Goal: Task Accomplishment & Management: Manage account settings

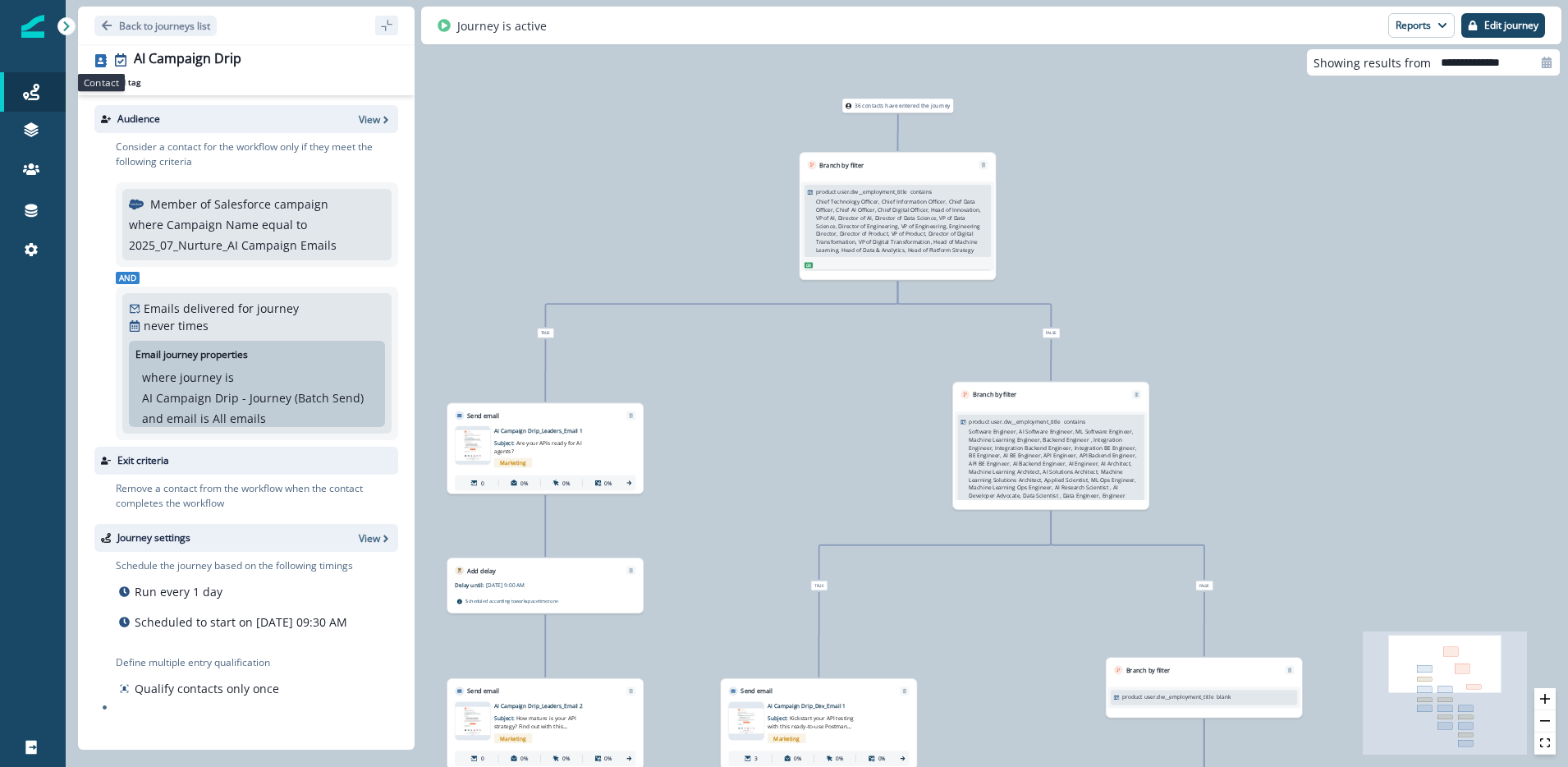
scroll to position [160, 0]
click at [106, 25] on icon "Go back" at bounding box center [107, 25] width 10 height 10
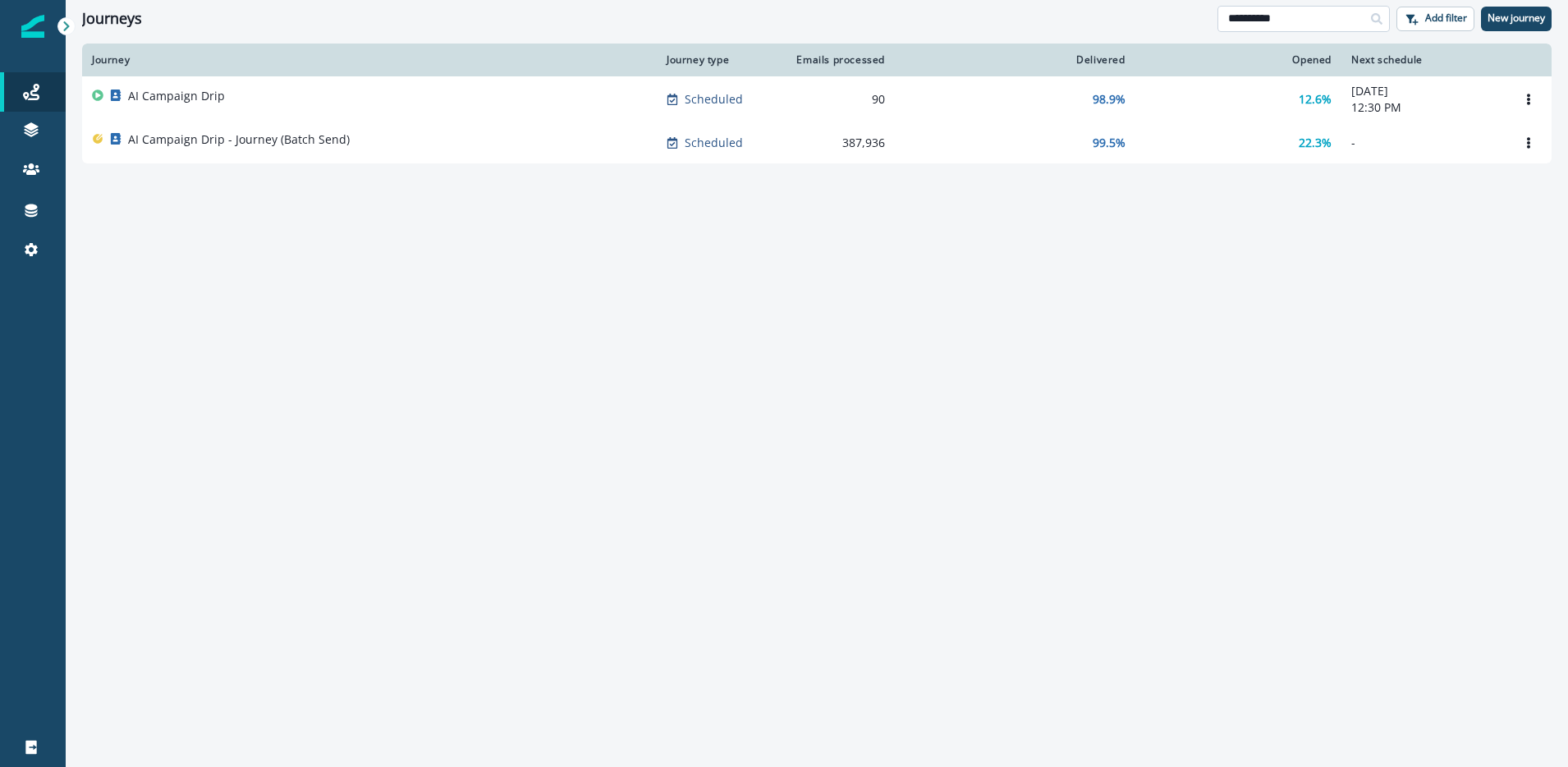
click at [1255, 18] on input "**********" at bounding box center [1304, 19] width 173 height 26
type input "*****"
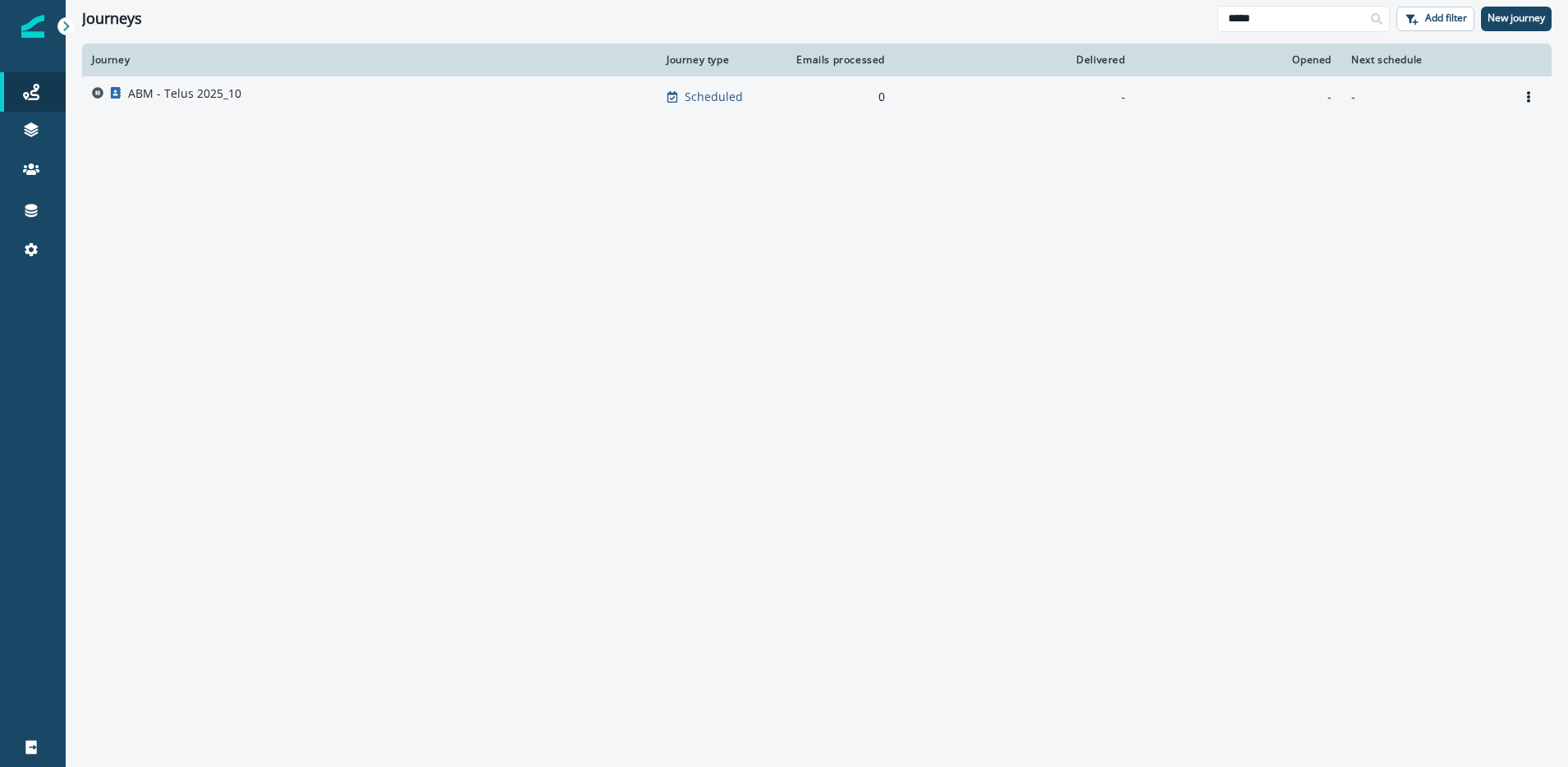
click at [201, 90] on p "ABM - Telus 2025_10" at bounding box center [184, 93] width 114 height 17
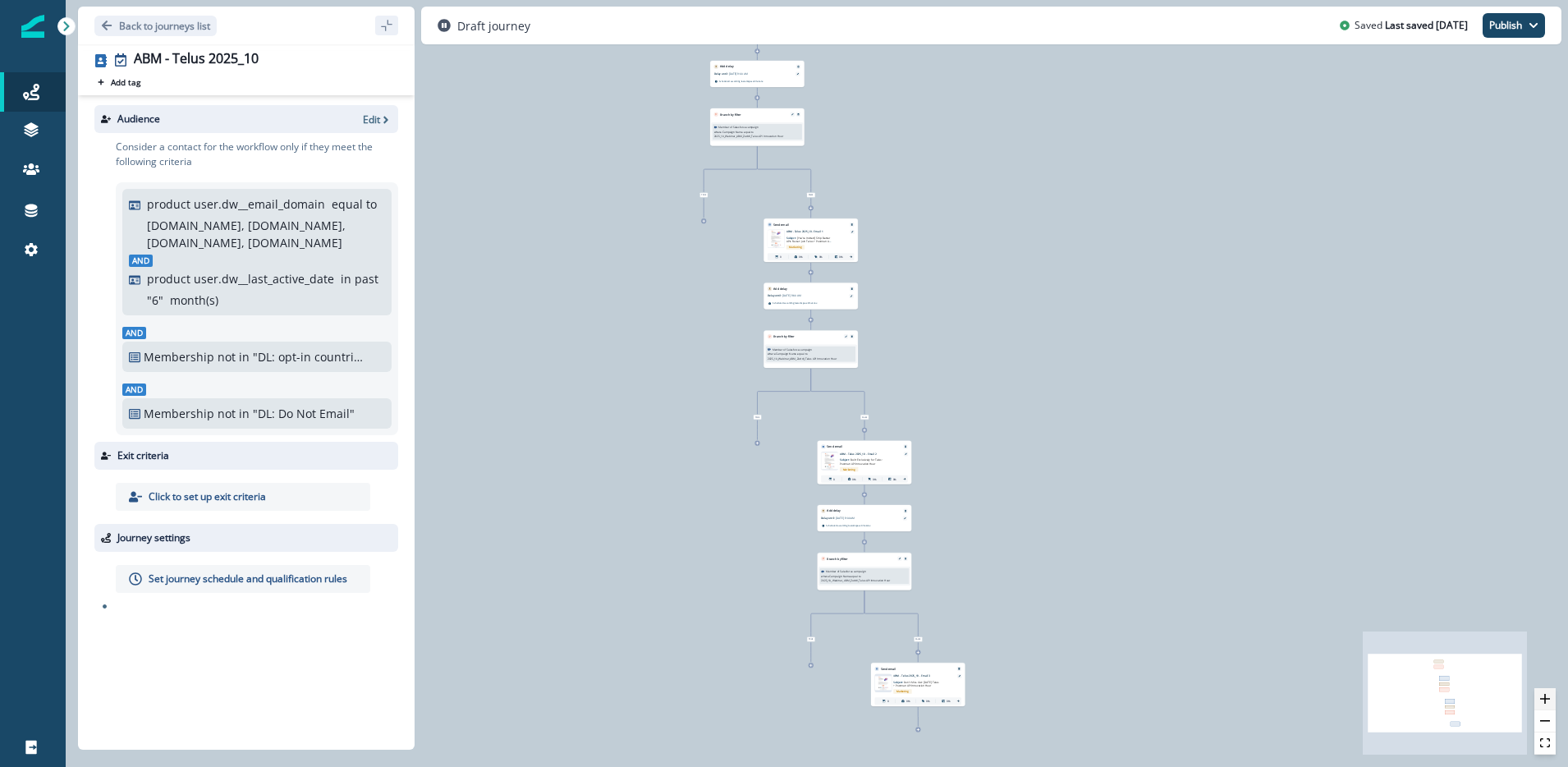
click at [1543, 699] on icon "zoom in" at bounding box center [1545, 698] width 10 height 10
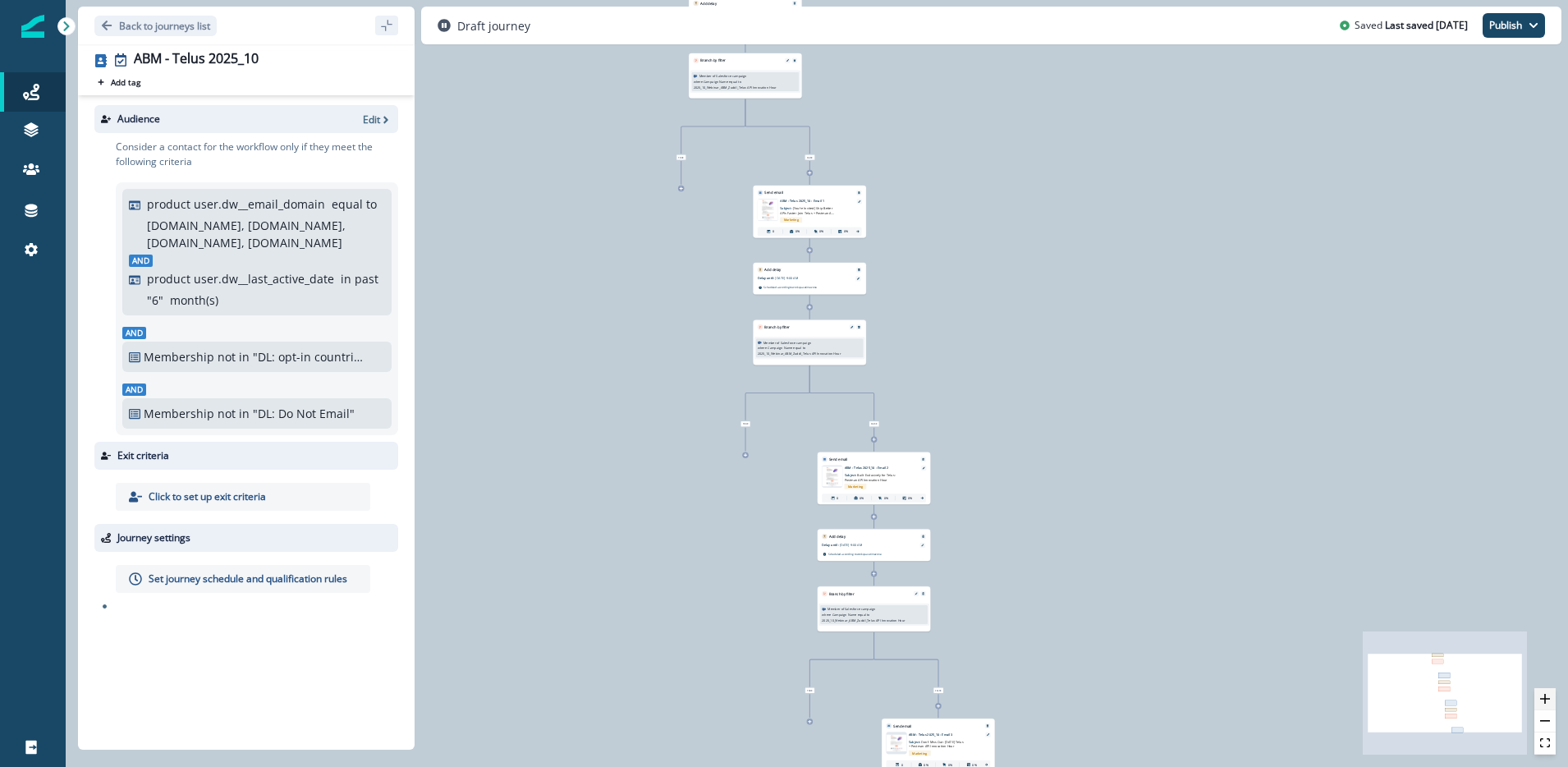
click at [1543, 699] on icon "zoom in" at bounding box center [1545, 698] width 10 height 10
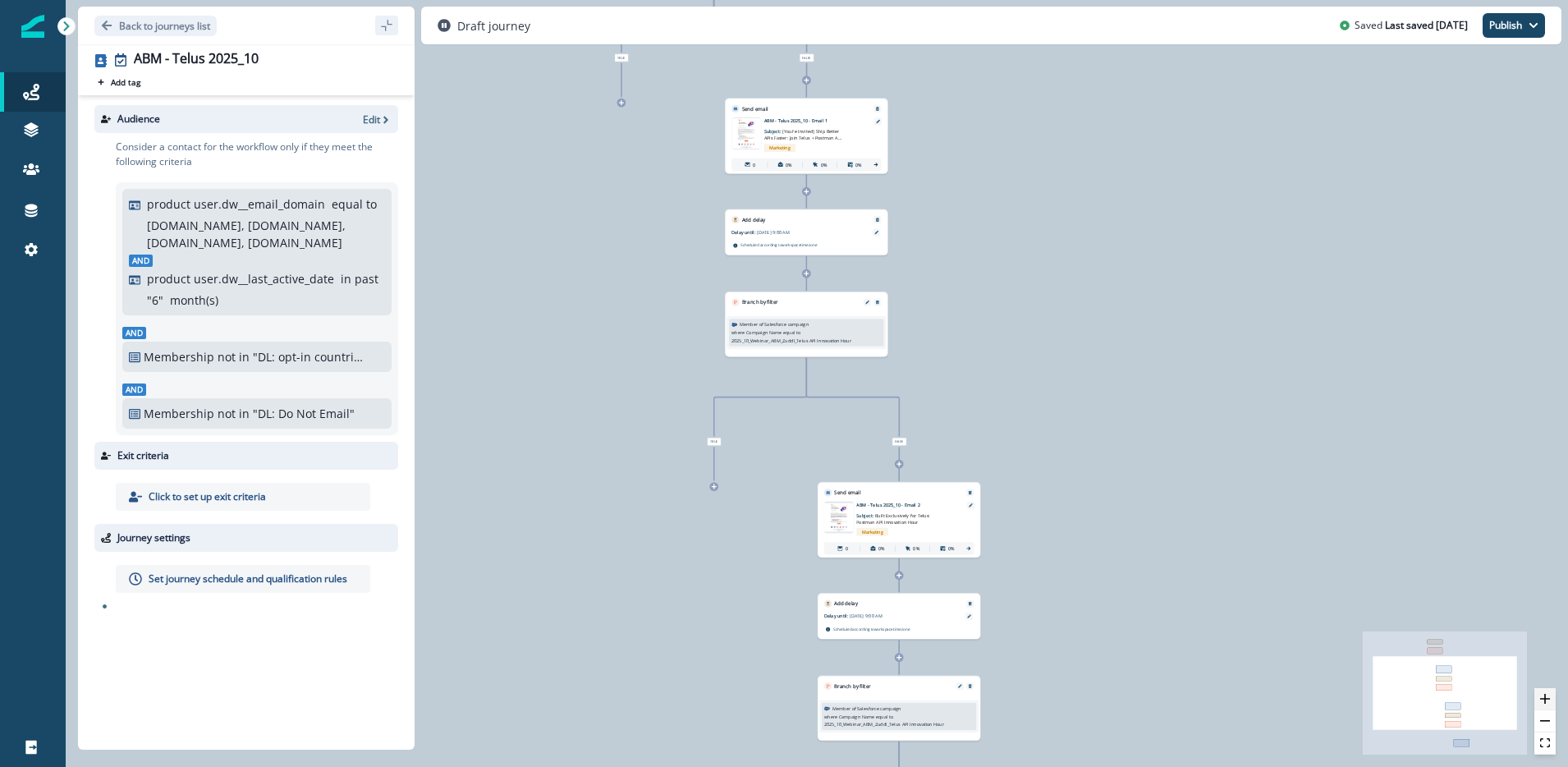
click at [1543, 699] on icon "zoom in" at bounding box center [1545, 698] width 10 height 10
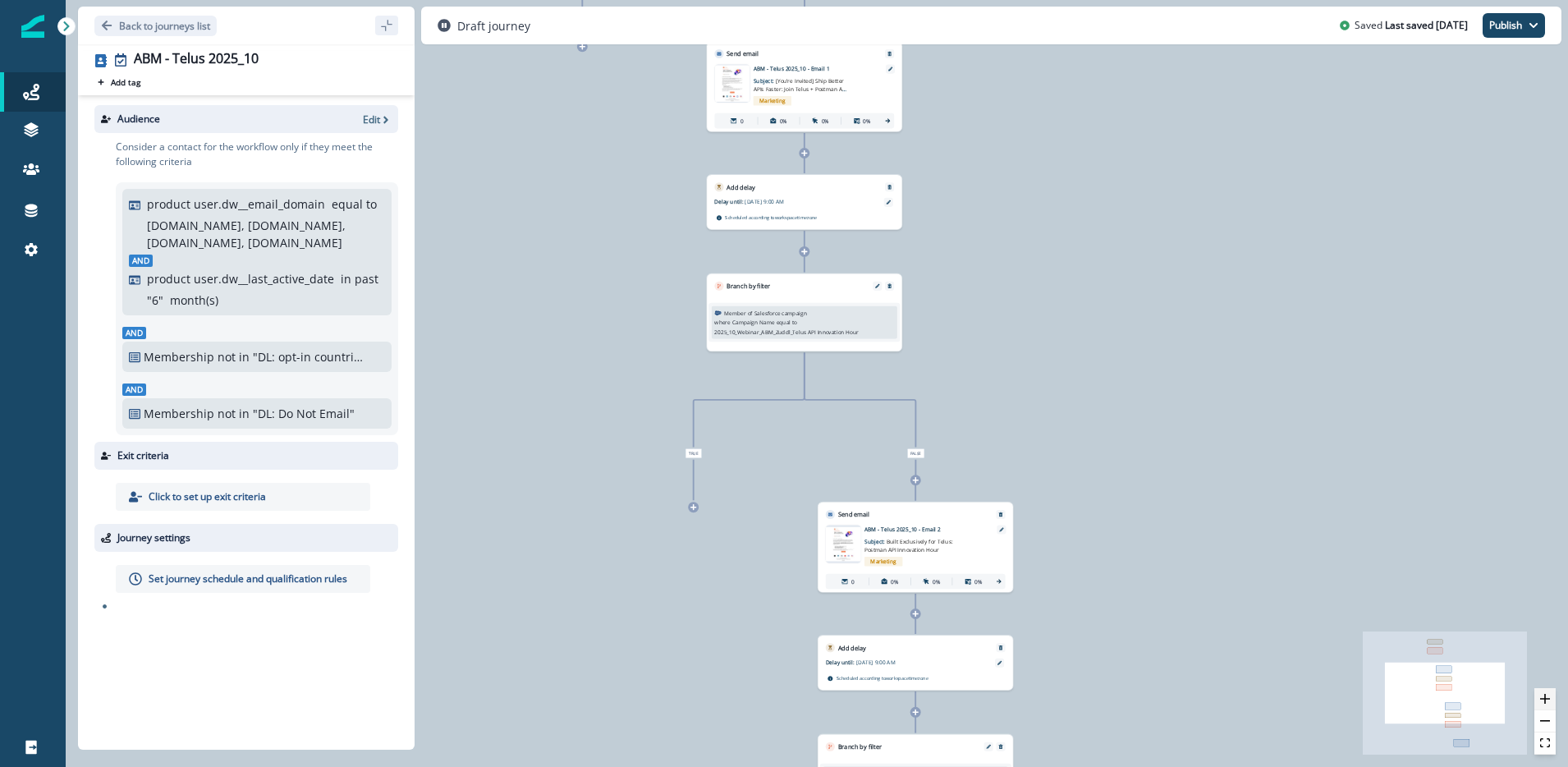
click at [1543, 699] on icon "zoom in" at bounding box center [1545, 698] width 10 height 10
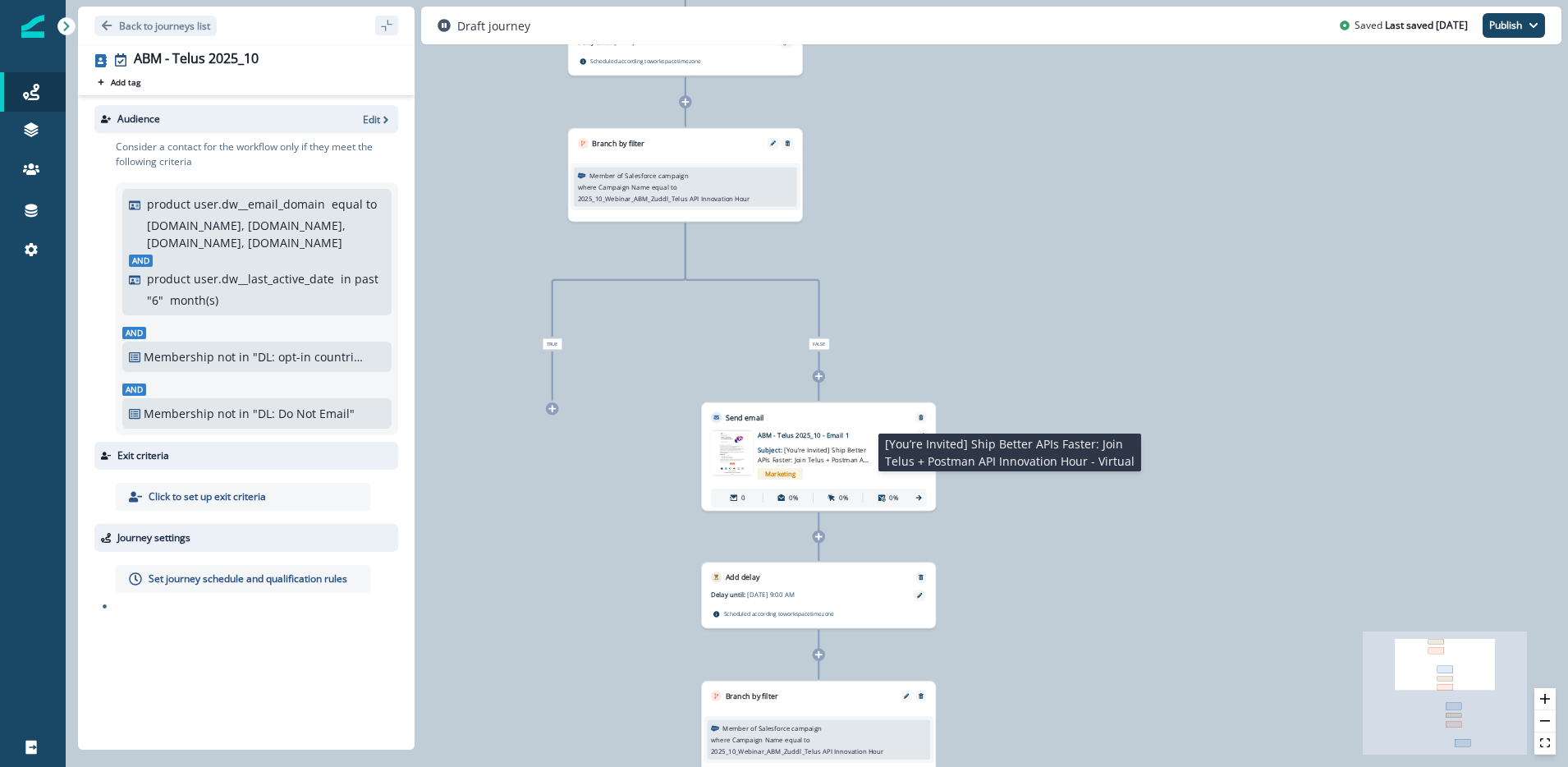
click at [814, 462] on span "[You’re Invited] Ship Better APIs Faster: Join Telus + Postman API Innovation H…" at bounding box center [814, 460] width 112 height 28
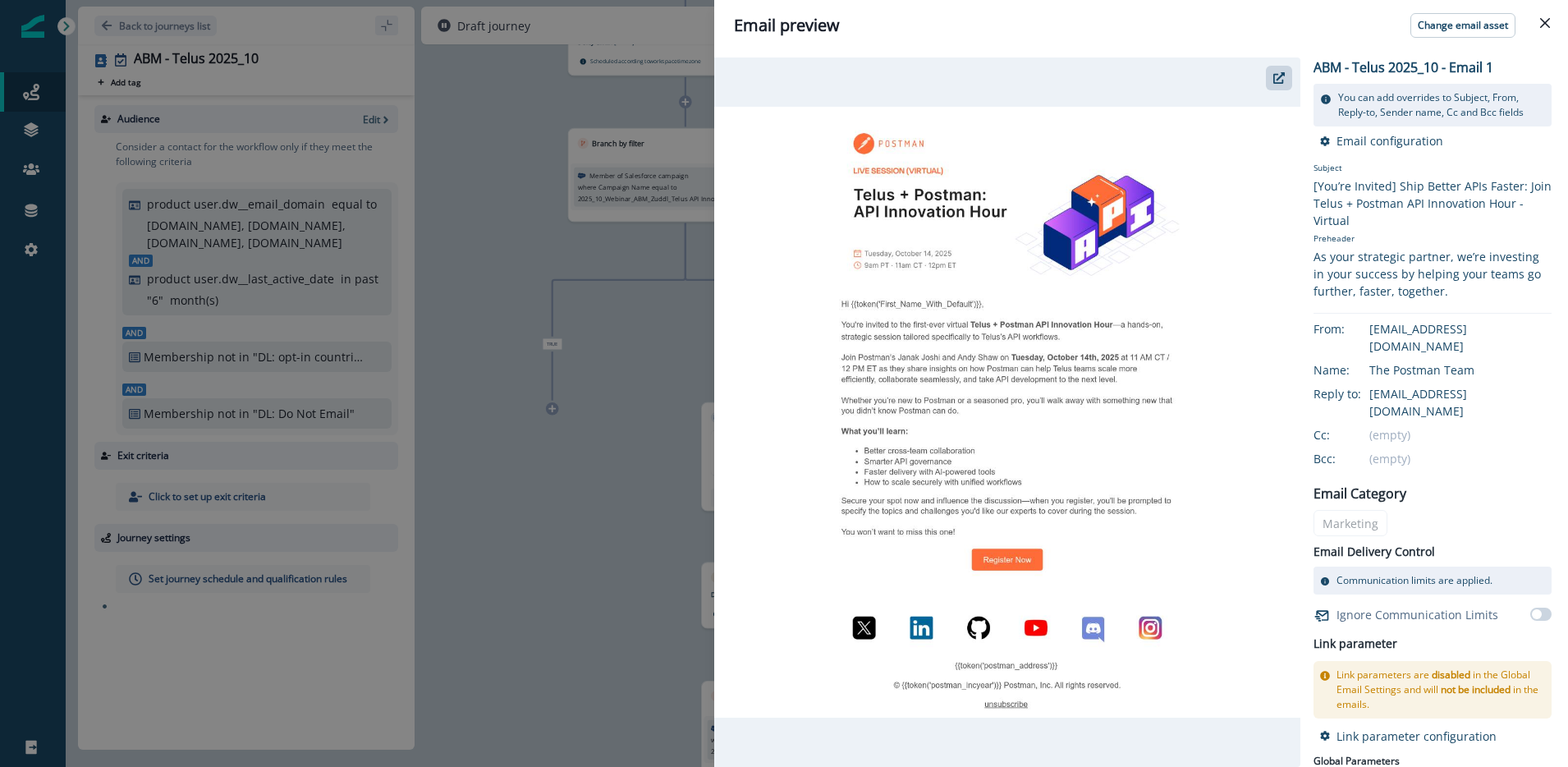
click at [1042, 153] on img at bounding box center [1007, 412] width 586 height 610
click at [1487, 26] on p "Change email asset" at bounding box center [1463, 25] width 90 height 11
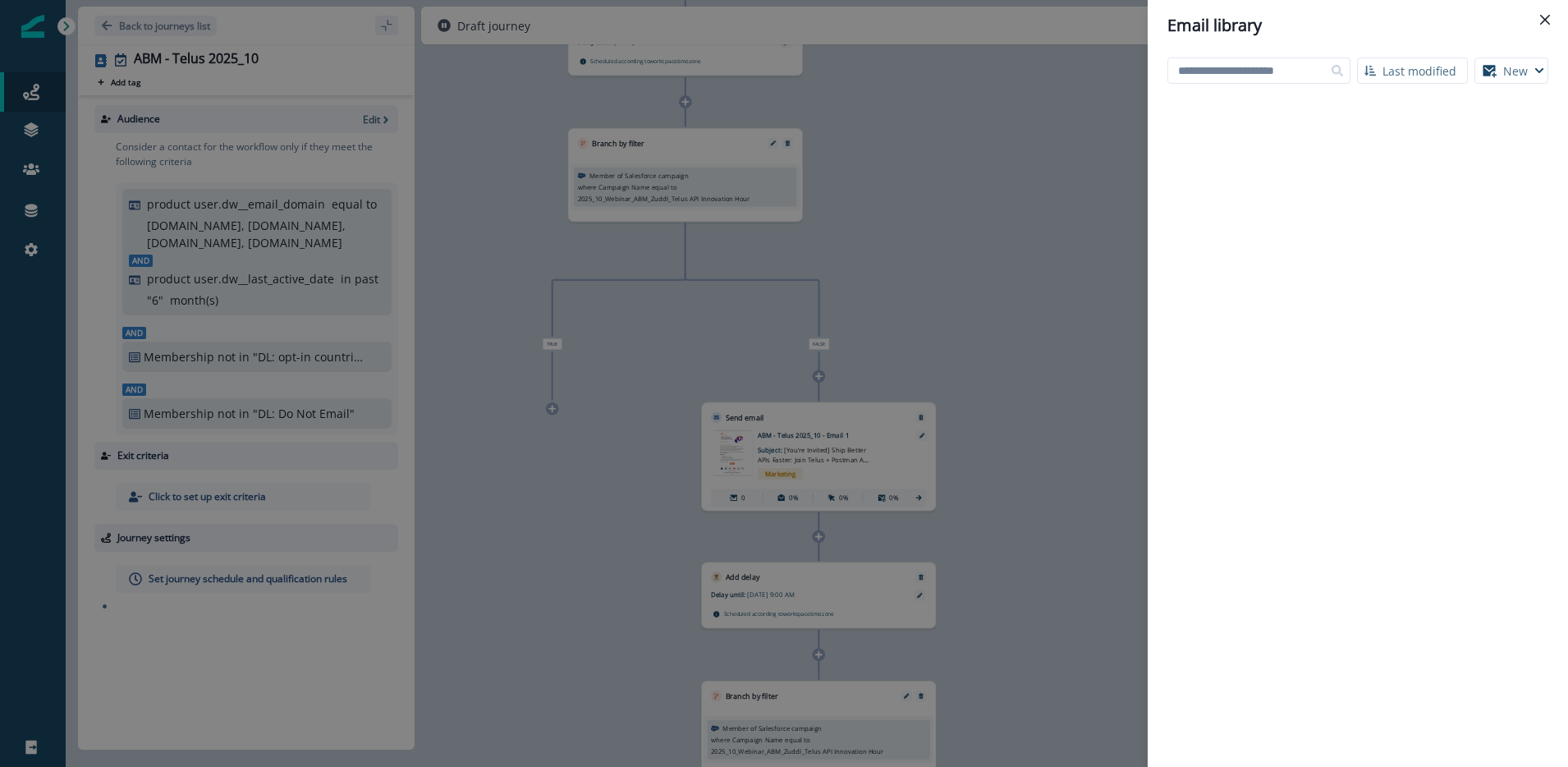
drag, startPoint x: 1543, startPoint y: 23, endPoint x: 1504, endPoint y: 24, distance: 39.0
click at [1542, 23] on icon "Close" at bounding box center [1545, 19] width 10 height 10
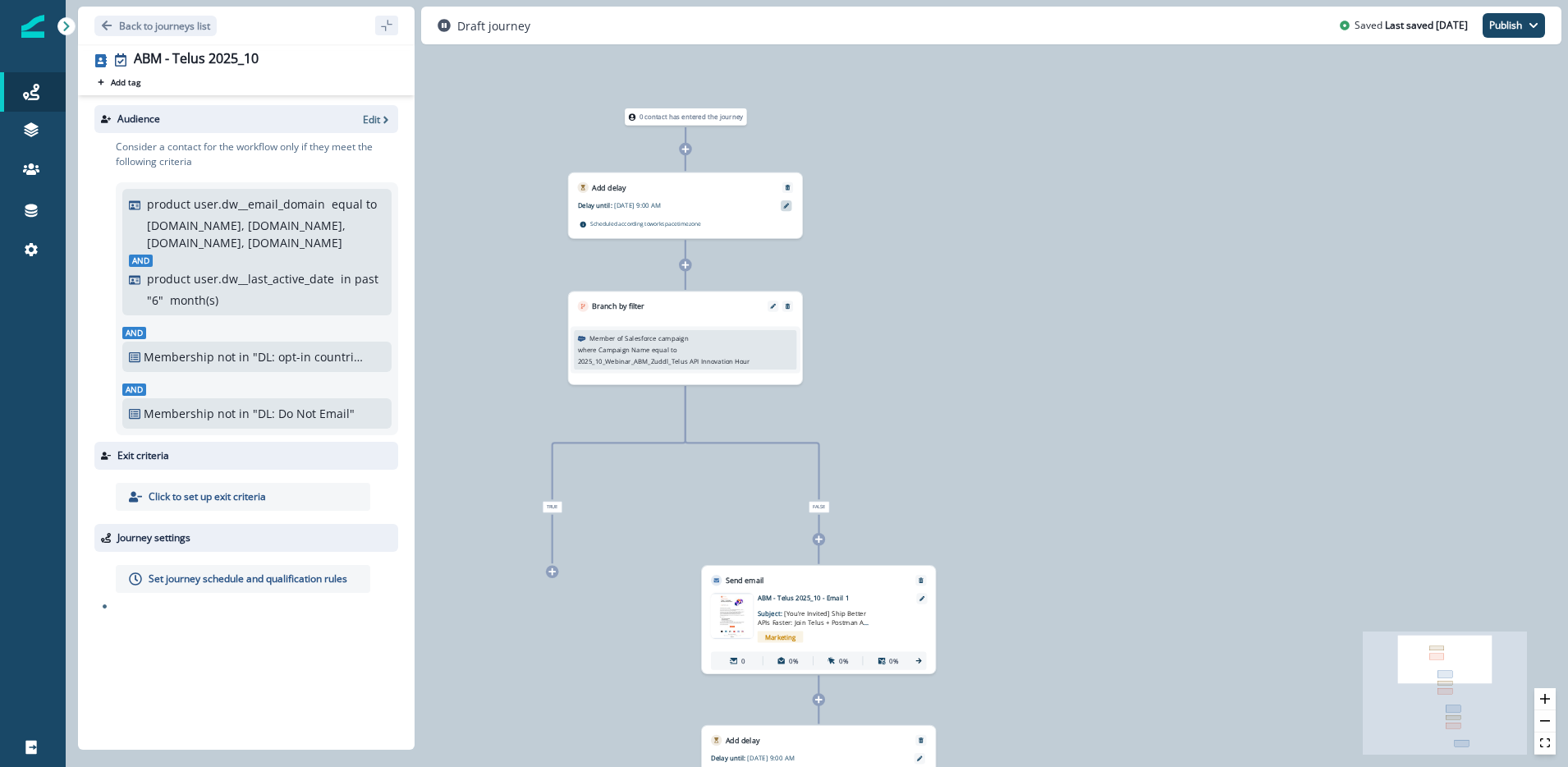
click at [784, 205] on icon at bounding box center [786, 205] width 6 height 6
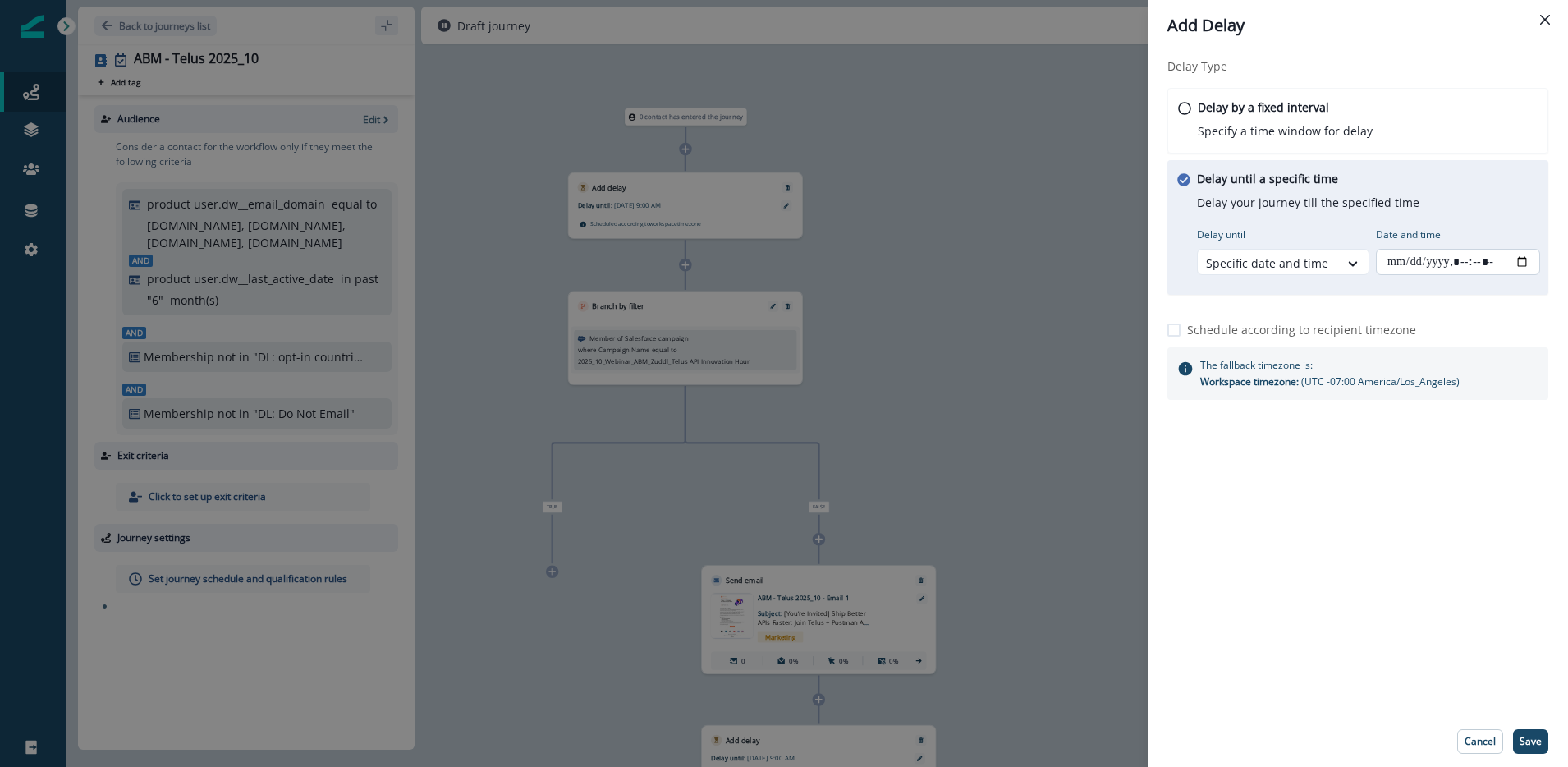
click at [1519, 262] on input "Date and time" at bounding box center [1458, 262] width 164 height 26
type input "**********"
click at [1376, 620] on div "Delay Type Delay by a fixed interval Specify a time window for delay Delay unti…" at bounding box center [1357, 384] width 420 height 666
click at [1541, 744] on p "Save" at bounding box center [1530, 741] width 22 height 11
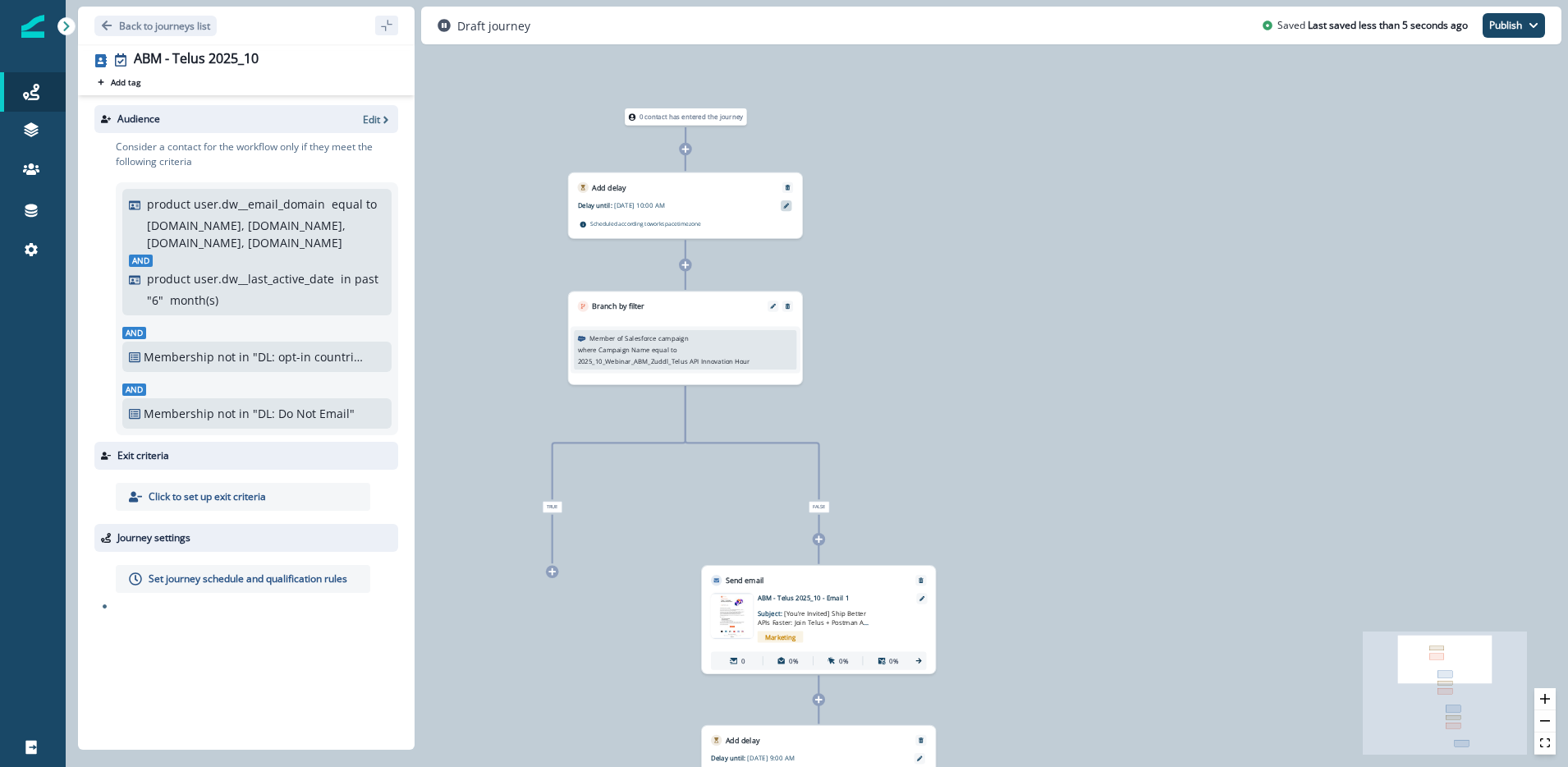
click at [785, 207] on icon at bounding box center [786, 205] width 6 height 6
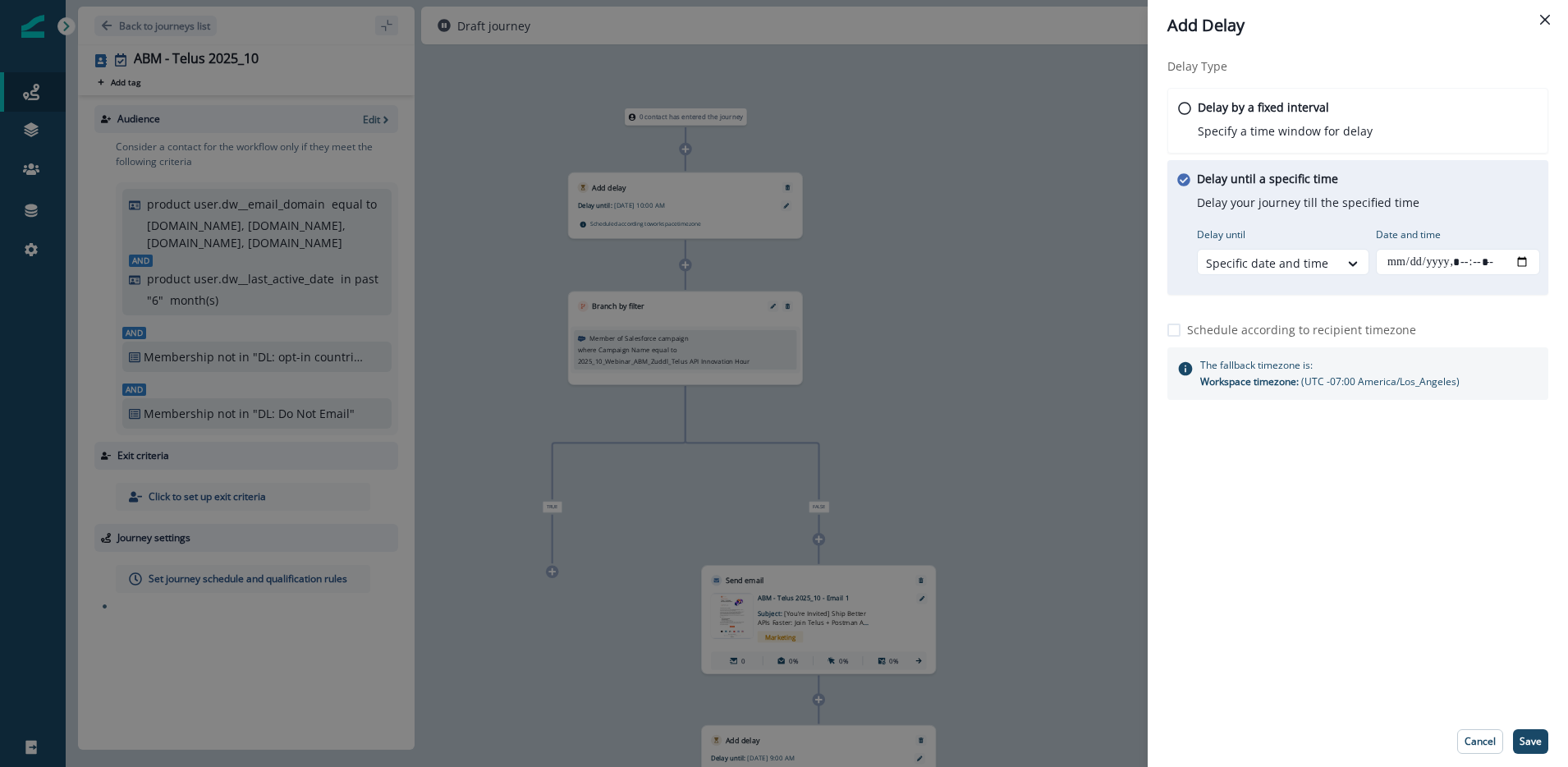
click at [946, 251] on div "Add Delay Delay Type Delay by a fixed interval Specify a time window for delay …" at bounding box center [784, 384] width 1568 height 767
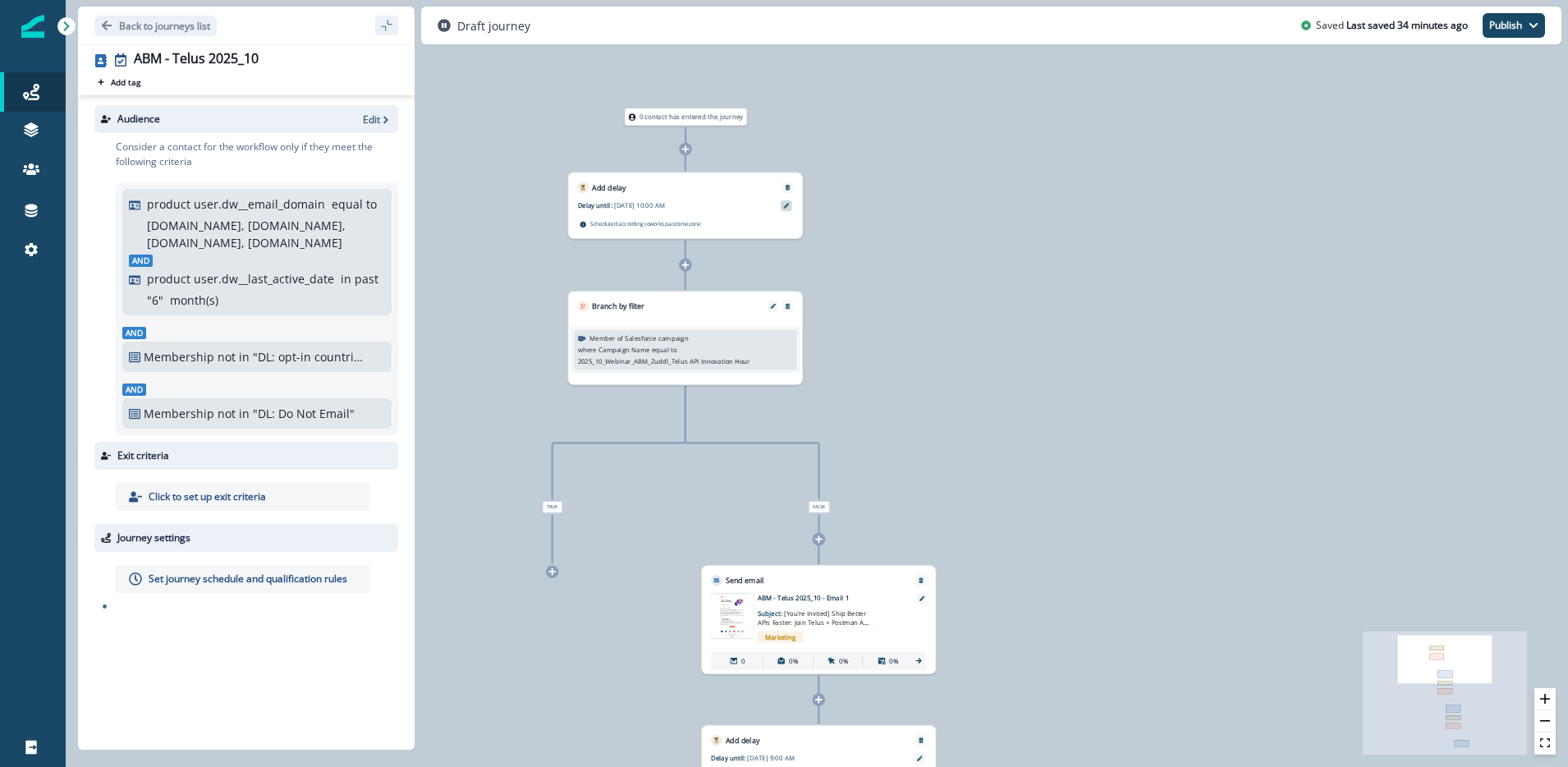
click at [786, 206] on icon at bounding box center [786, 205] width 6 height 6
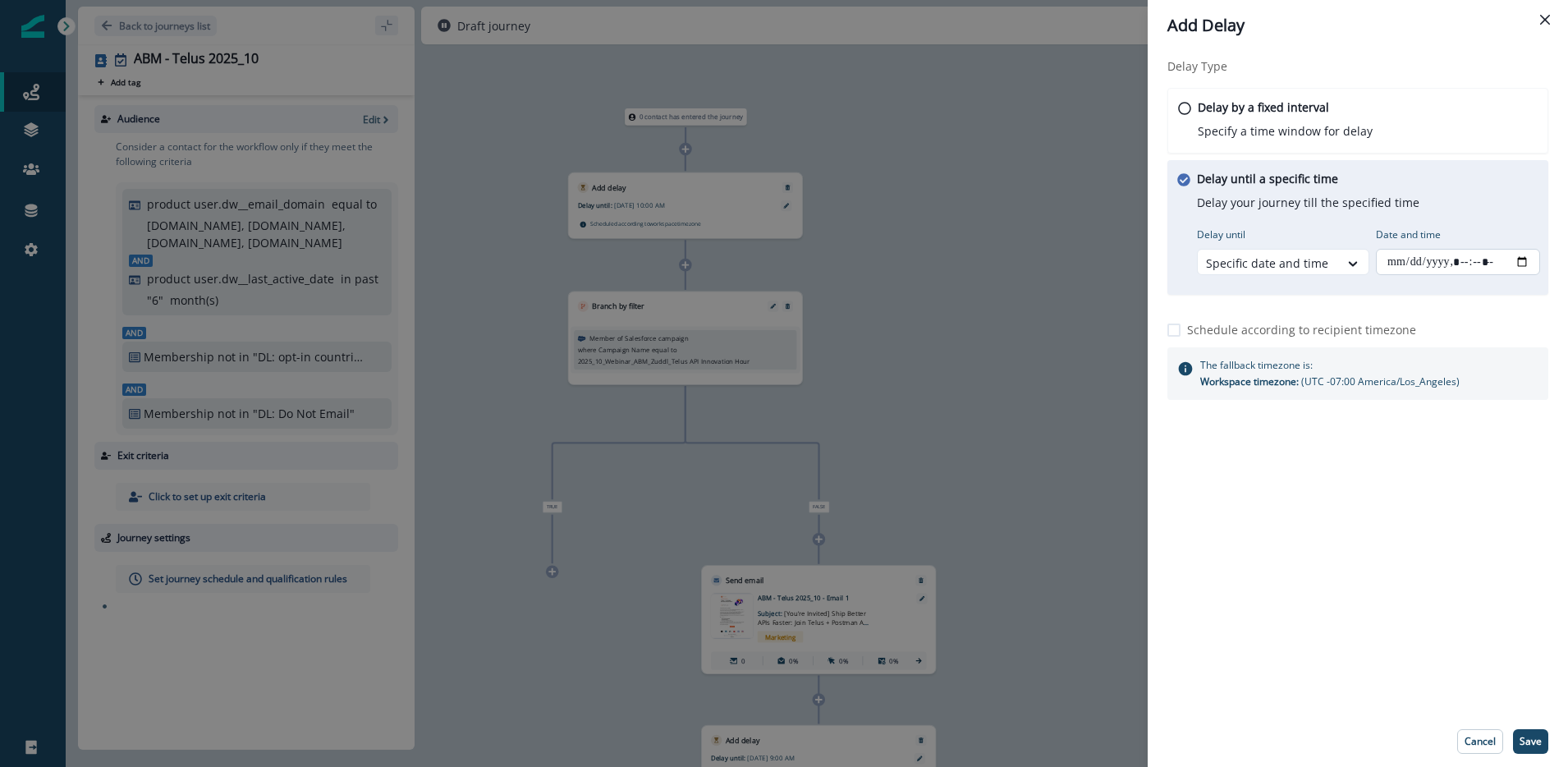
click at [1519, 259] on input "Date and time" at bounding box center [1458, 262] width 164 height 26
type input "**********"
click at [1478, 667] on div "Delay Type Delay by a fixed interval Specify a time window for delay Delay unti…" at bounding box center [1357, 384] width 420 height 666
click at [1530, 749] on button "Save" at bounding box center [1531, 741] width 35 height 25
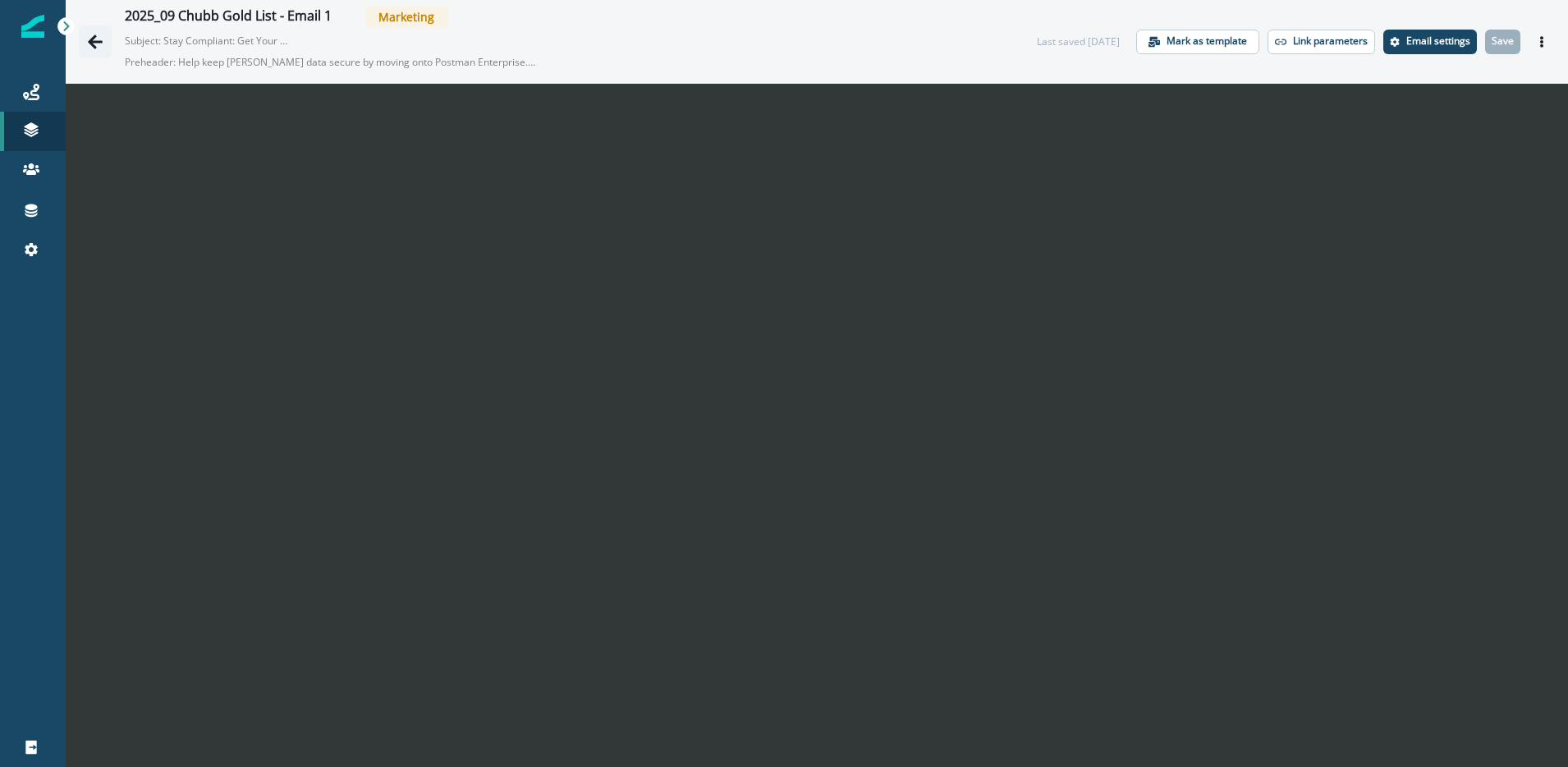
scroll to position [26, 0]
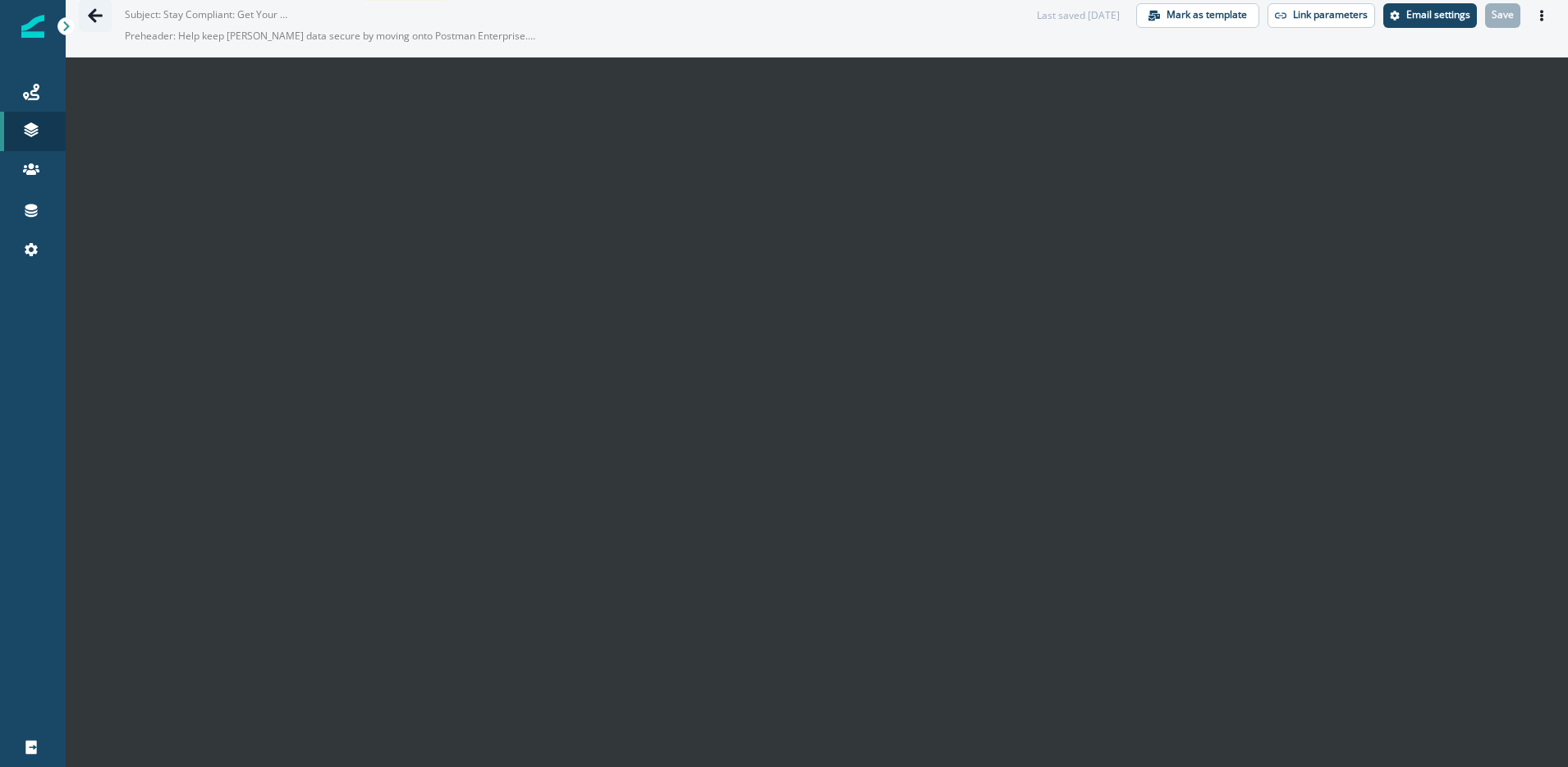
click at [93, 15] on icon "Go back" at bounding box center [95, 15] width 15 height 14
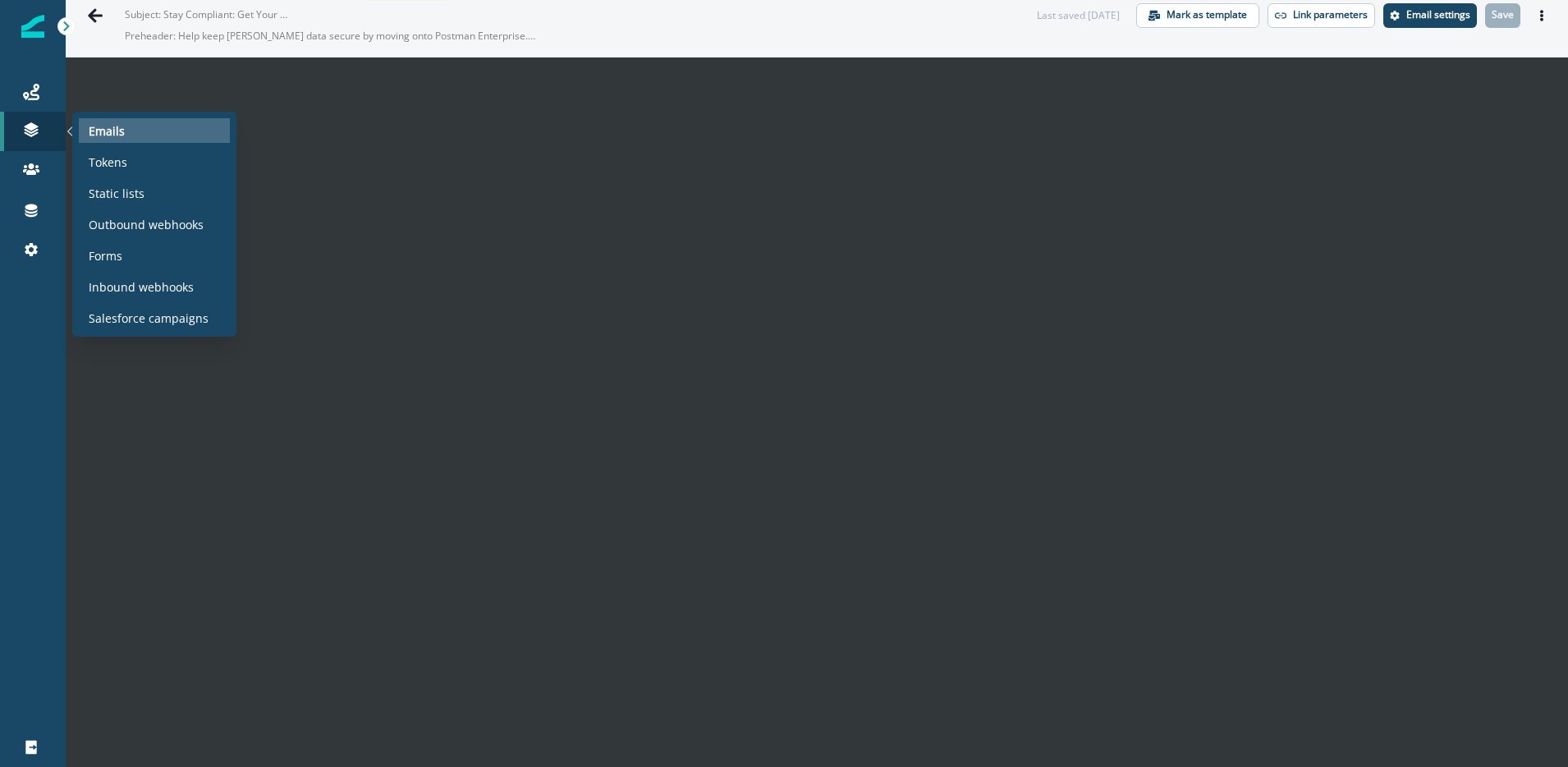
click at [116, 137] on p "Emails" at bounding box center [107, 131] width 36 height 18
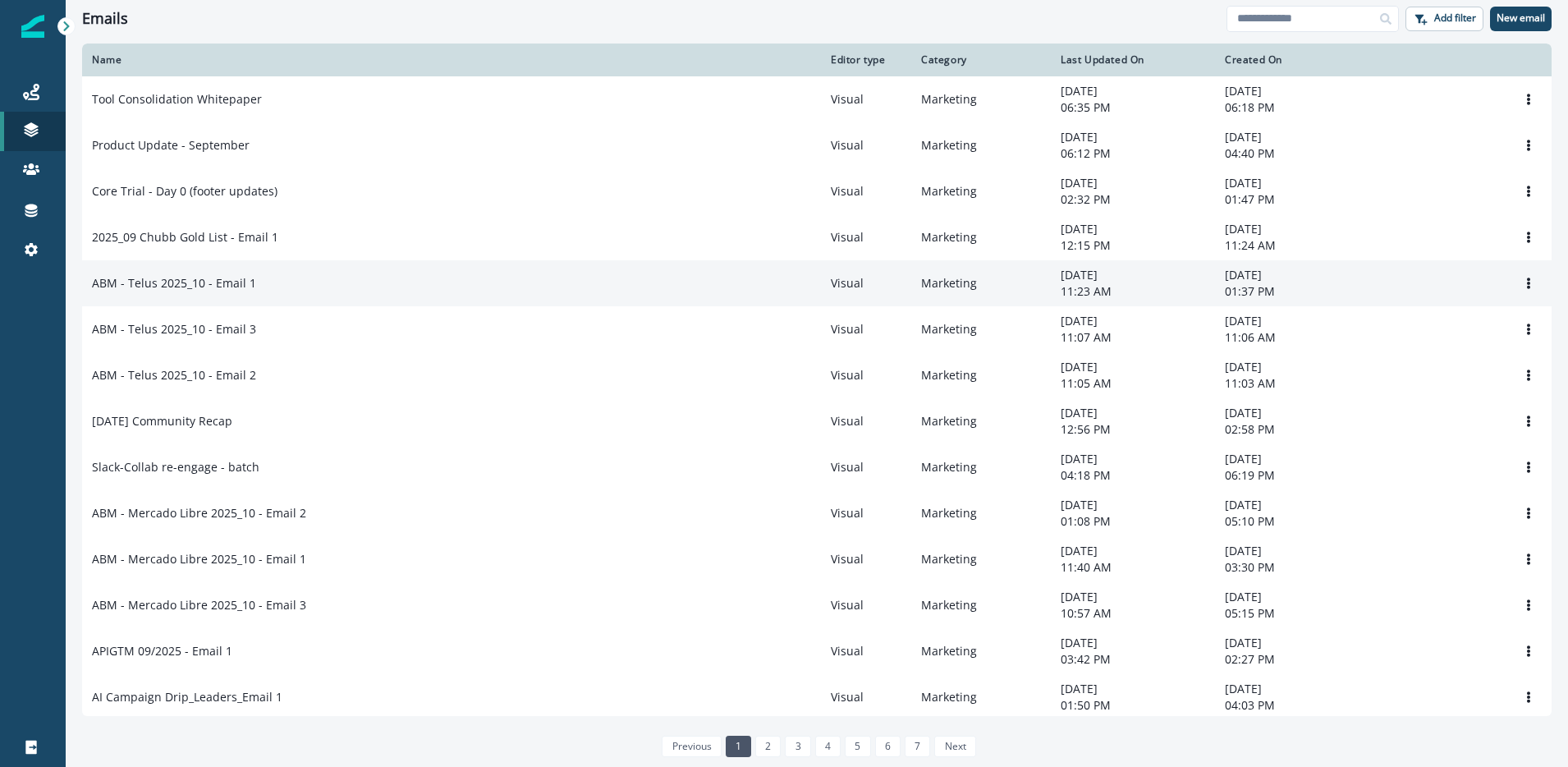
click at [217, 292] on p "ABM - Telus 2025_10 - Email 1" at bounding box center [174, 283] width 164 height 17
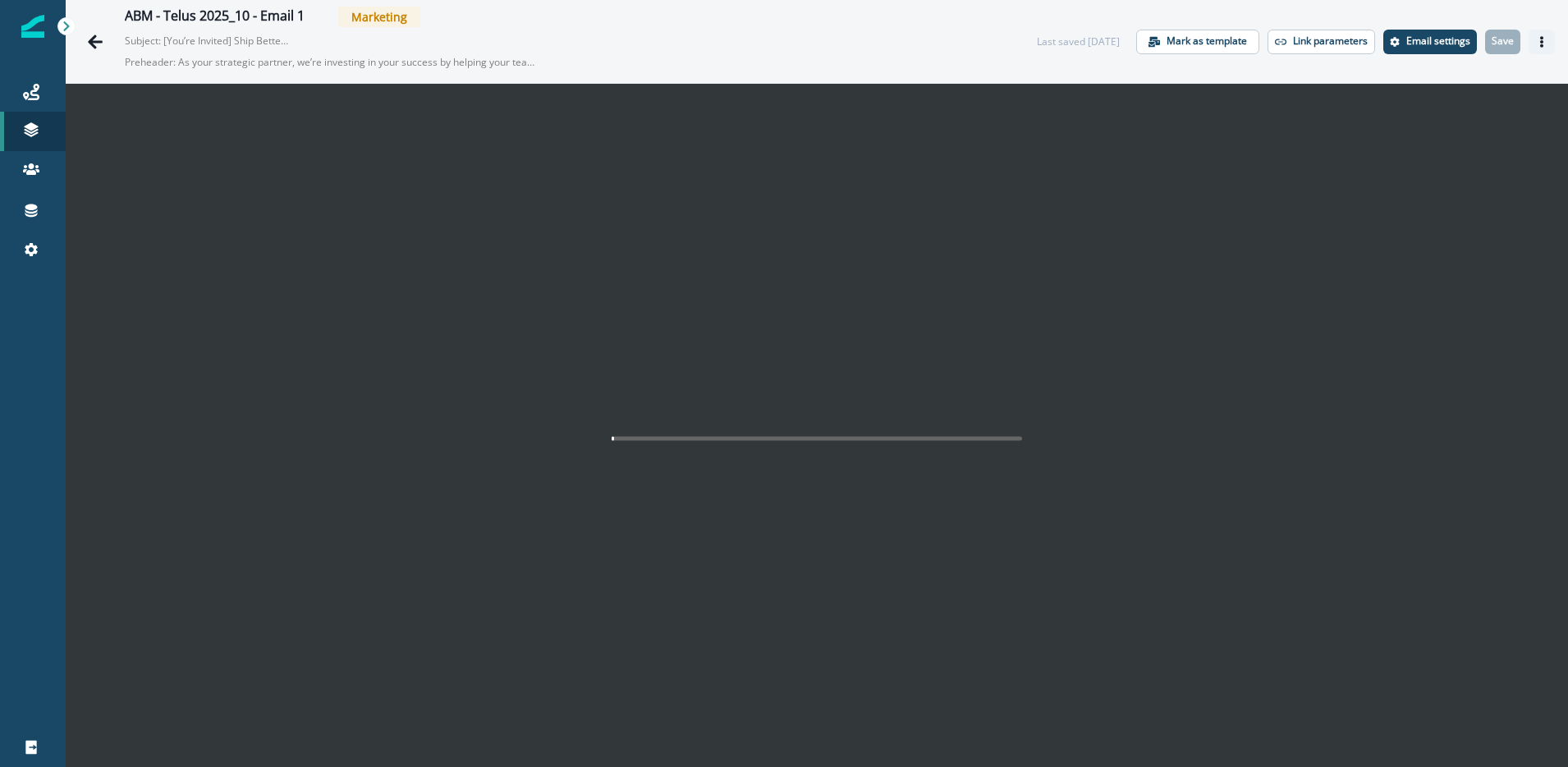
click at [1544, 39] on icon "Actions" at bounding box center [1542, 41] width 11 height 11
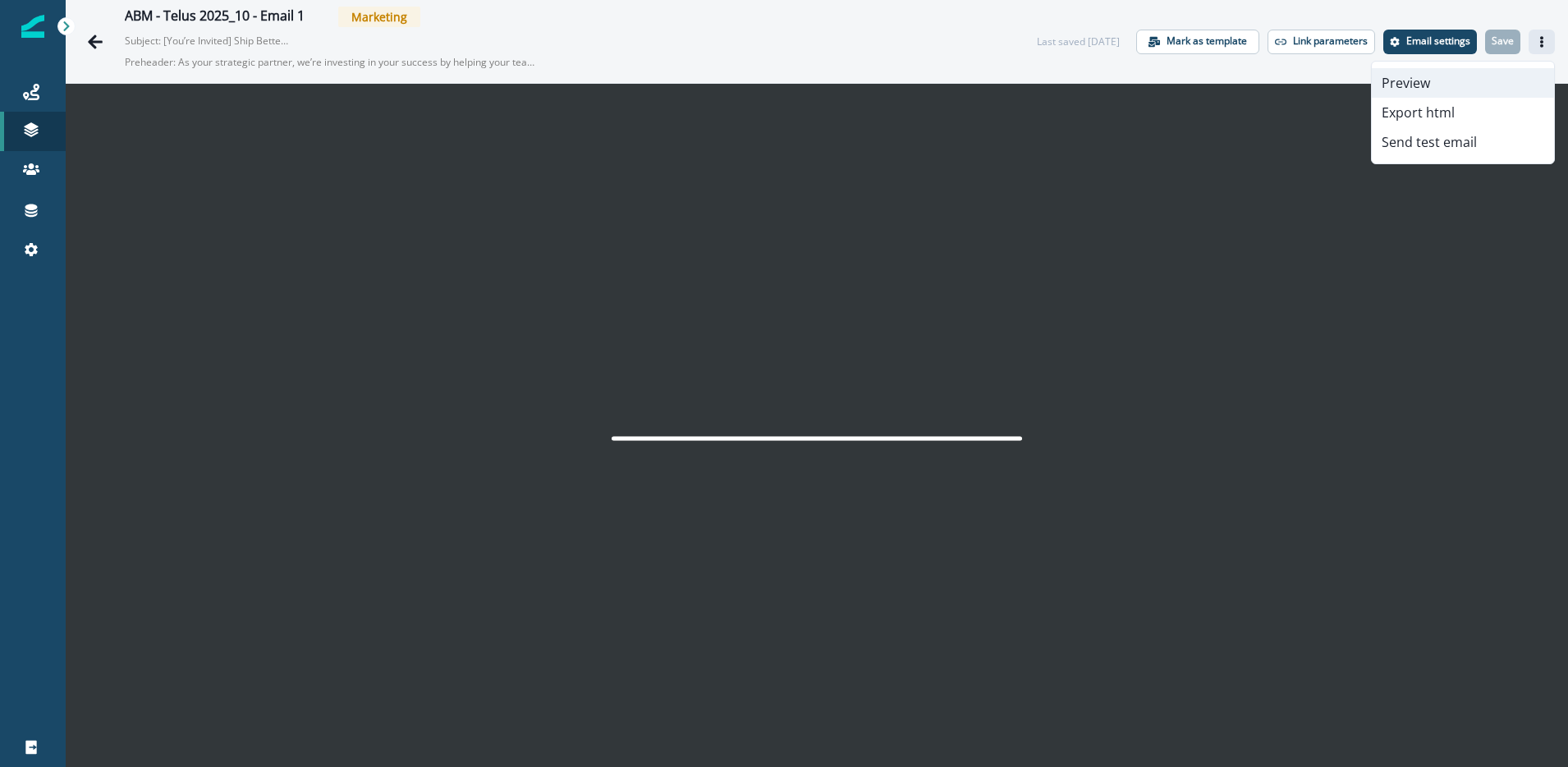
click at [1440, 74] on button "Preview" at bounding box center [1463, 83] width 182 height 30
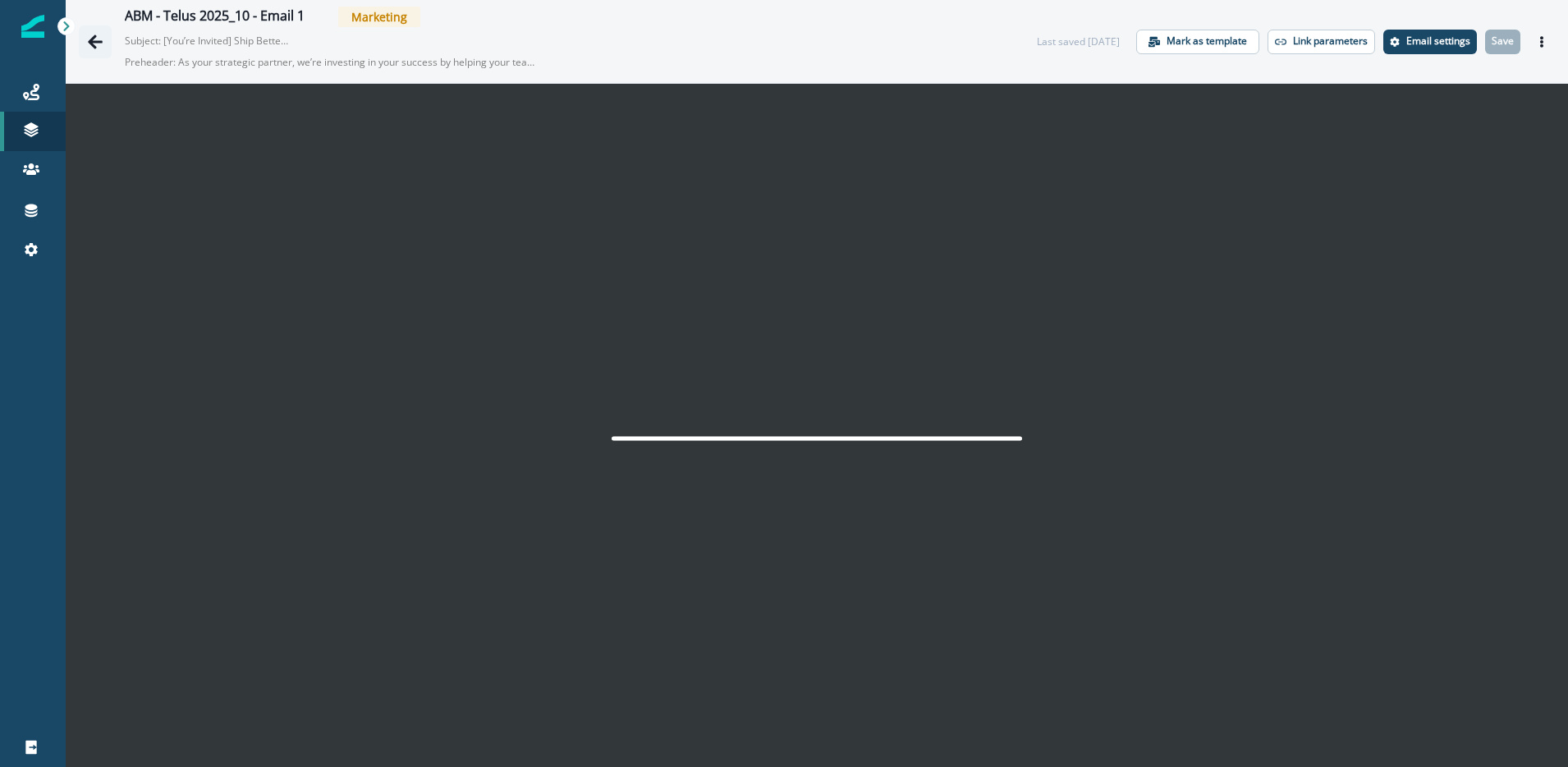
drag, startPoint x: 0, startPoint y: 0, endPoint x: 88, endPoint y: 43, distance: 97.9
click at [88, 43] on icon "Go back" at bounding box center [95, 41] width 17 height 17
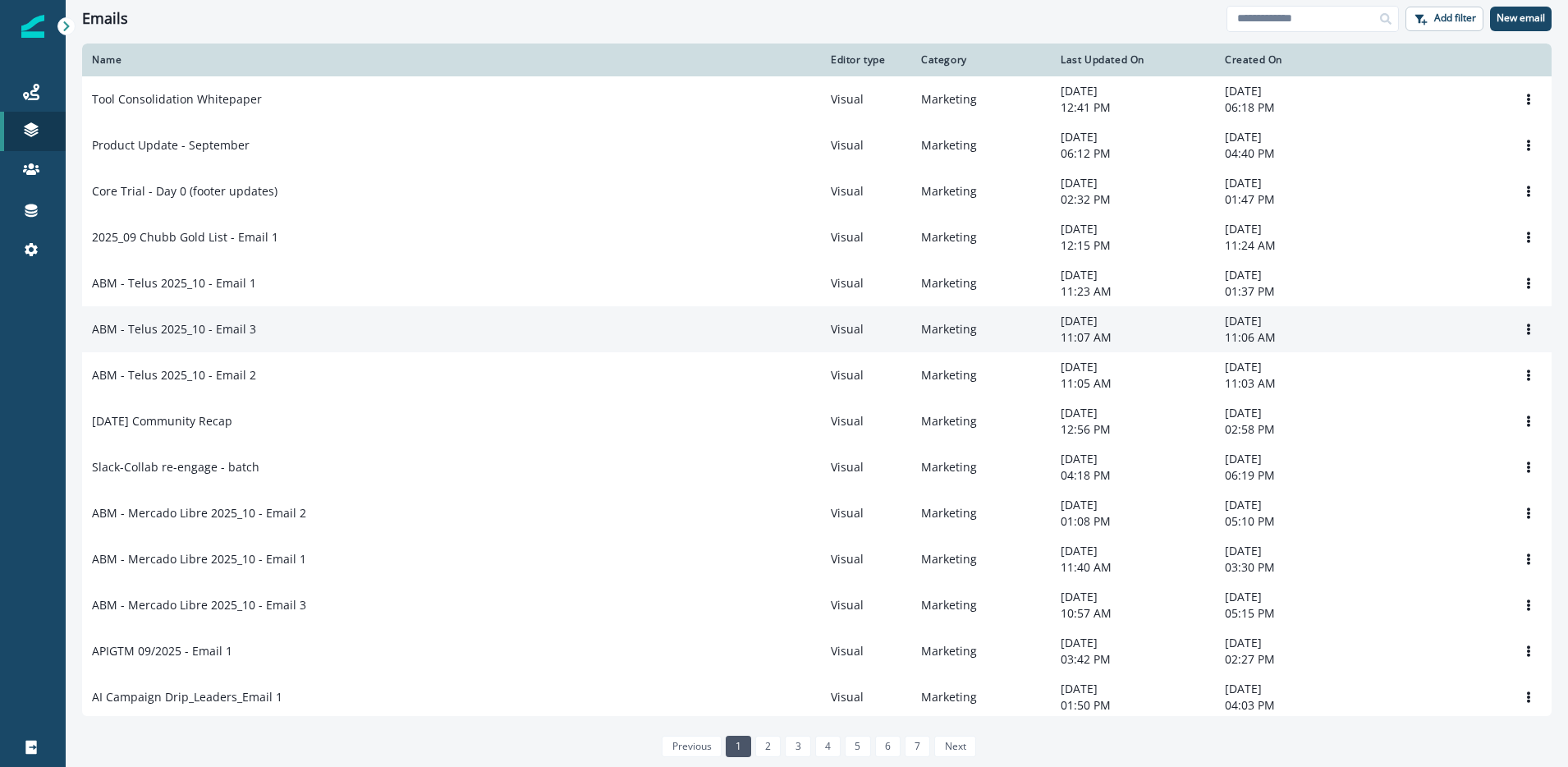
click at [230, 338] on p "ABM - Telus 2025_10 - Email 3" at bounding box center [174, 329] width 164 height 17
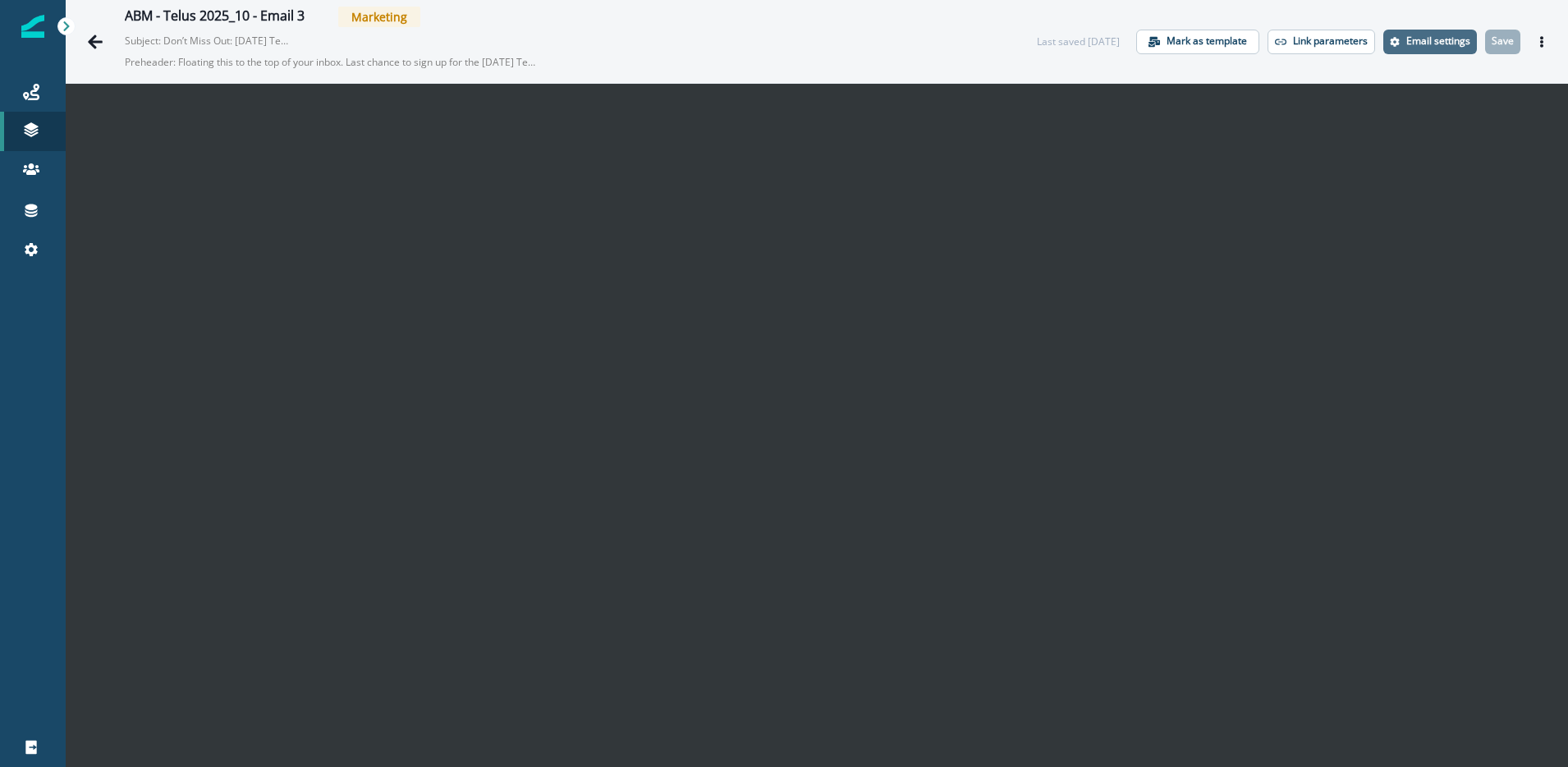
click at [1445, 41] on p "Email settings" at bounding box center [1438, 41] width 64 height 11
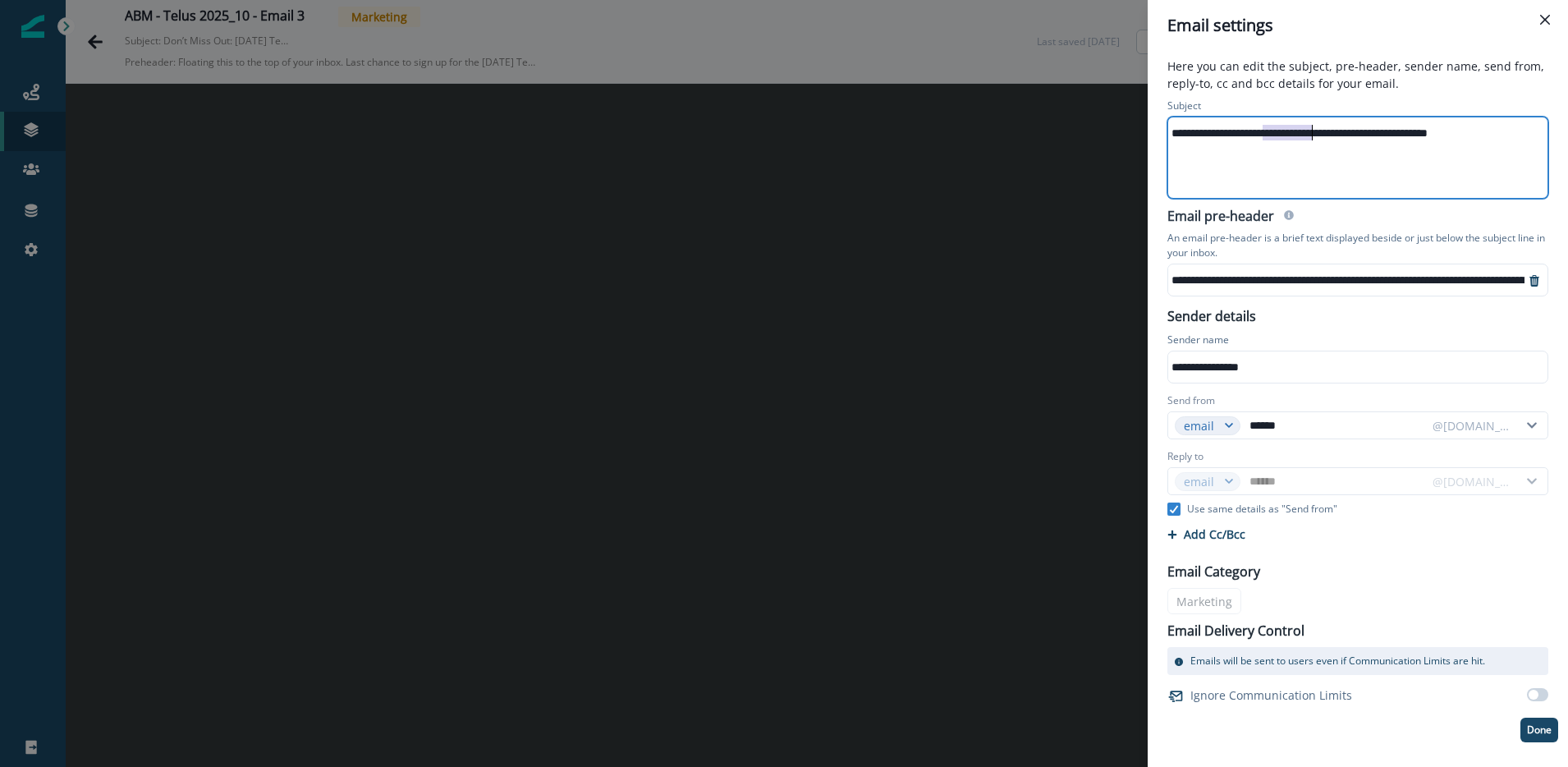
drag, startPoint x: 1263, startPoint y: 130, endPoint x: 1309, endPoint y: 128, distance: 46.0
click at [1309, 128] on div "**********" at bounding box center [1357, 133] width 377 height 25
click at [1365, 121] on div "**********" at bounding box center [1357, 133] width 377 height 25
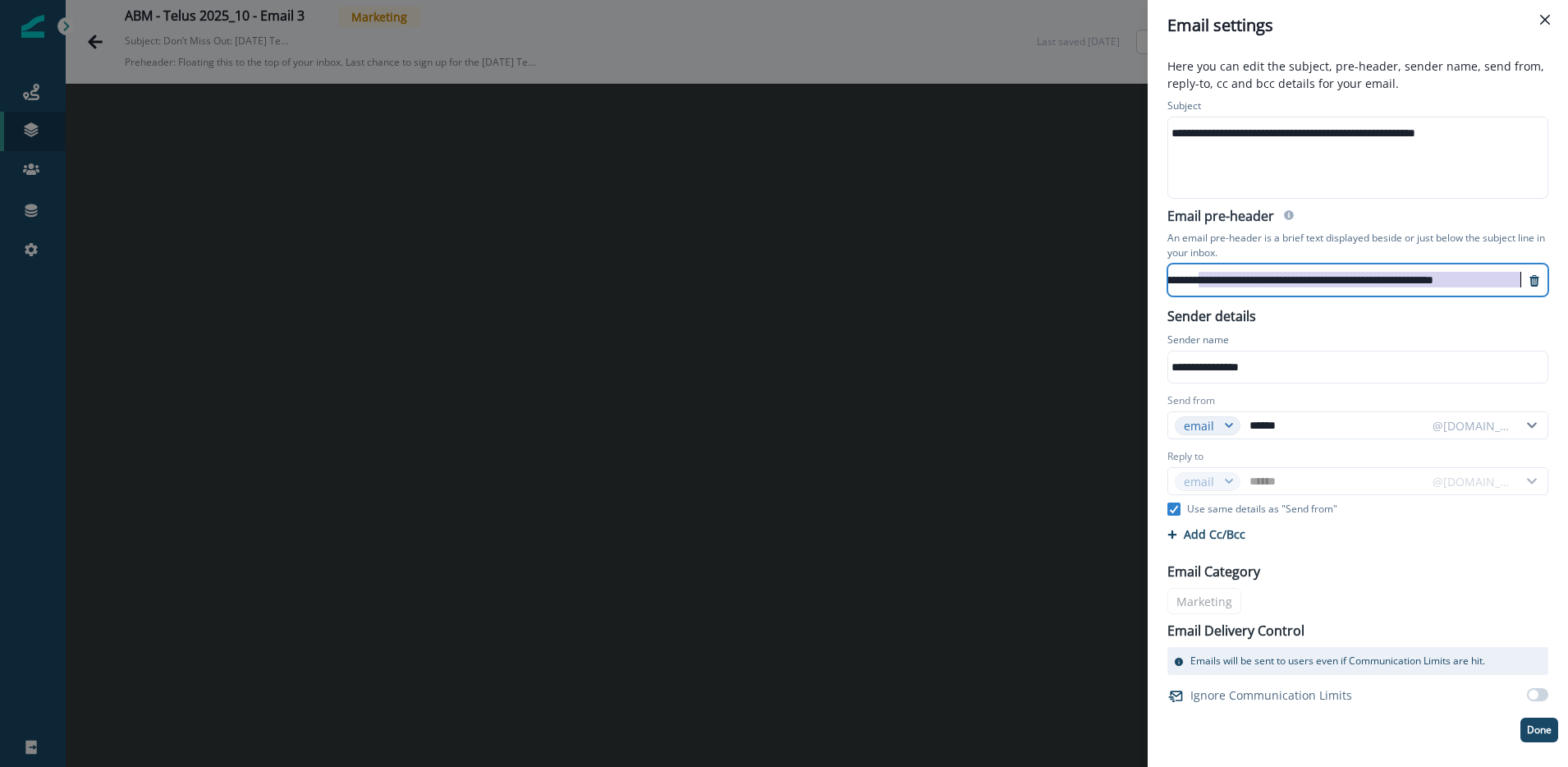
drag, startPoint x: 1424, startPoint y: 279, endPoint x: 1381, endPoint y: 283, distance: 43.2
click at [1540, 282] on div "**********" at bounding box center [1358, 279] width 381 height 33
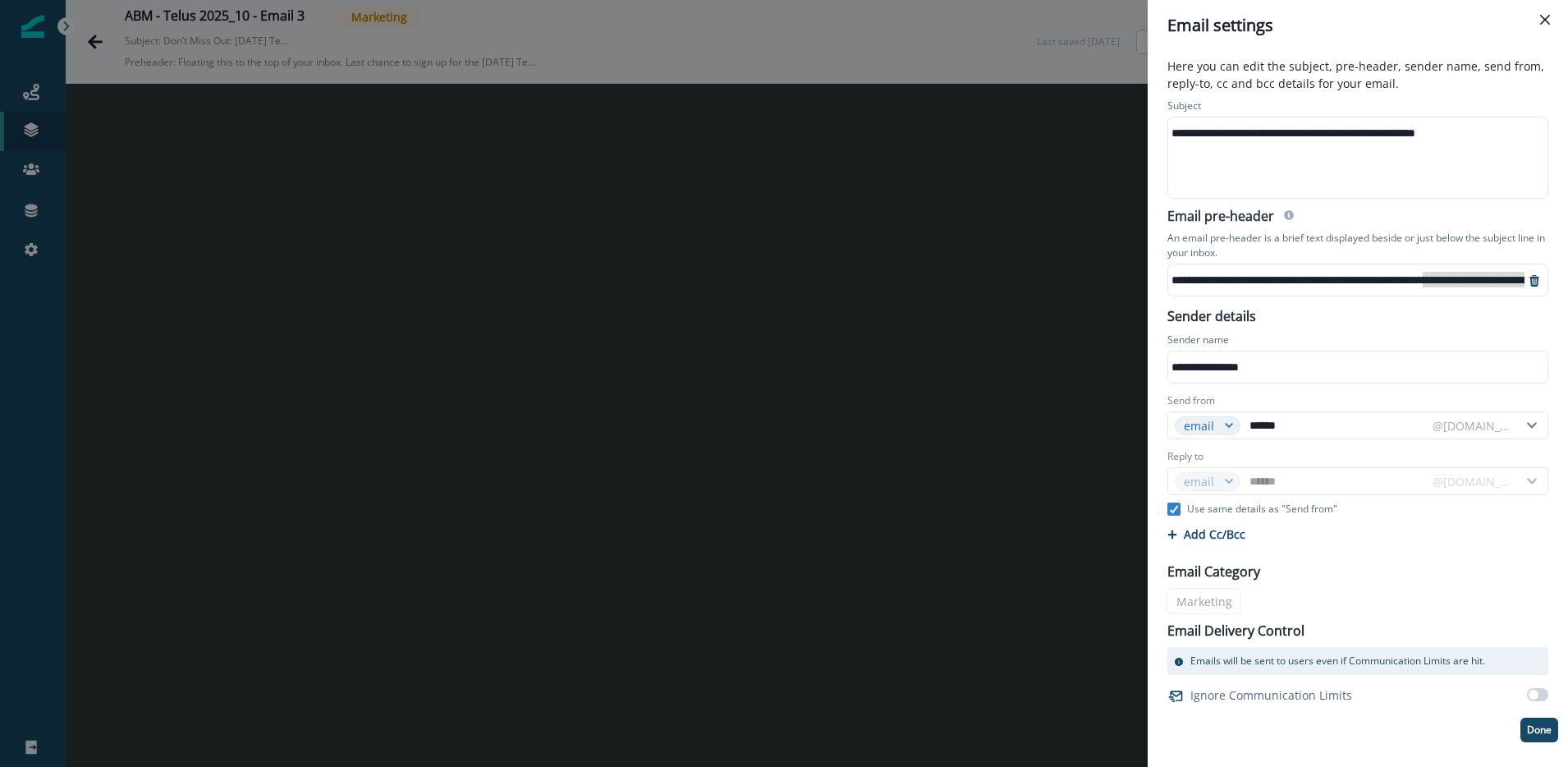
click at [1272, 275] on div "**********" at bounding box center [1484, 280] width 632 height 25
drag, startPoint x: 1432, startPoint y: 278, endPoint x: 1531, endPoint y: 283, distance: 99.1
click at [1531, 283] on div "**********" at bounding box center [1358, 279] width 381 height 33
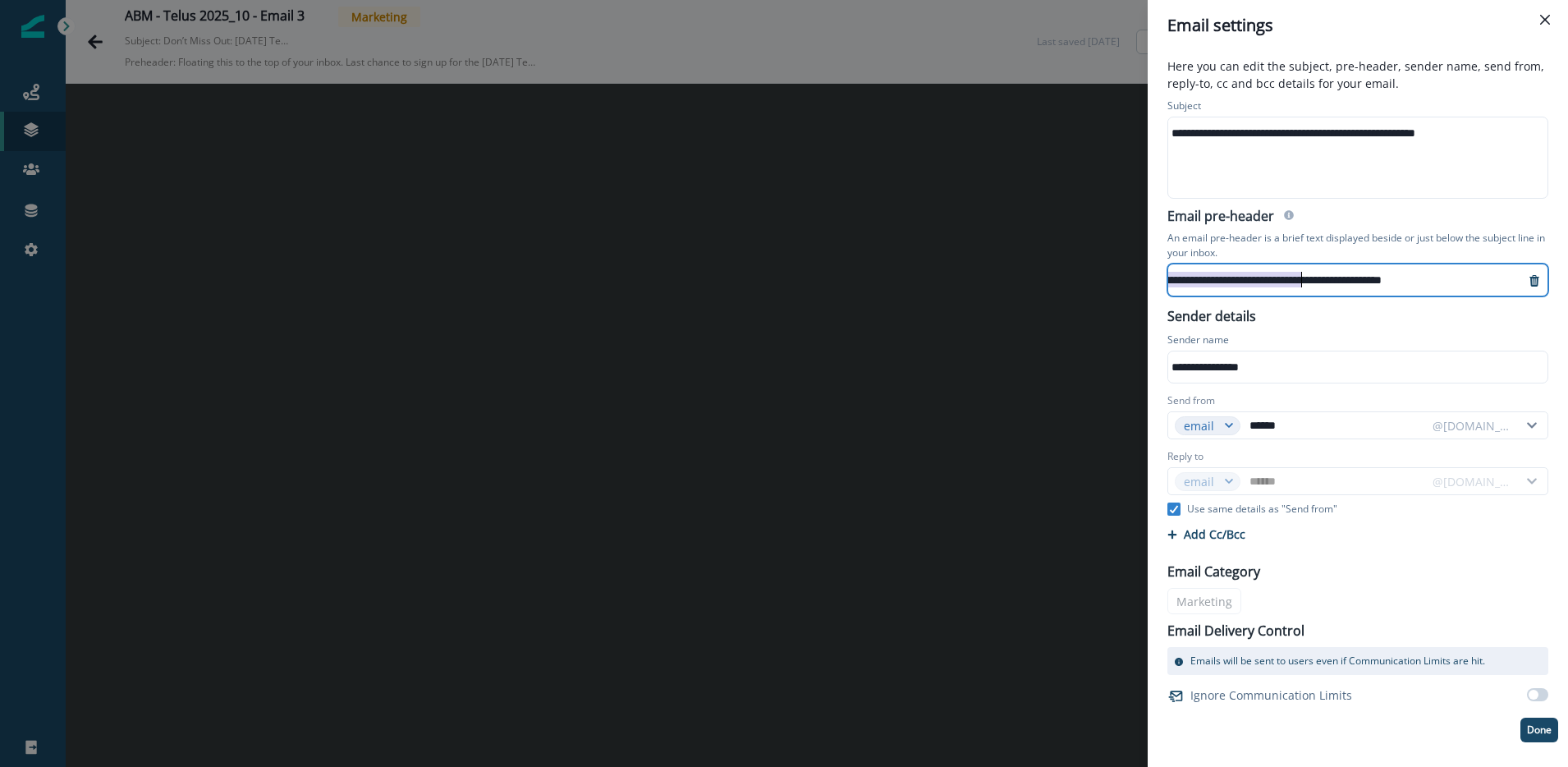
click at [1279, 277] on div "**********" at bounding box center [1208, 280] width 632 height 25
click at [1310, 276] on div "**********" at bounding box center [1208, 280] width 632 height 25
click at [1220, 275] on div "**********" at bounding box center [1257, 280] width 589 height 25
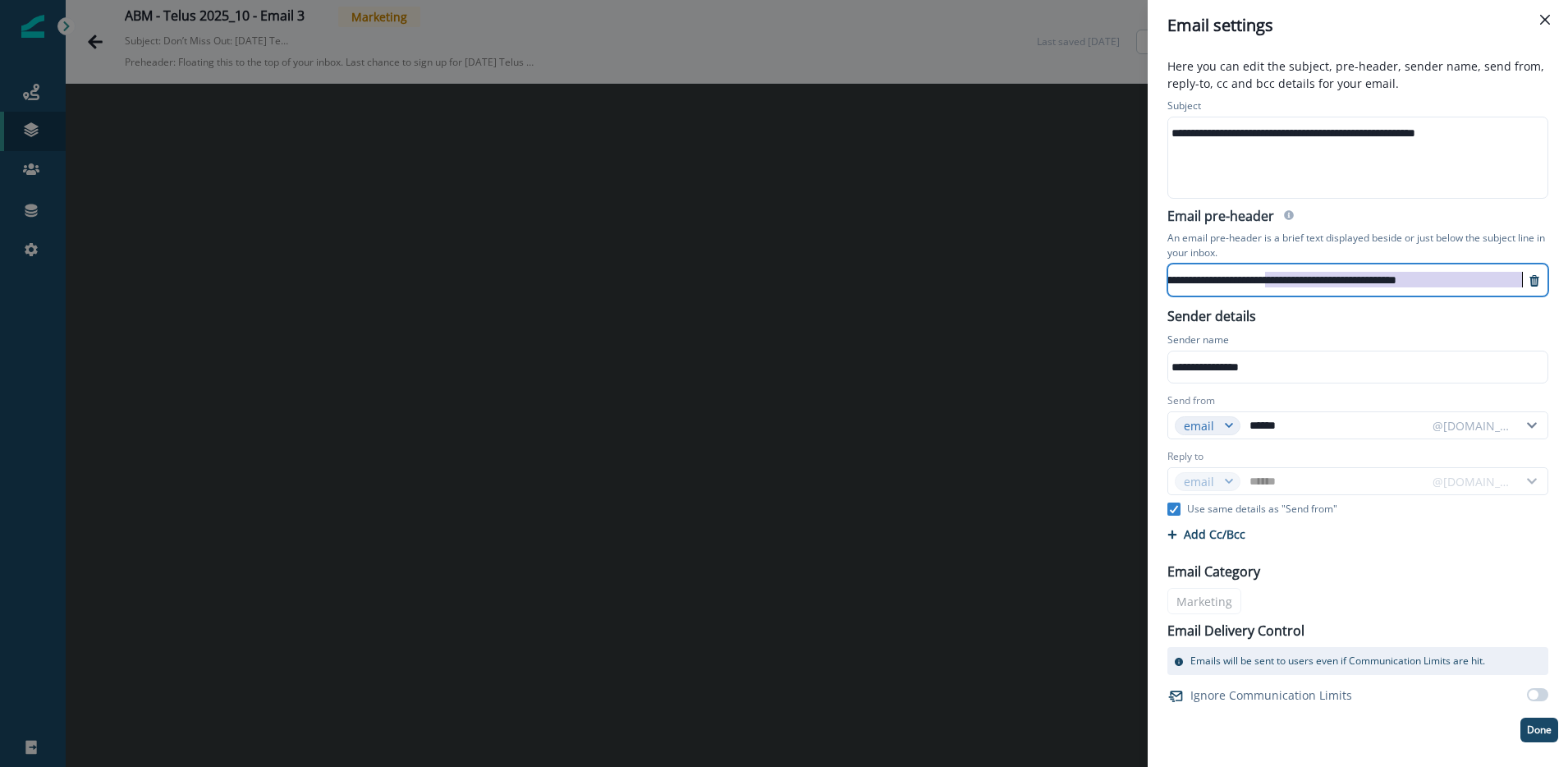
drag, startPoint x: 1292, startPoint y: 280, endPoint x: 1542, endPoint y: 279, distance: 250.0
click at [1567, 286] on div "**********" at bounding box center [1357, 409] width 420 height 716
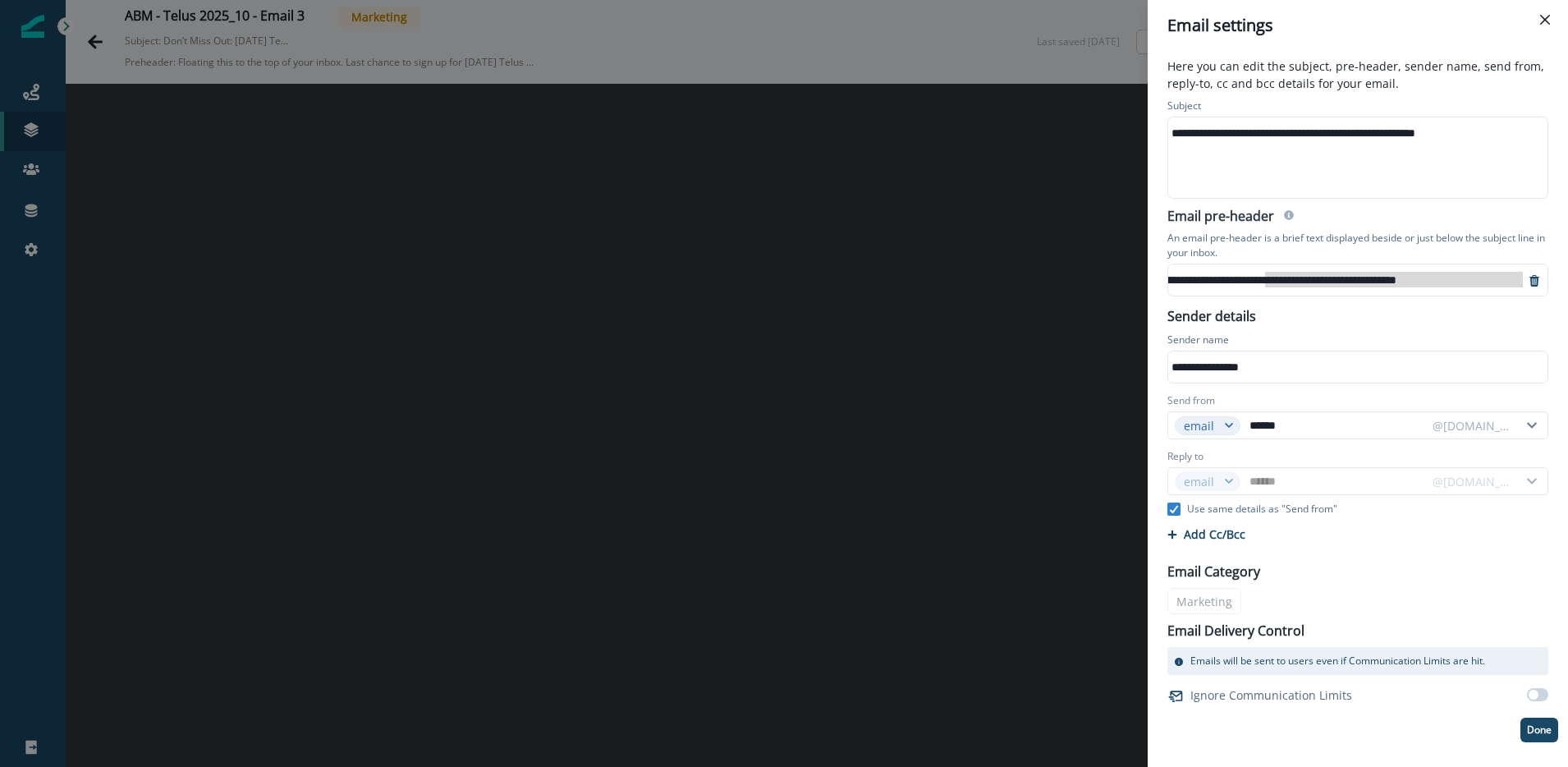
click at [1550, 220] on div "**********" at bounding box center [1357, 252] width 401 height 94
click at [1541, 733] on p "Done" at bounding box center [1540, 730] width 25 height 11
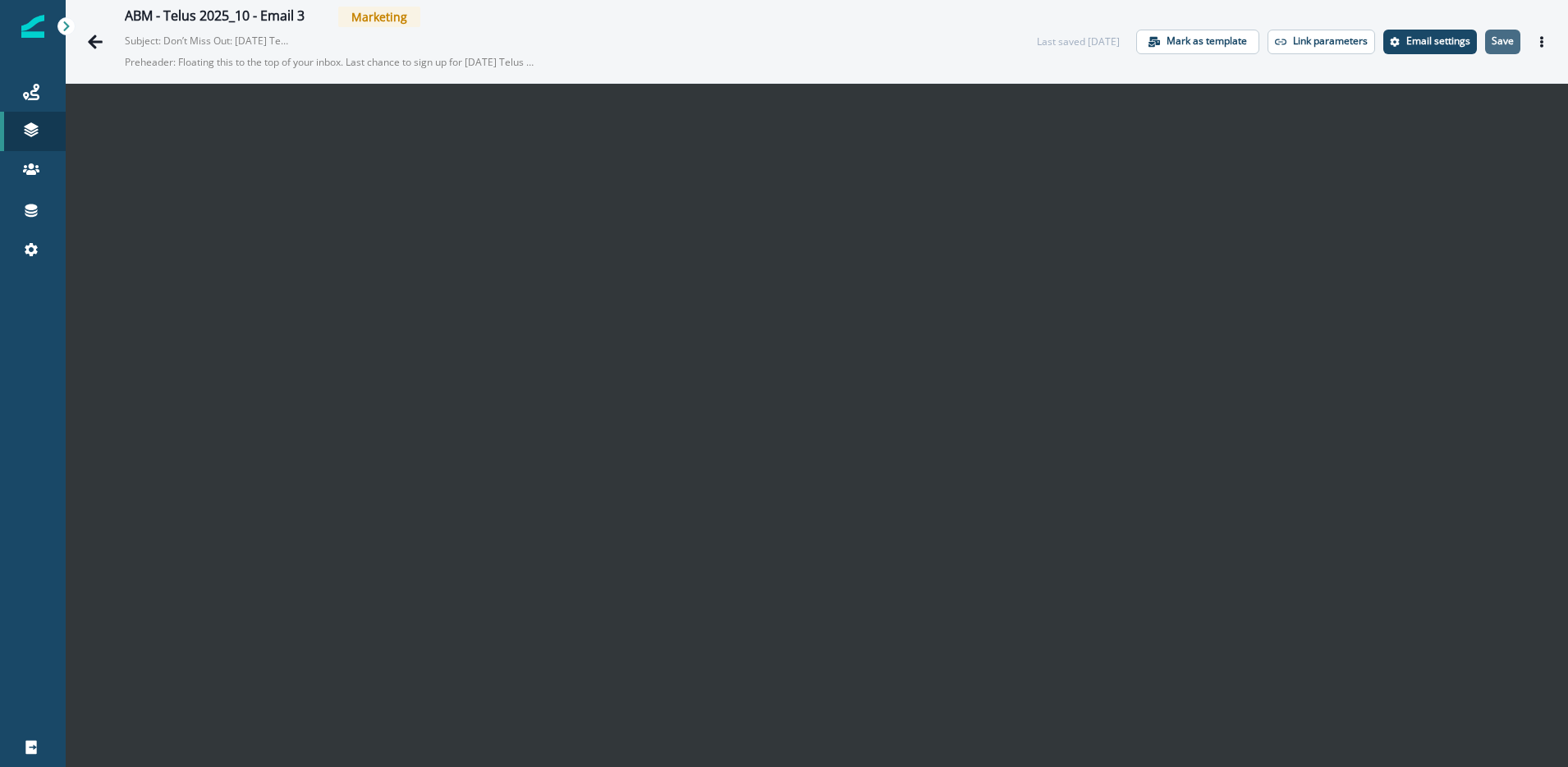
click at [1509, 42] on p "Save" at bounding box center [1503, 41] width 22 height 11
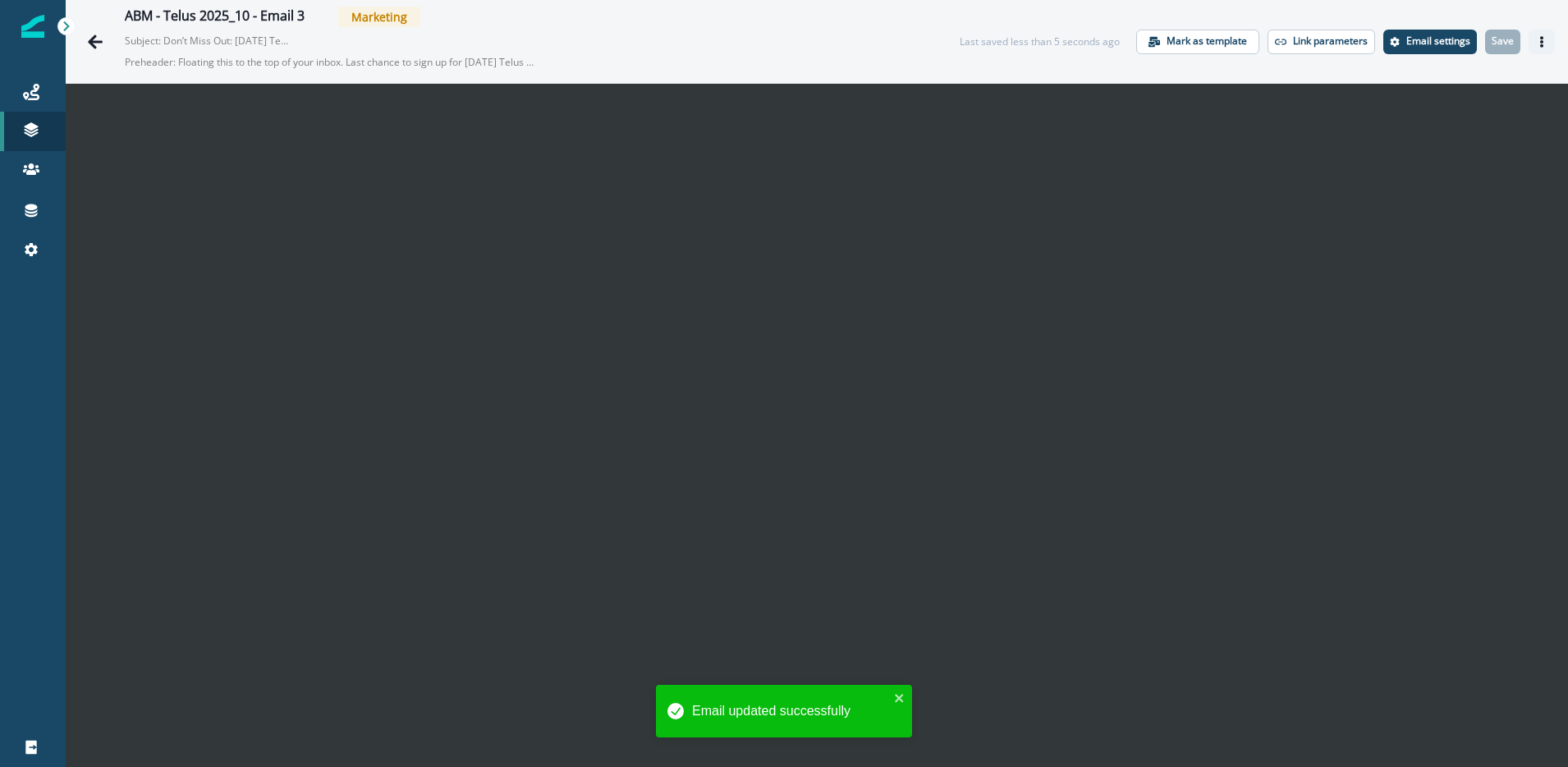
click at [1536, 42] on icon "Actions" at bounding box center [1542, 41] width 11 height 11
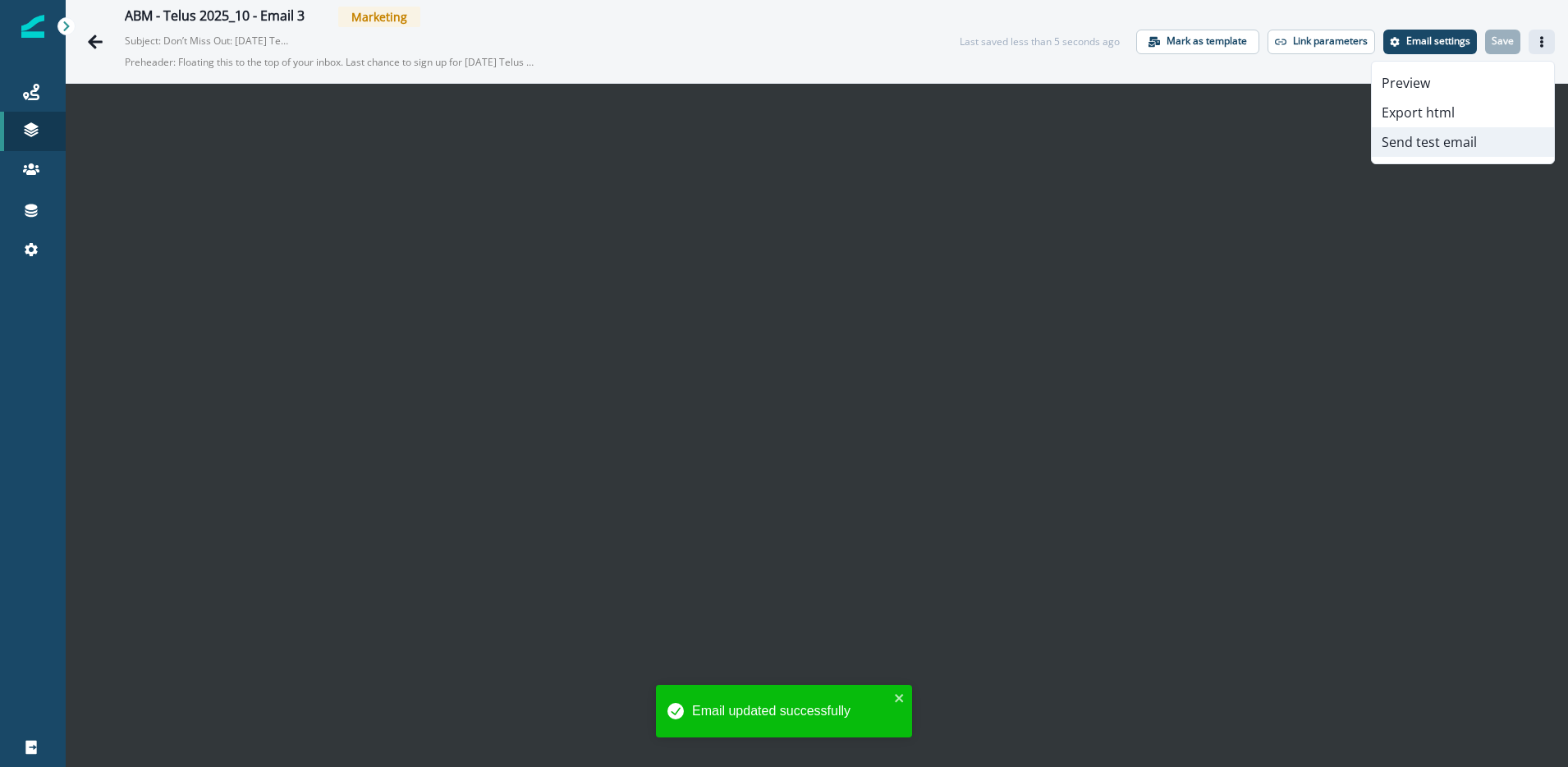
click at [1444, 142] on button "Send test email" at bounding box center [1463, 142] width 182 height 30
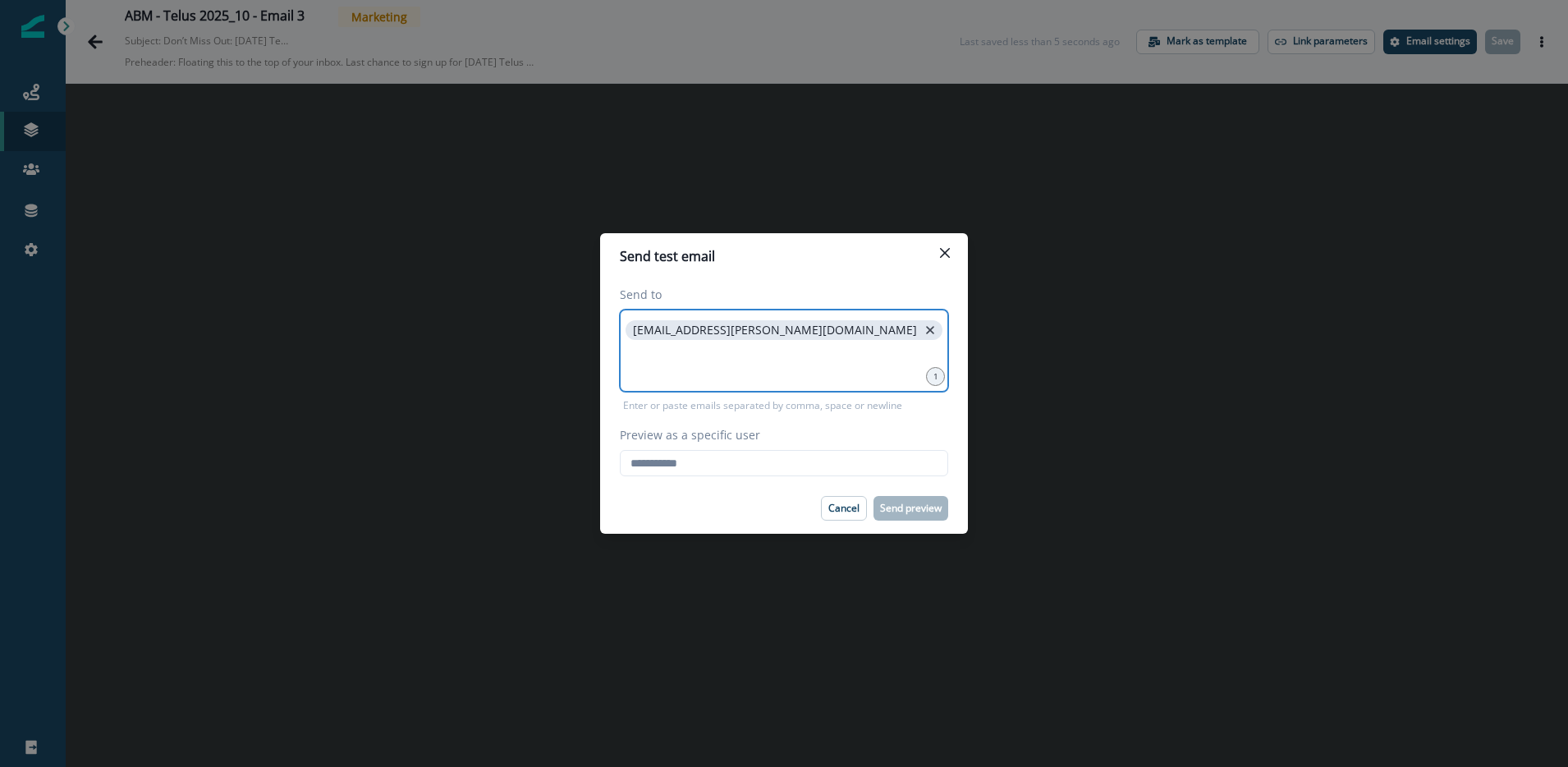
click at [923, 328] on icon "close" at bounding box center [930, 330] width 15 height 15
click at [665, 346] on input at bounding box center [784, 330] width 323 height 33
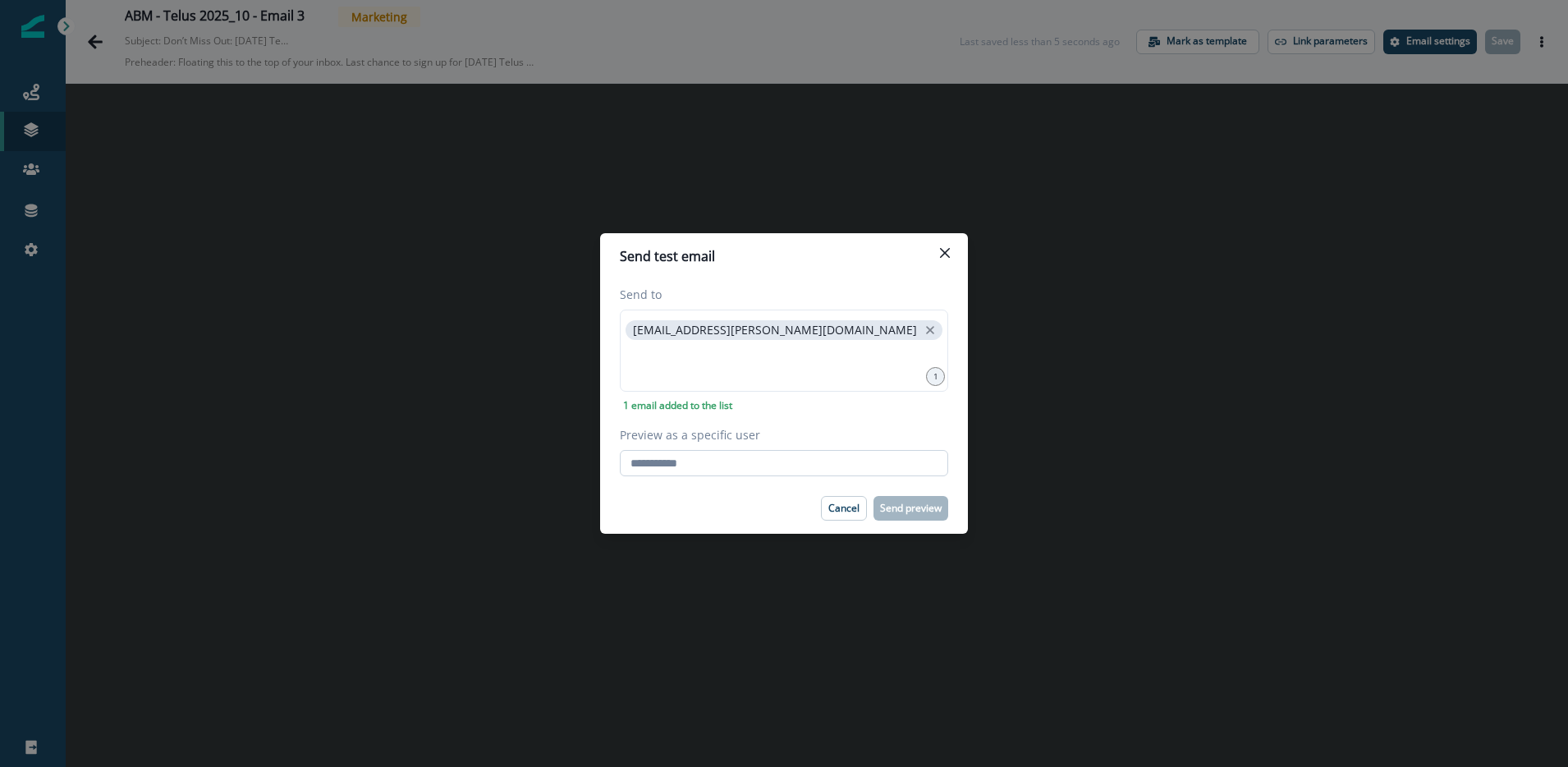
click at [718, 456] on input "Preview as a specific user" at bounding box center [784, 463] width 329 height 26
type input "**********"
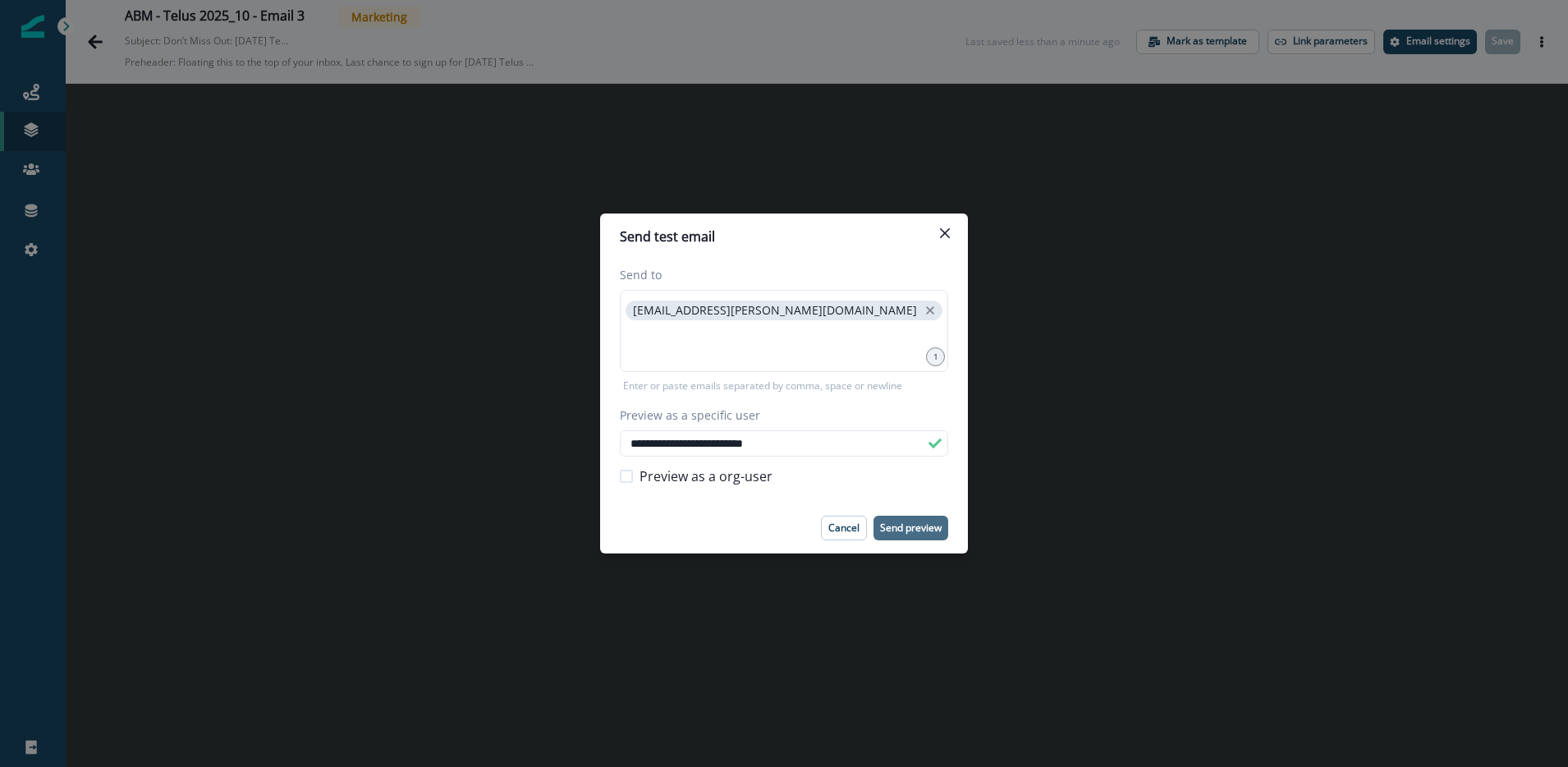
click at [908, 529] on p "Send preview" at bounding box center [911, 527] width 62 height 11
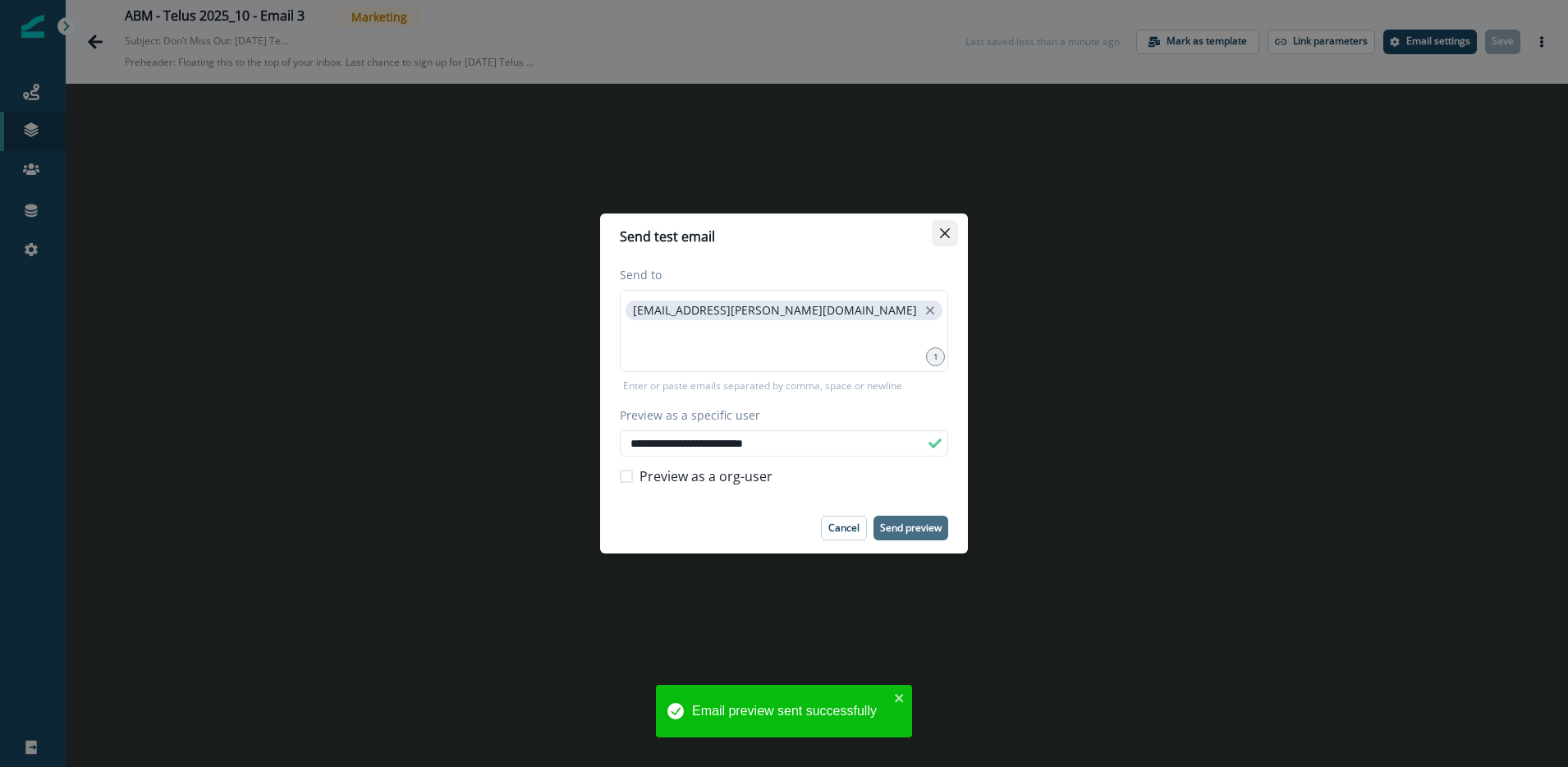
click at [951, 236] on button "Close" at bounding box center [945, 234] width 26 height 26
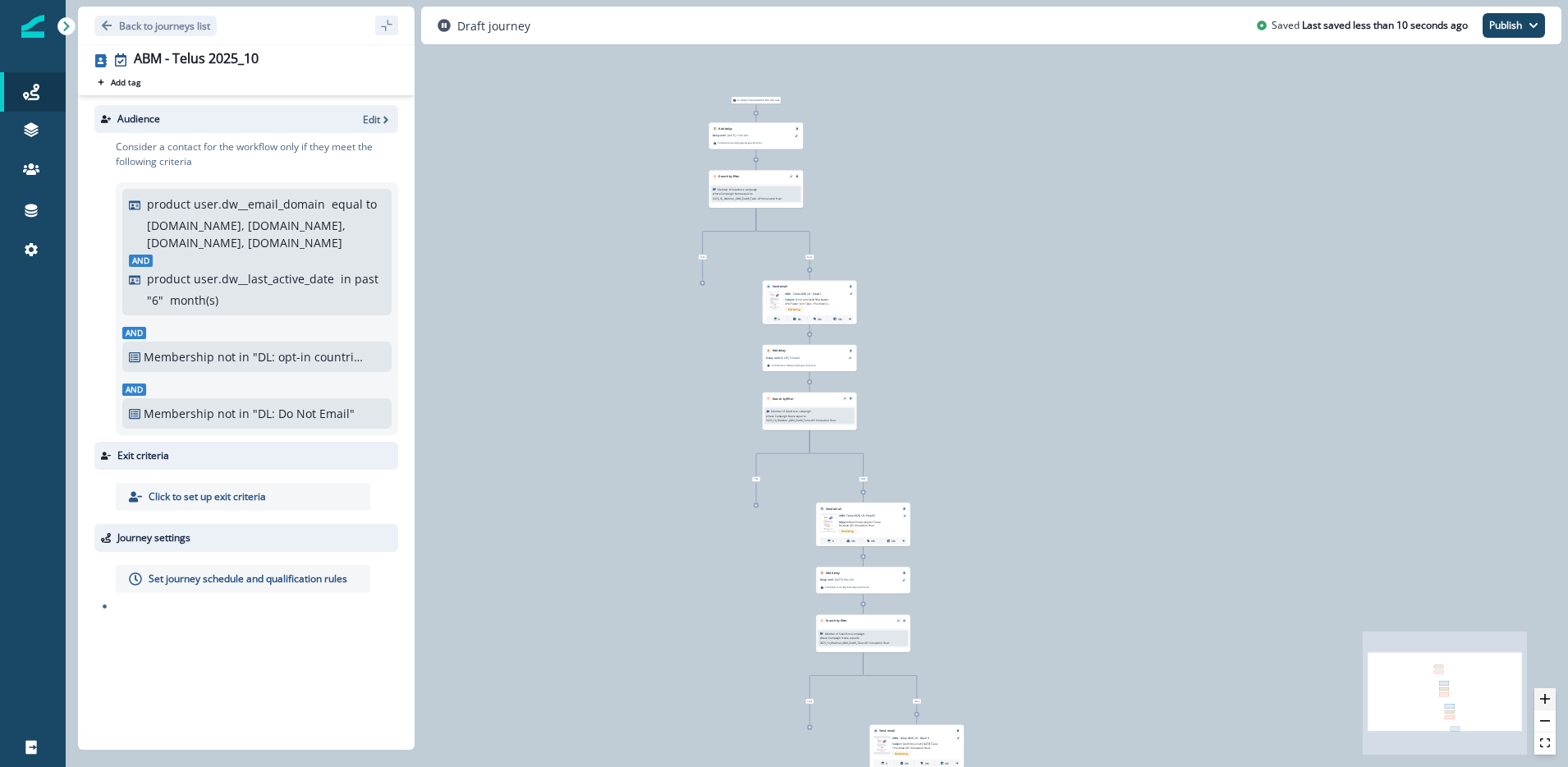
click at [1535, 700] on button "zoom in" at bounding box center [1545, 699] width 21 height 22
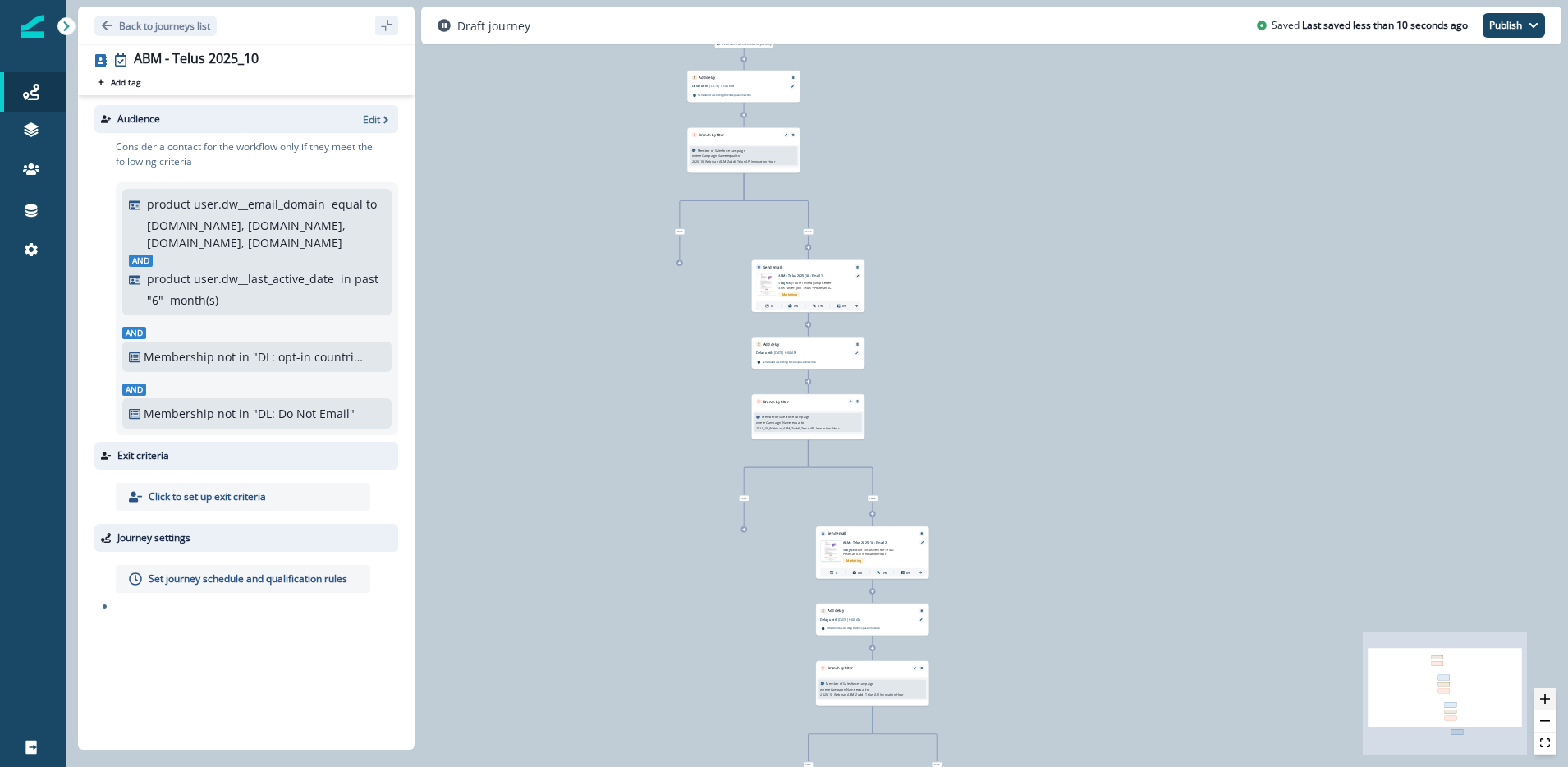
click at [1539, 697] on button "zoom in" at bounding box center [1545, 699] width 21 height 22
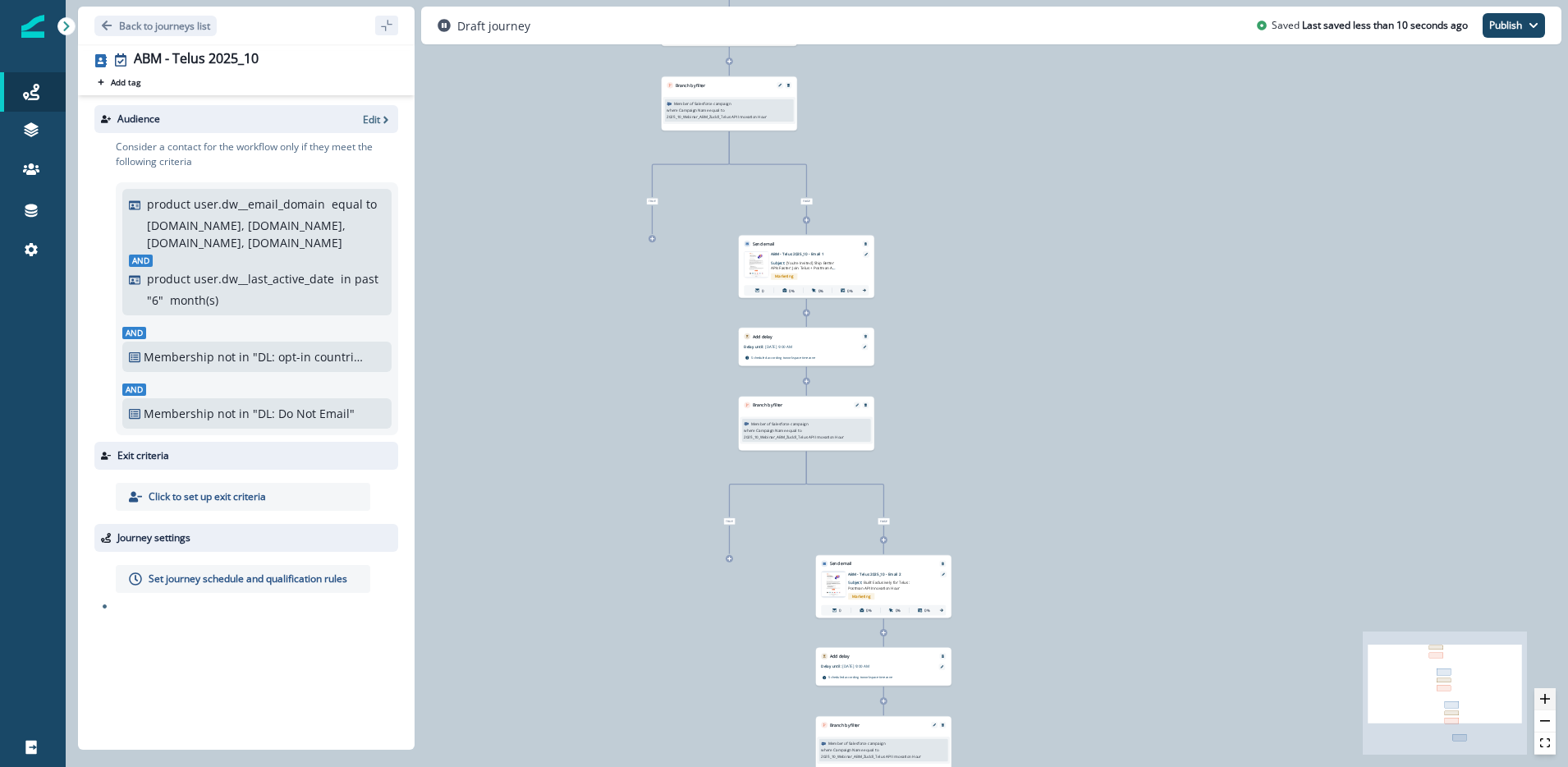
click at [1539, 697] on button "zoom in" at bounding box center [1545, 699] width 21 height 22
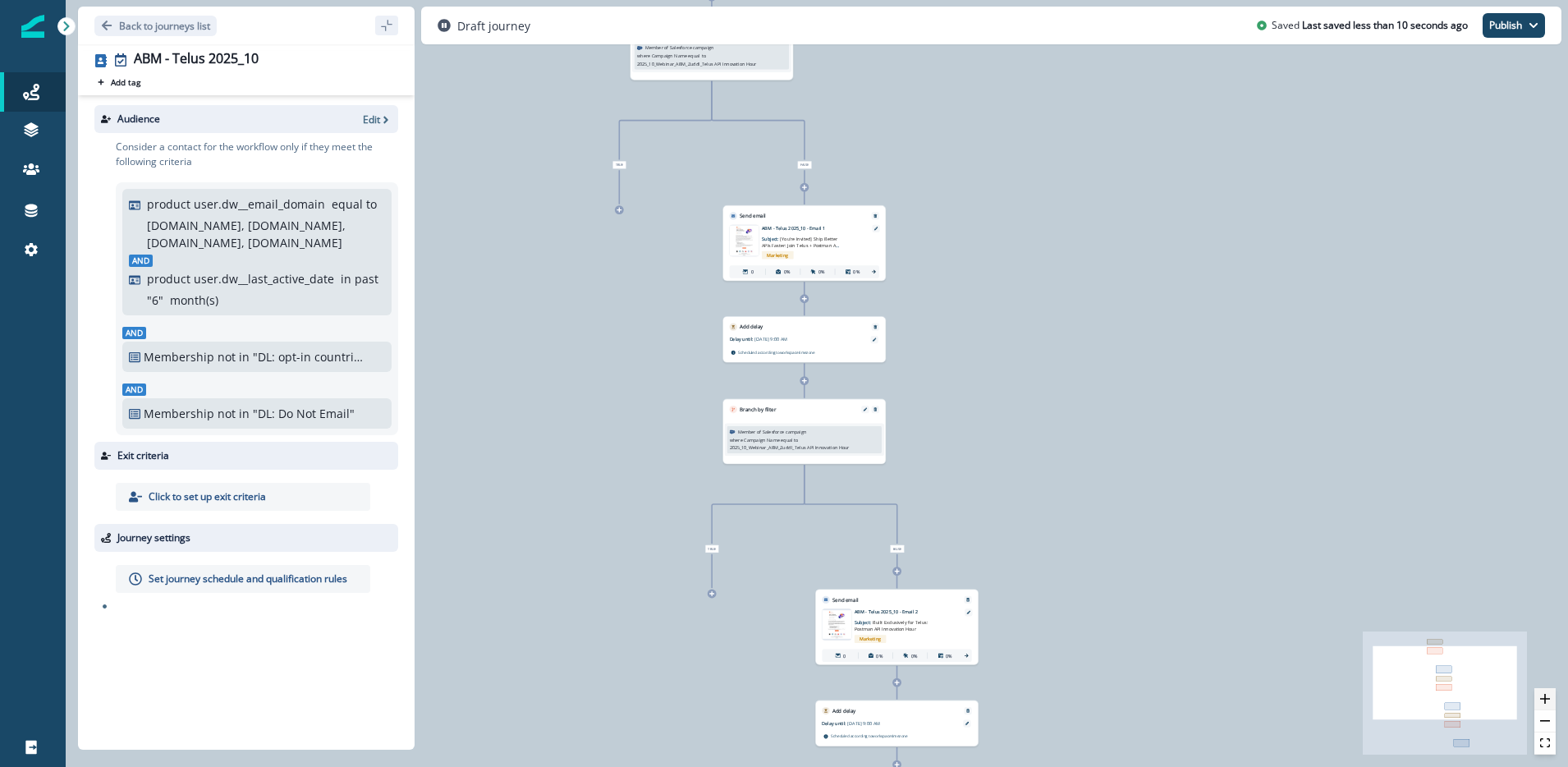
click at [1539, 697] on button "zoom in" at bounding box center [1545, 699] width 21 height 22
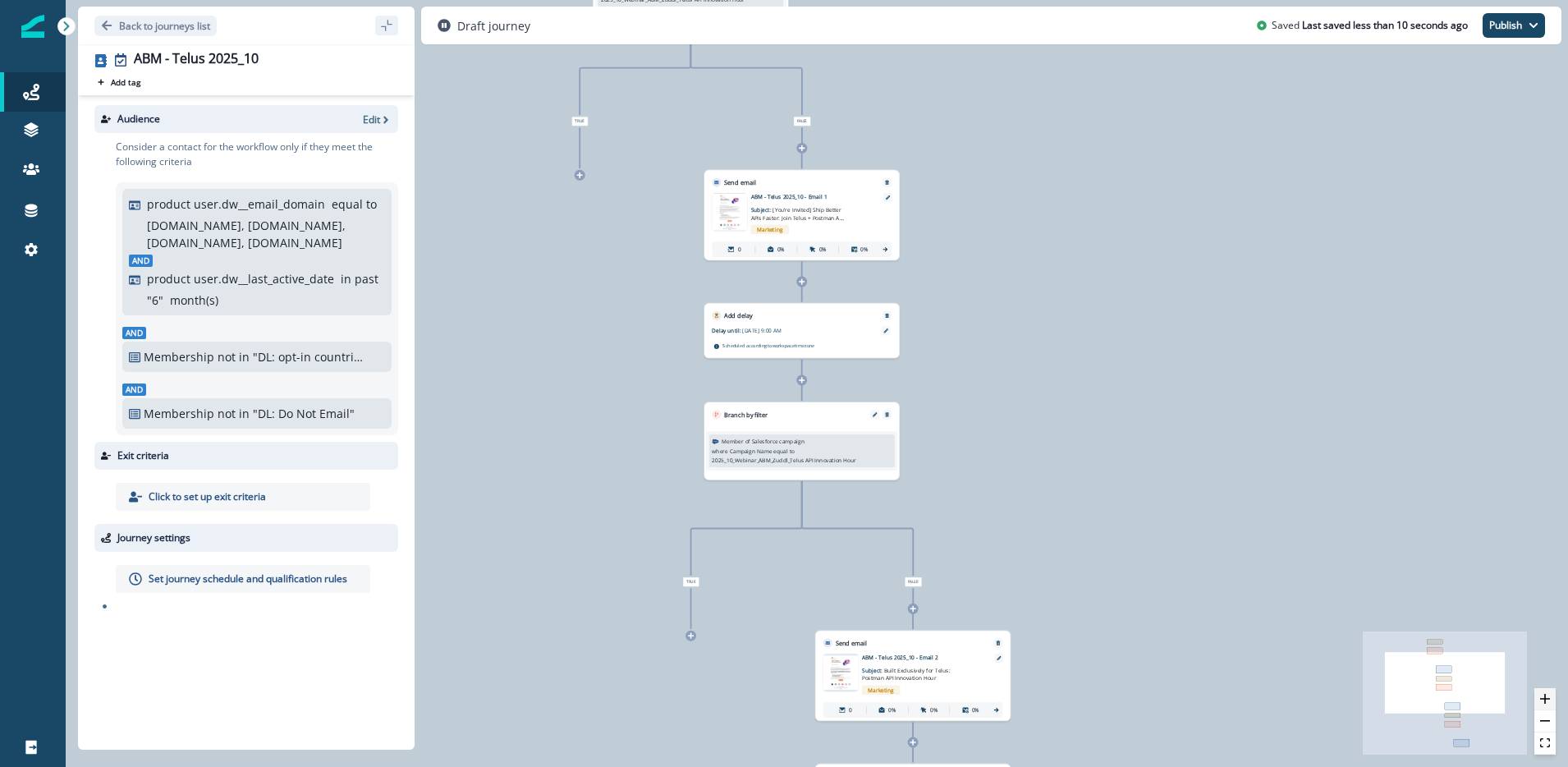
click at [1539, 697] on button "zoom in" at bounding box center [1545, 699] width 21 height 22
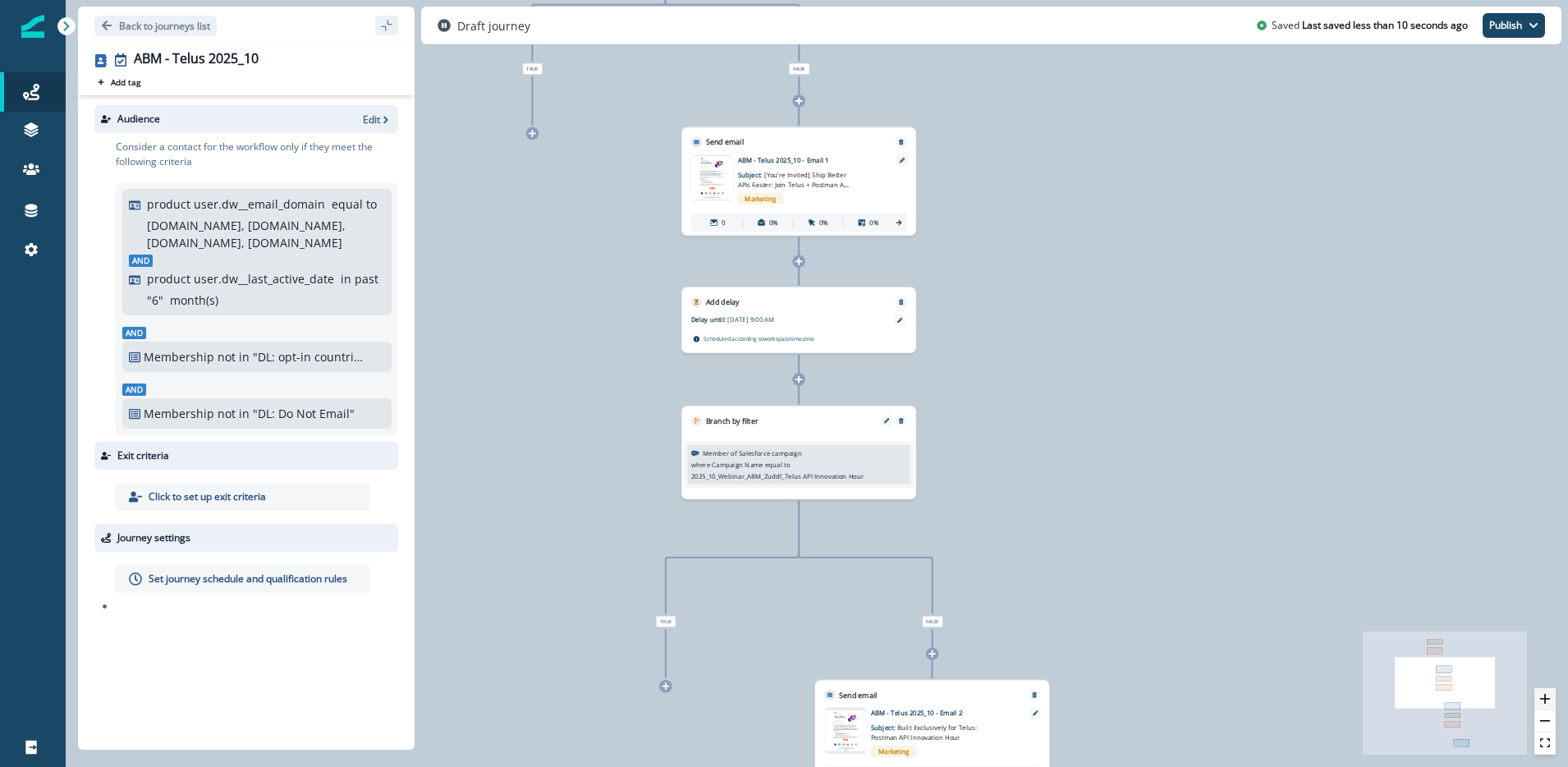
click at [1539, 697] on button "zoom in" at bounding box center [1545, 699] width 21 height 22
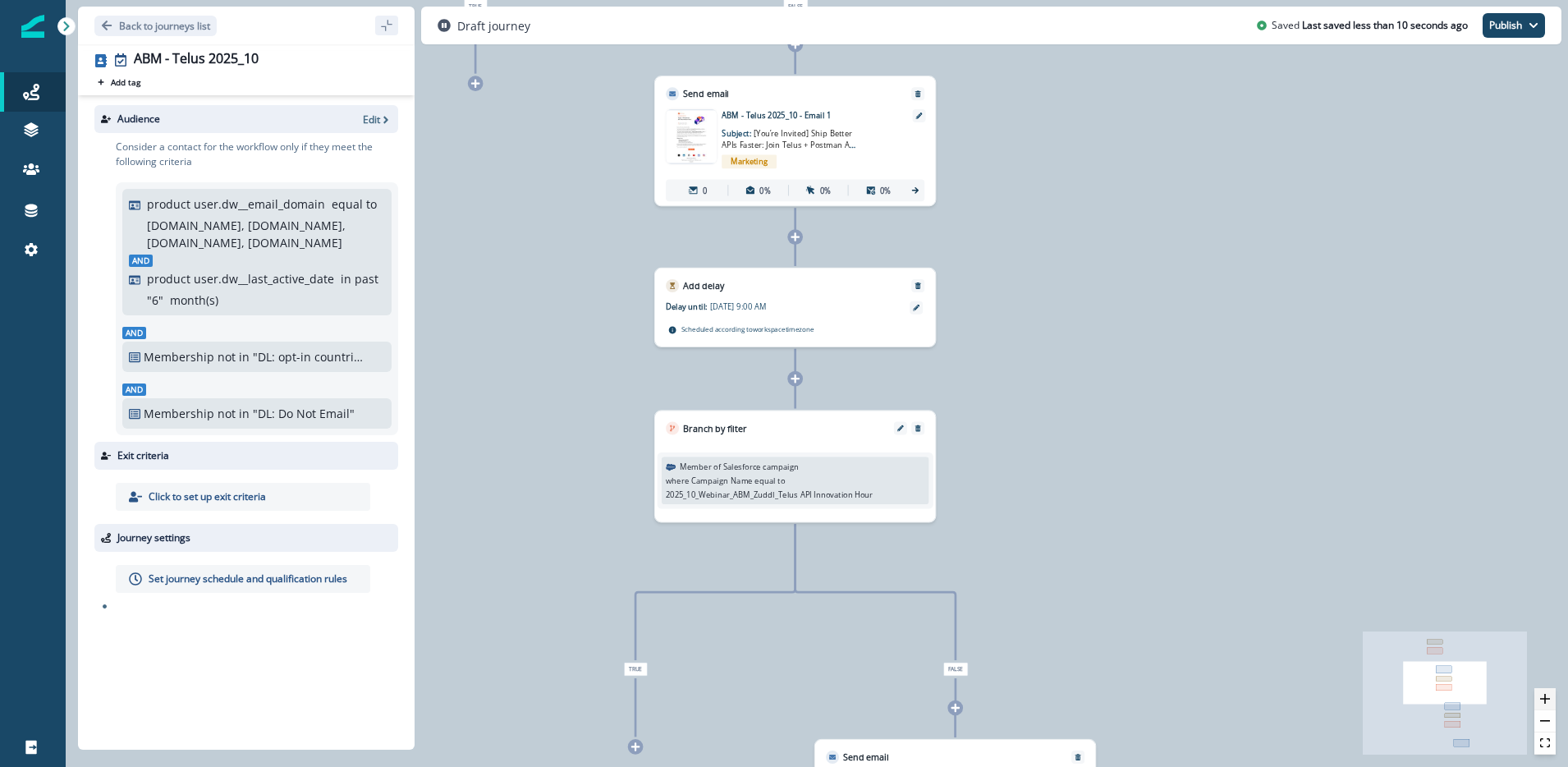
click at [1539, 697] on button "zoom in" at bounding box center [1545, 699] width 21 height 22
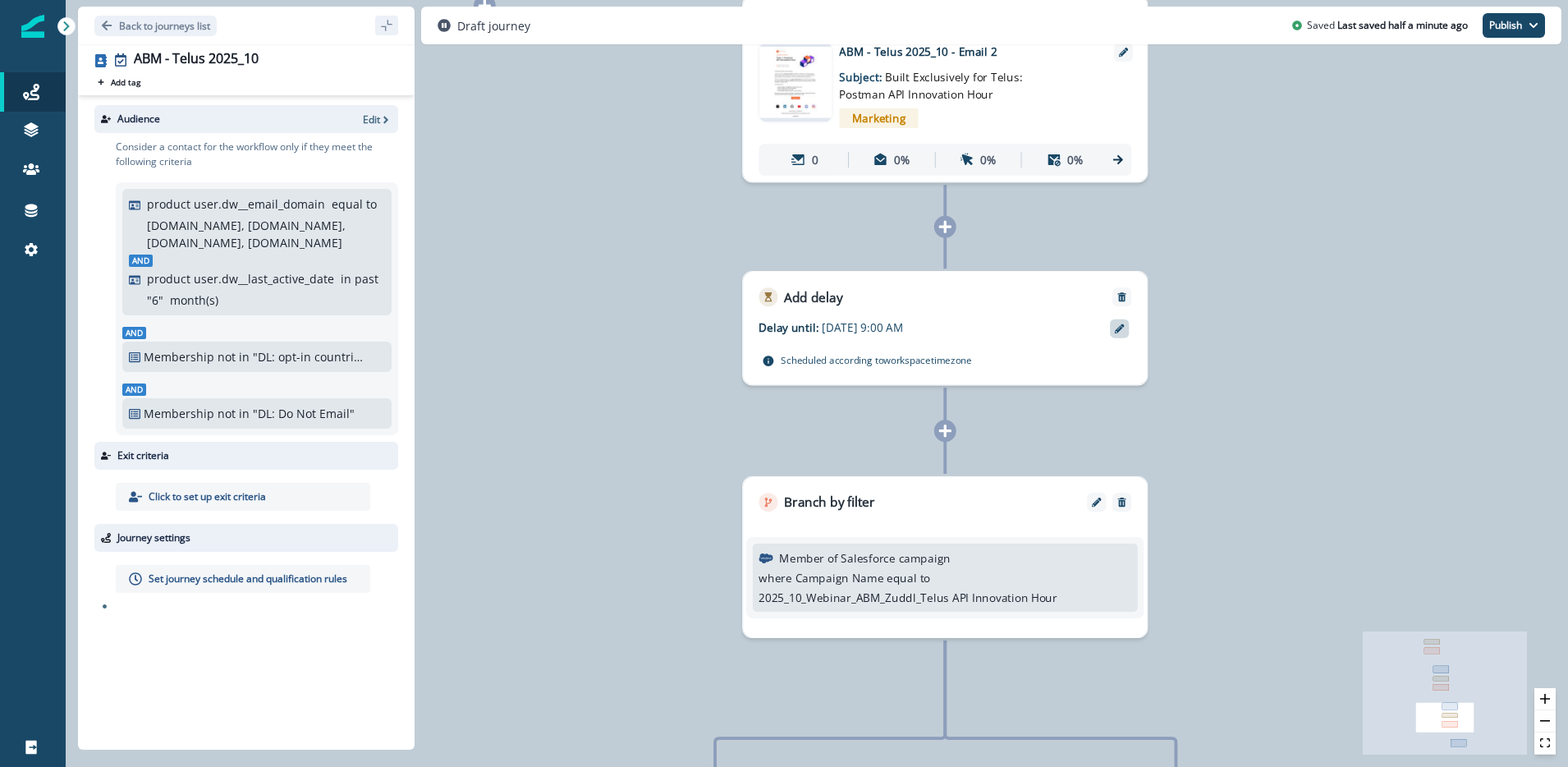
click at [1123, 325] on icon at bounding box center [1119, 328] width 10 height 10
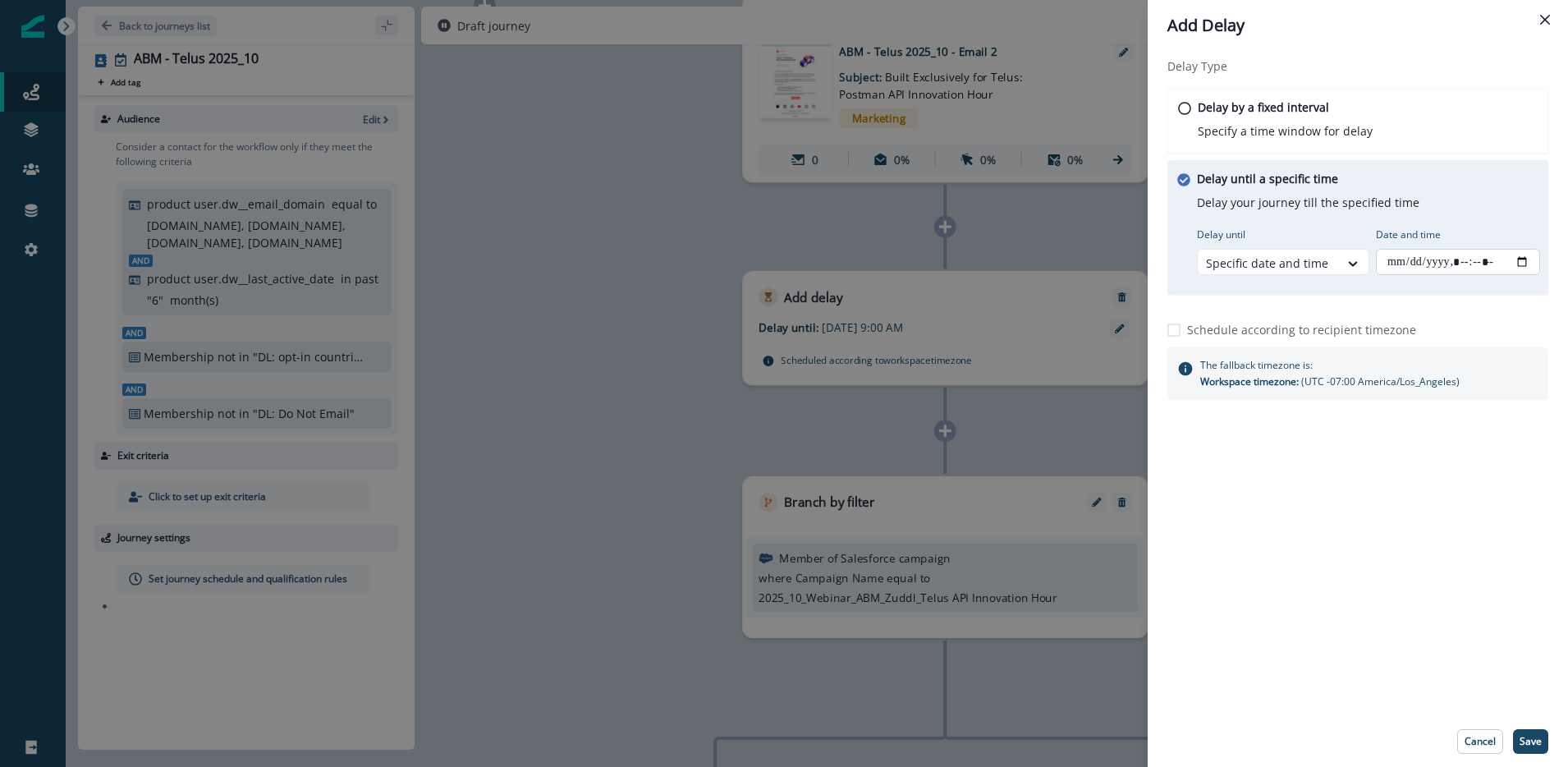
click at [1520, 262] on input "Date and time" at bounding box center [1458, 262] width 164 height 26
type input "**********"
click at [1408, 563] on div "Delay Type Delay by a fixed interval Specify a time window for delay Delay unti…" at bounding box center [1357, 384] width 420 height 666
click at [1531, 741] on p "Save" at bounding box center [1530, 741] width 22 height 11
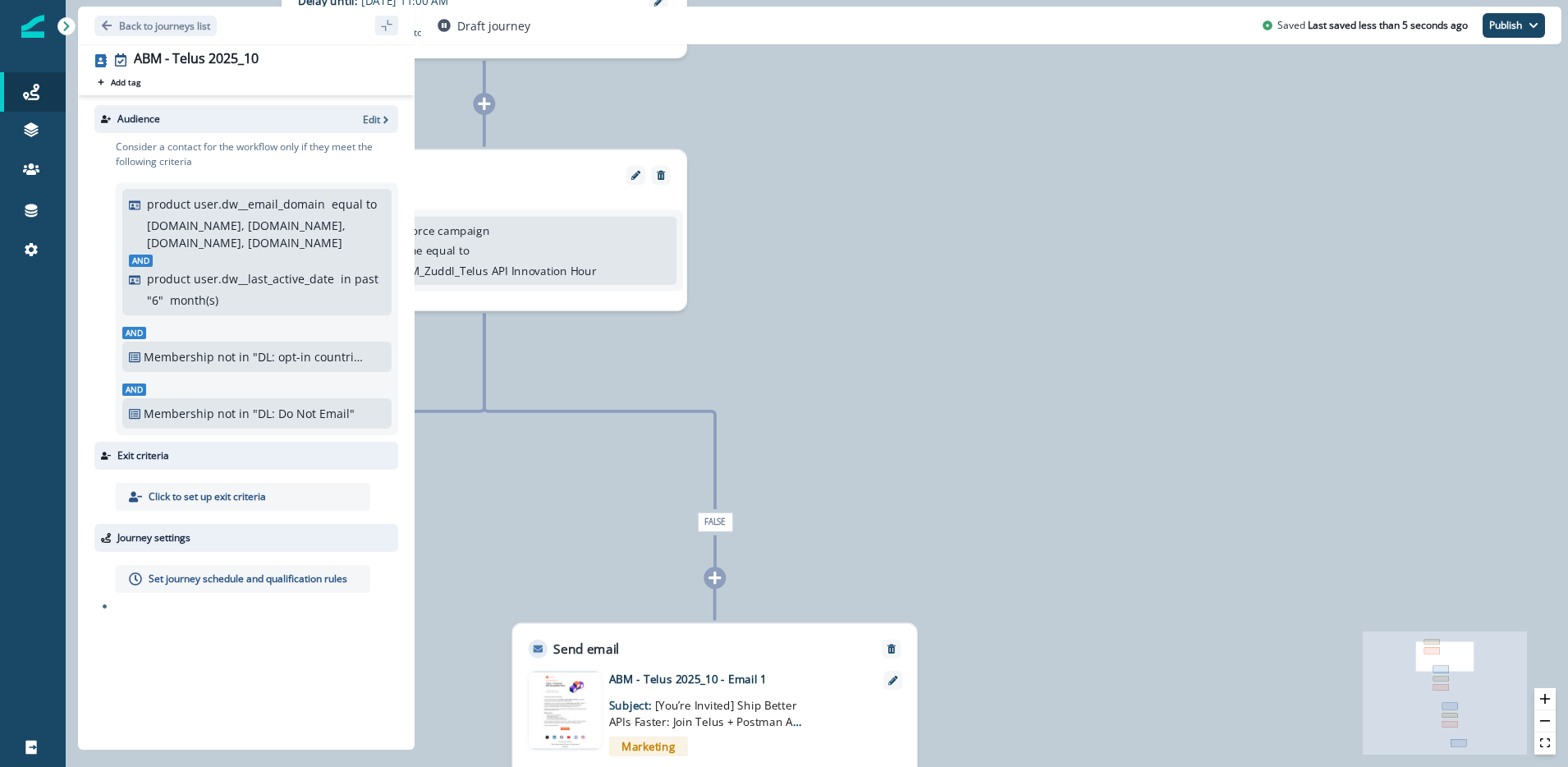
click at [286, 582] on p "Set journey schedule and qualification rules" at bounding box center [248, 578] width 198 height 15
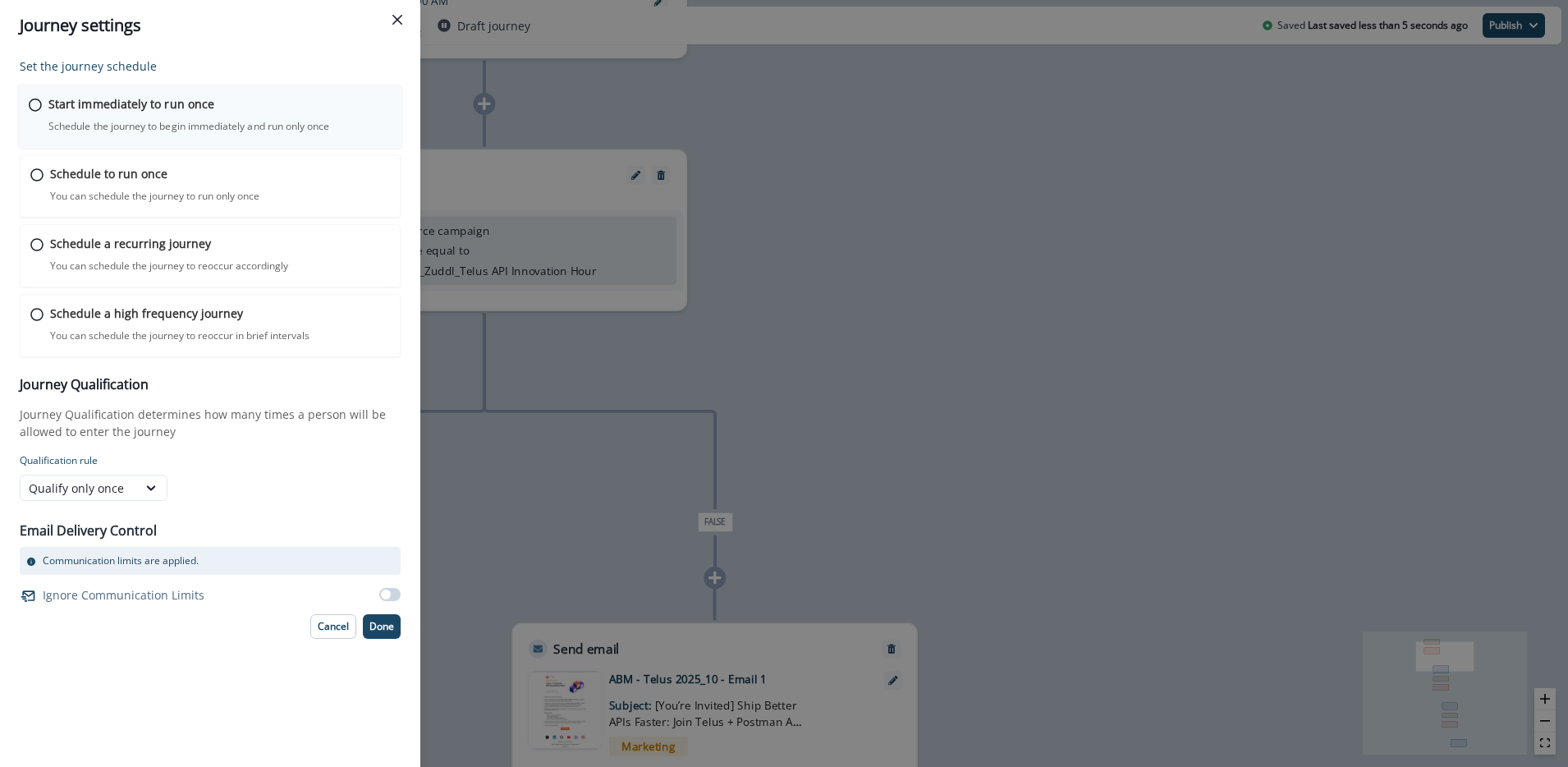
click at [122, 117] on div "Start immediately to run once Schedule the journey to begin immediately and run…" at bounding box center [219, 115] width 343 height 39
click at [383, 631] on button "Done" at bounding box center [382, 625] width 38 height 25
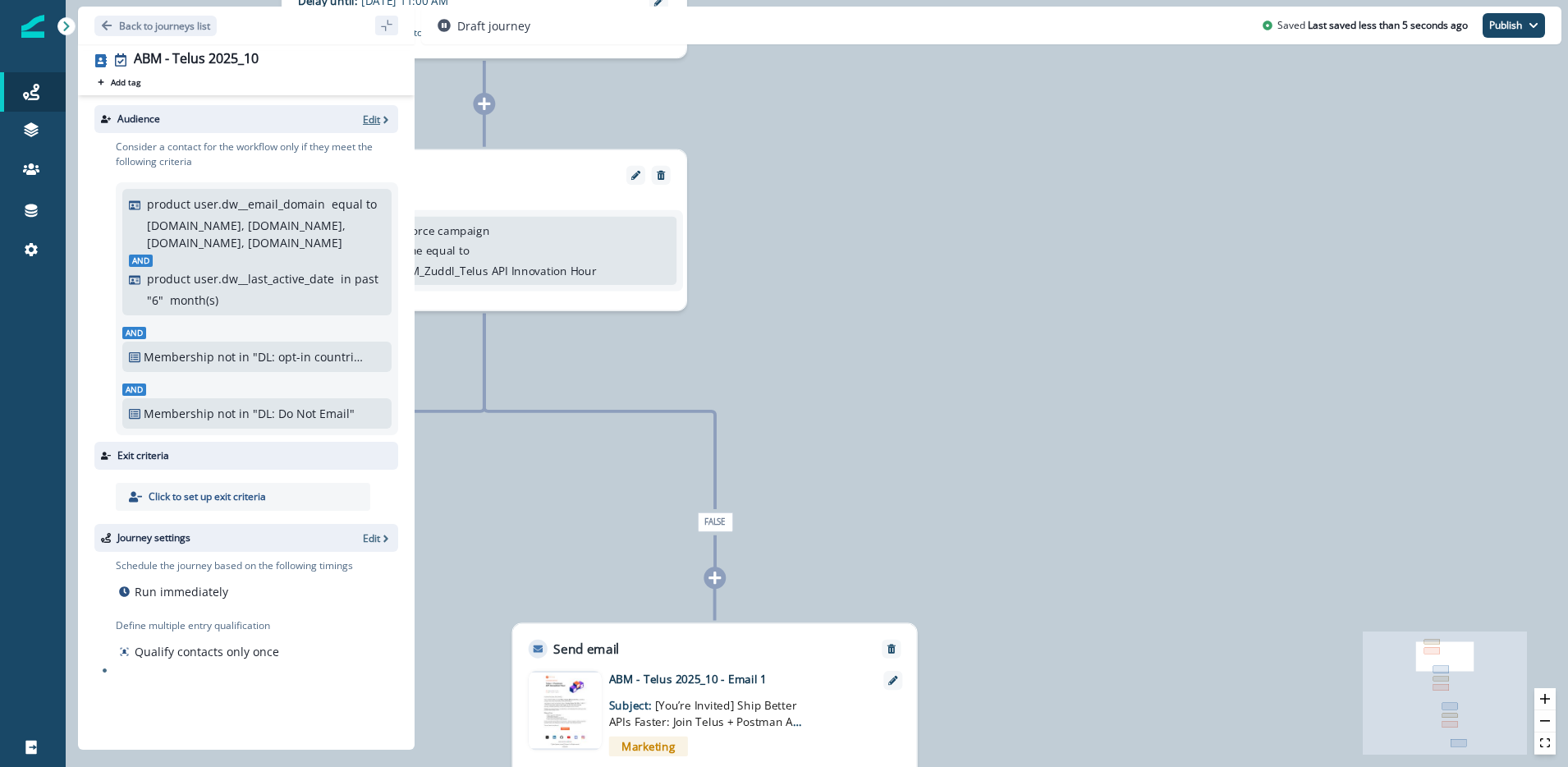
click at [375, 119] on p "Edit" at bounding box center [372, 120] width 18 height 14
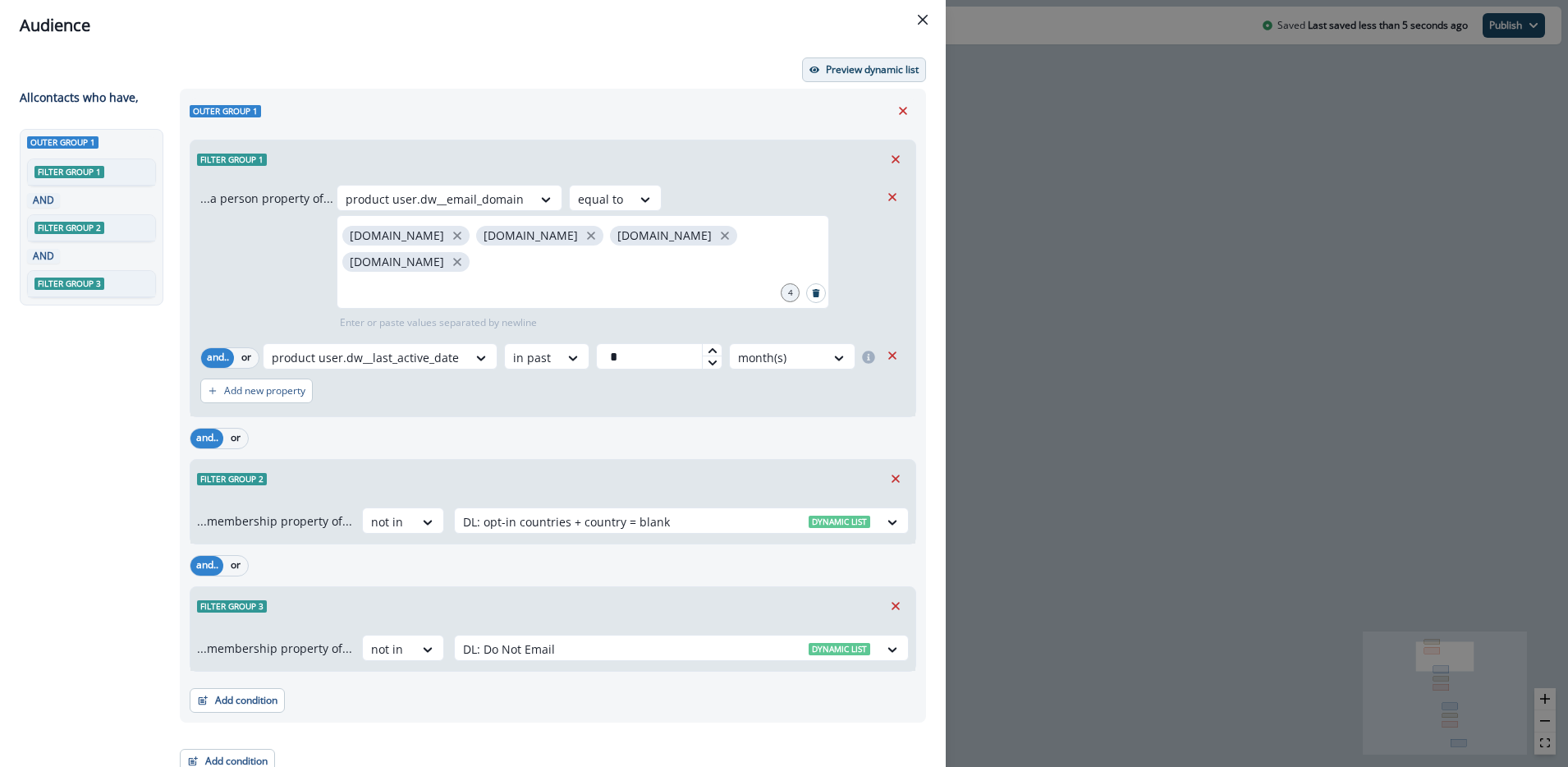
click at [884, 69] on p "Preview dynamic list" at bounding box center [872, 70] width 93 height 11
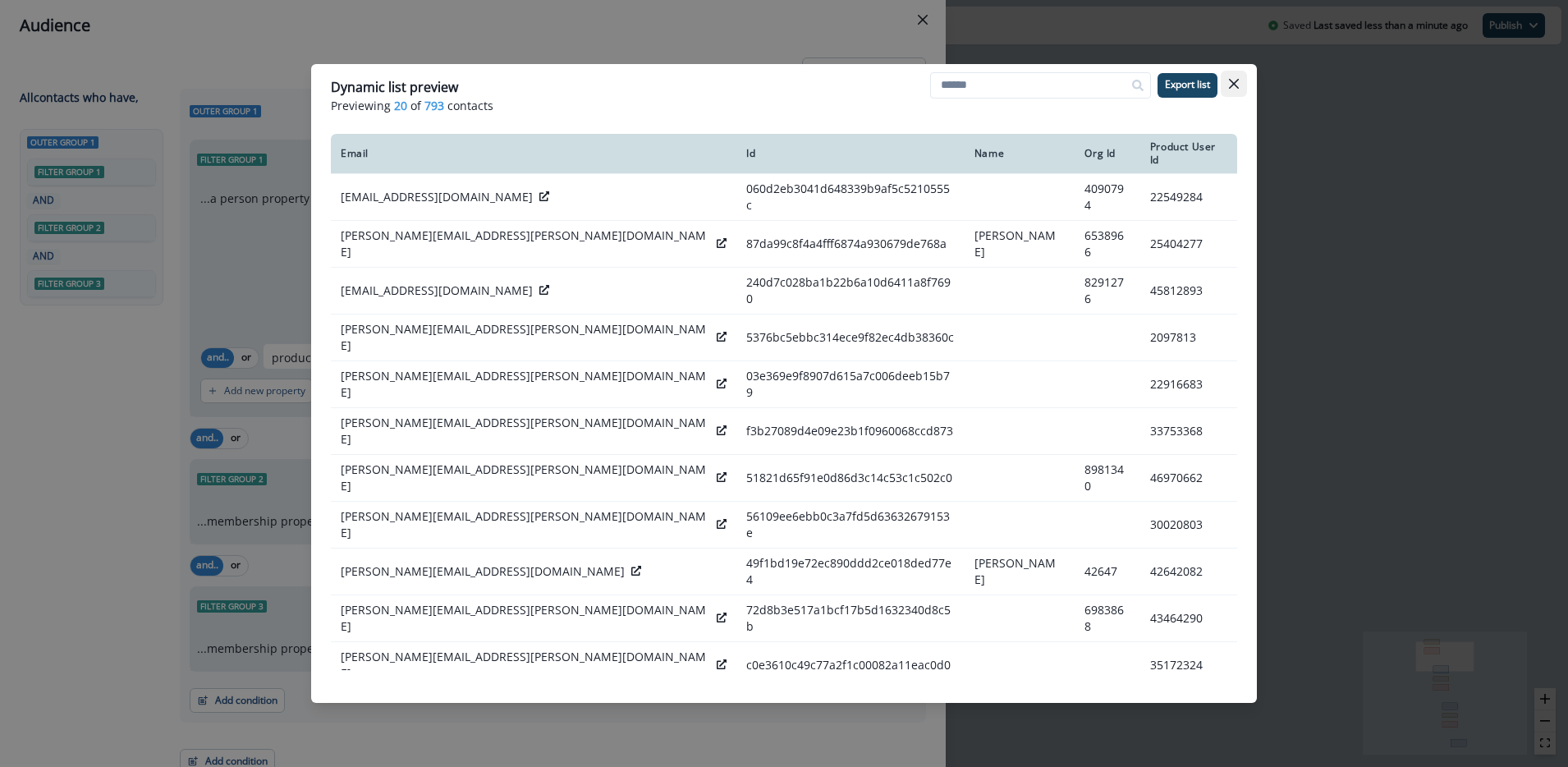
click at [1237, 85] on icon "Close" at bounding box center [1233, 83] width 10 height 10
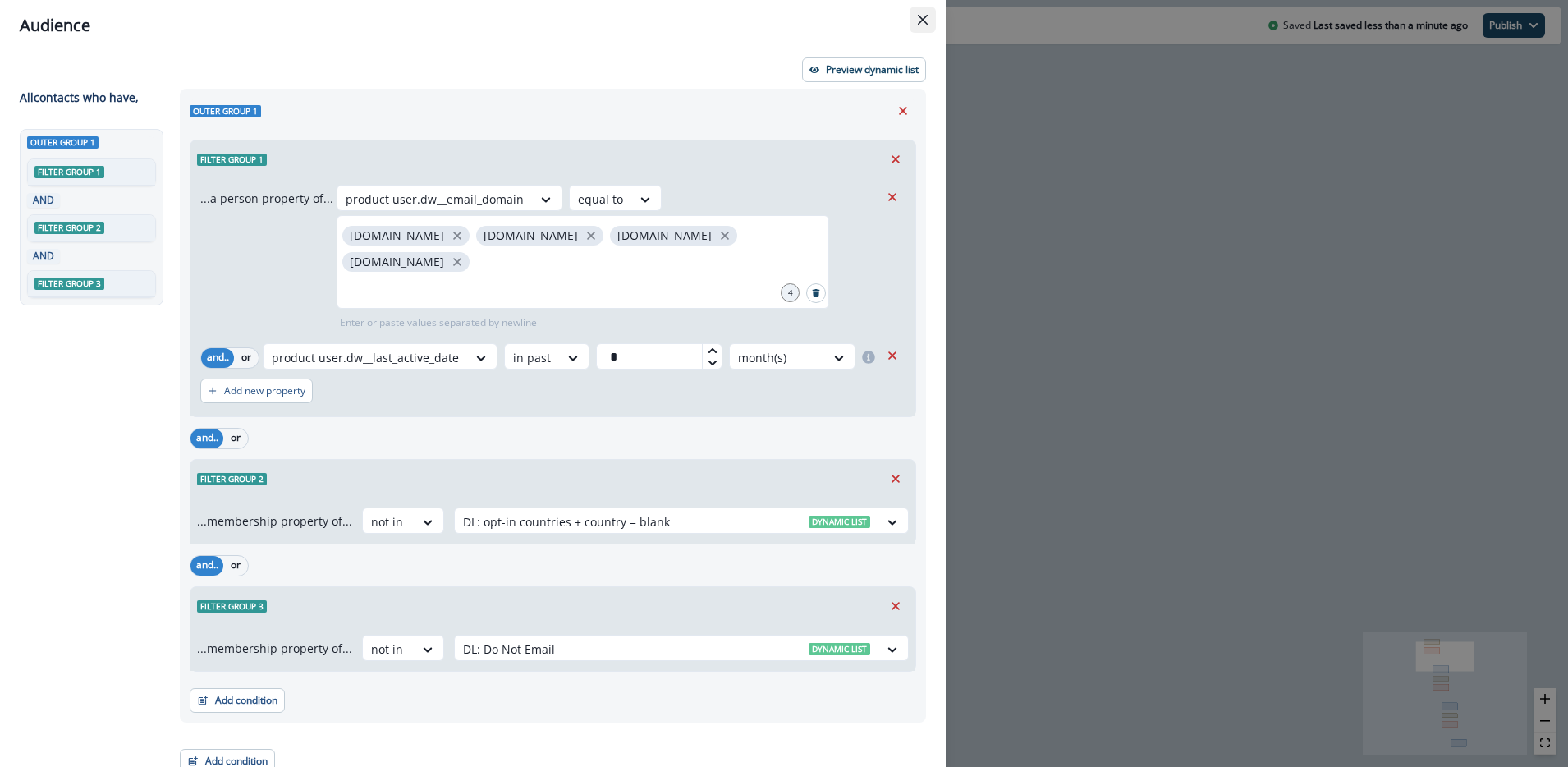
click at [927, 25] on button "Close" at bounding box center [923, 19] width 26 height 26
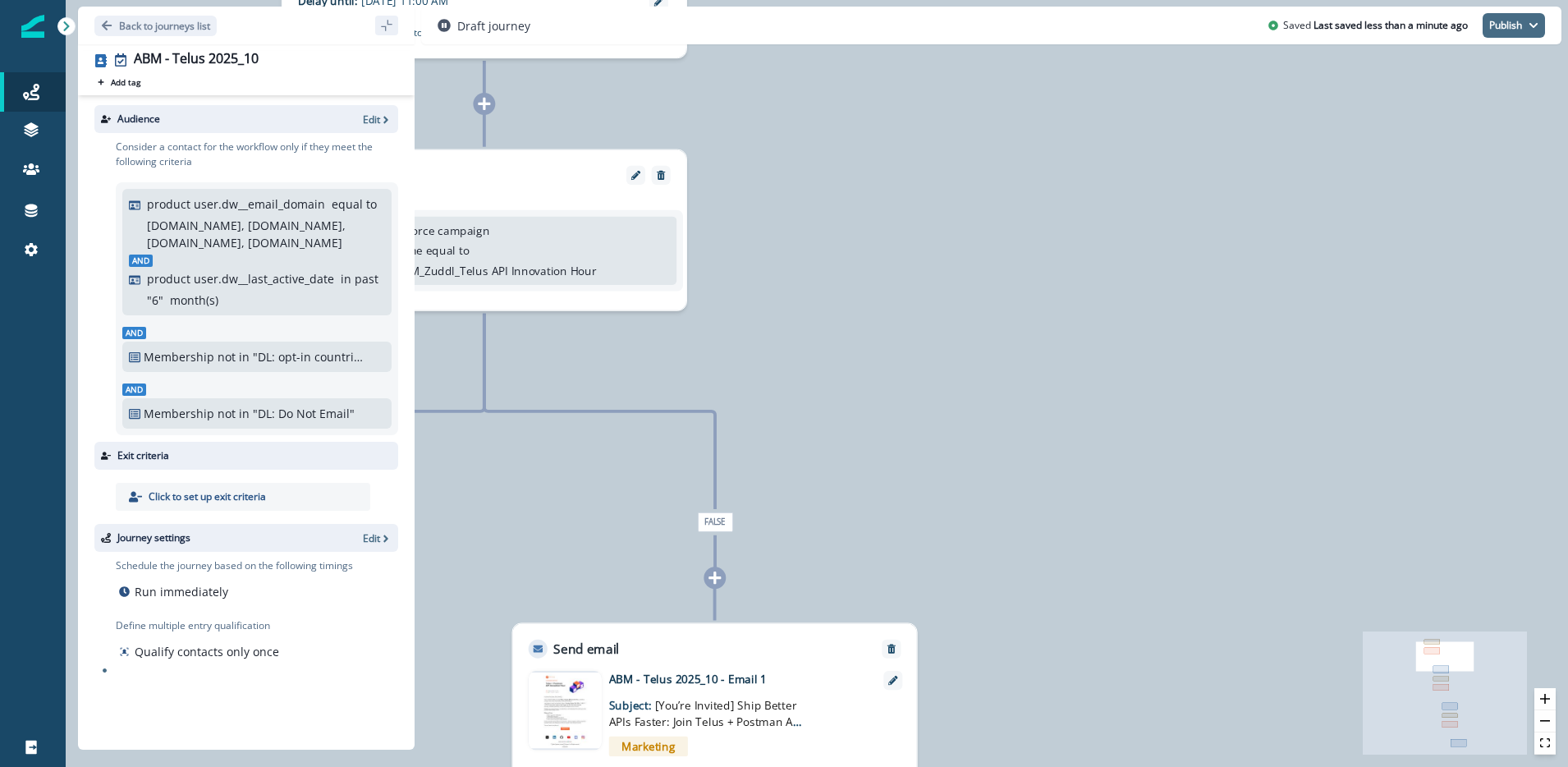
click at [1506, 30] on button "Publish" at bounding box center [1513, 26] width 63 height 25
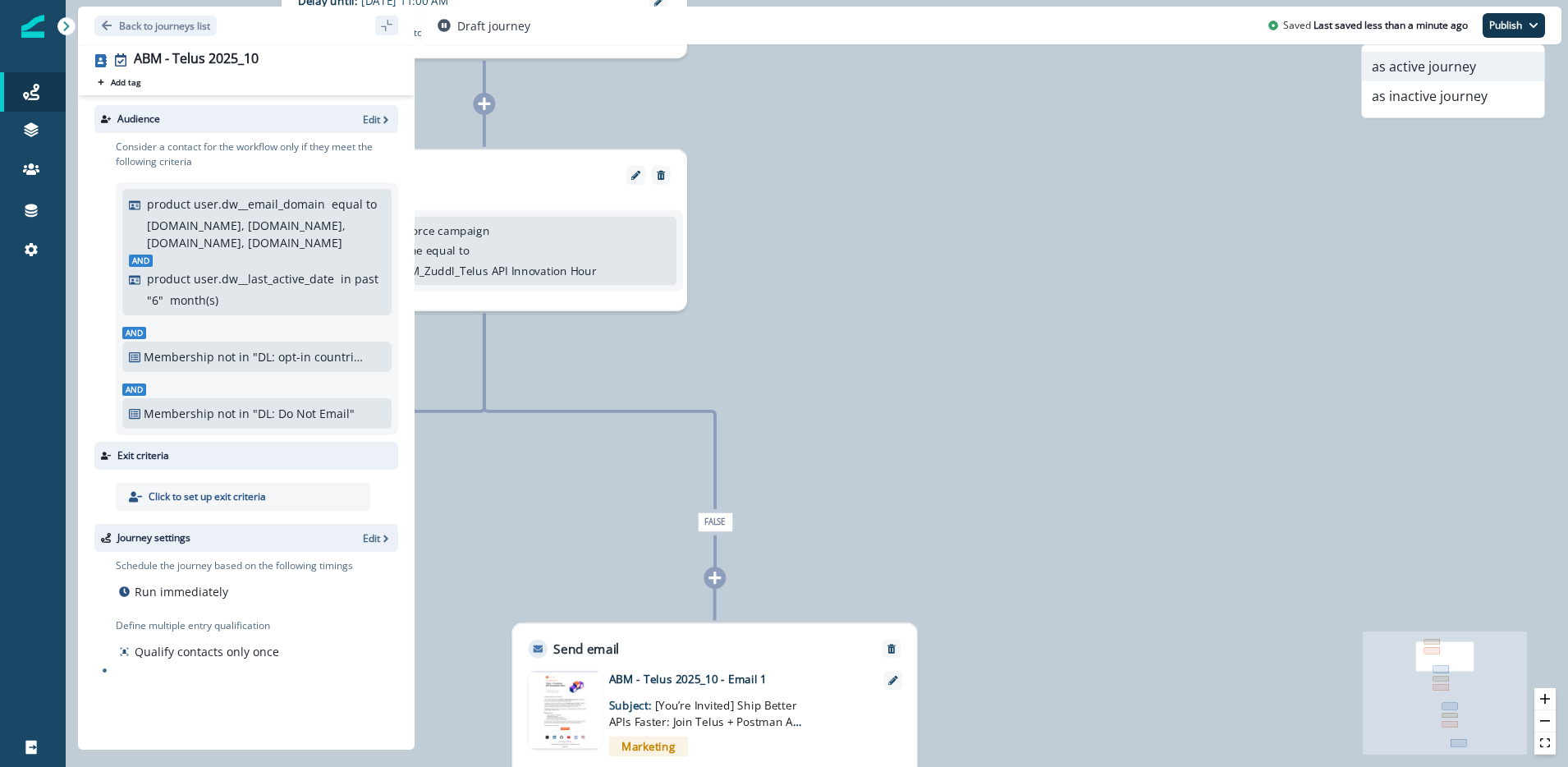
click at [1429, 63] on button "as active journey" at bounding box center [1453, 67] width 182 height 30
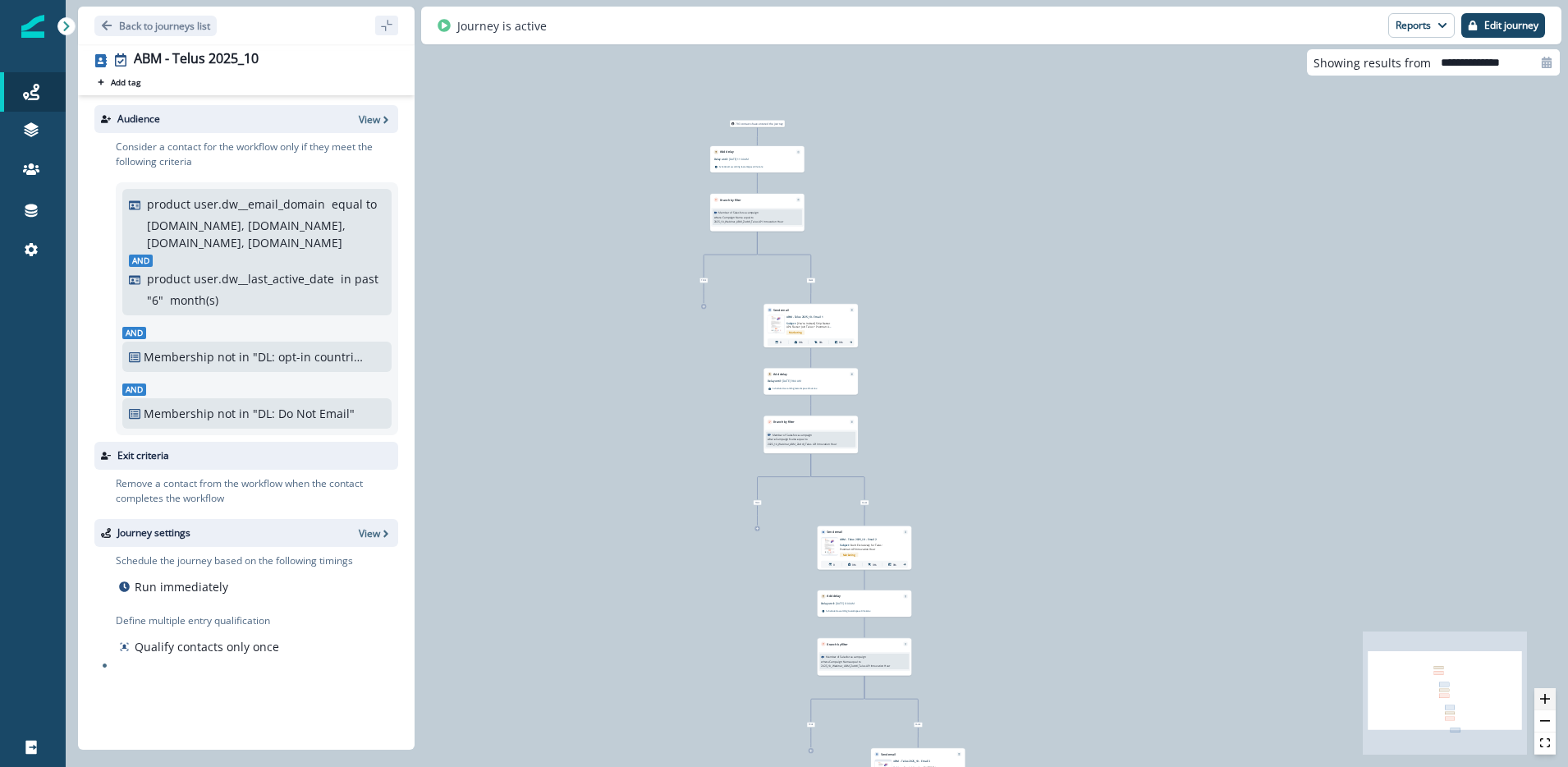
click at [1545, 702] on icon "zoom in" at bounding box center [1545, 698] width 10 height 10
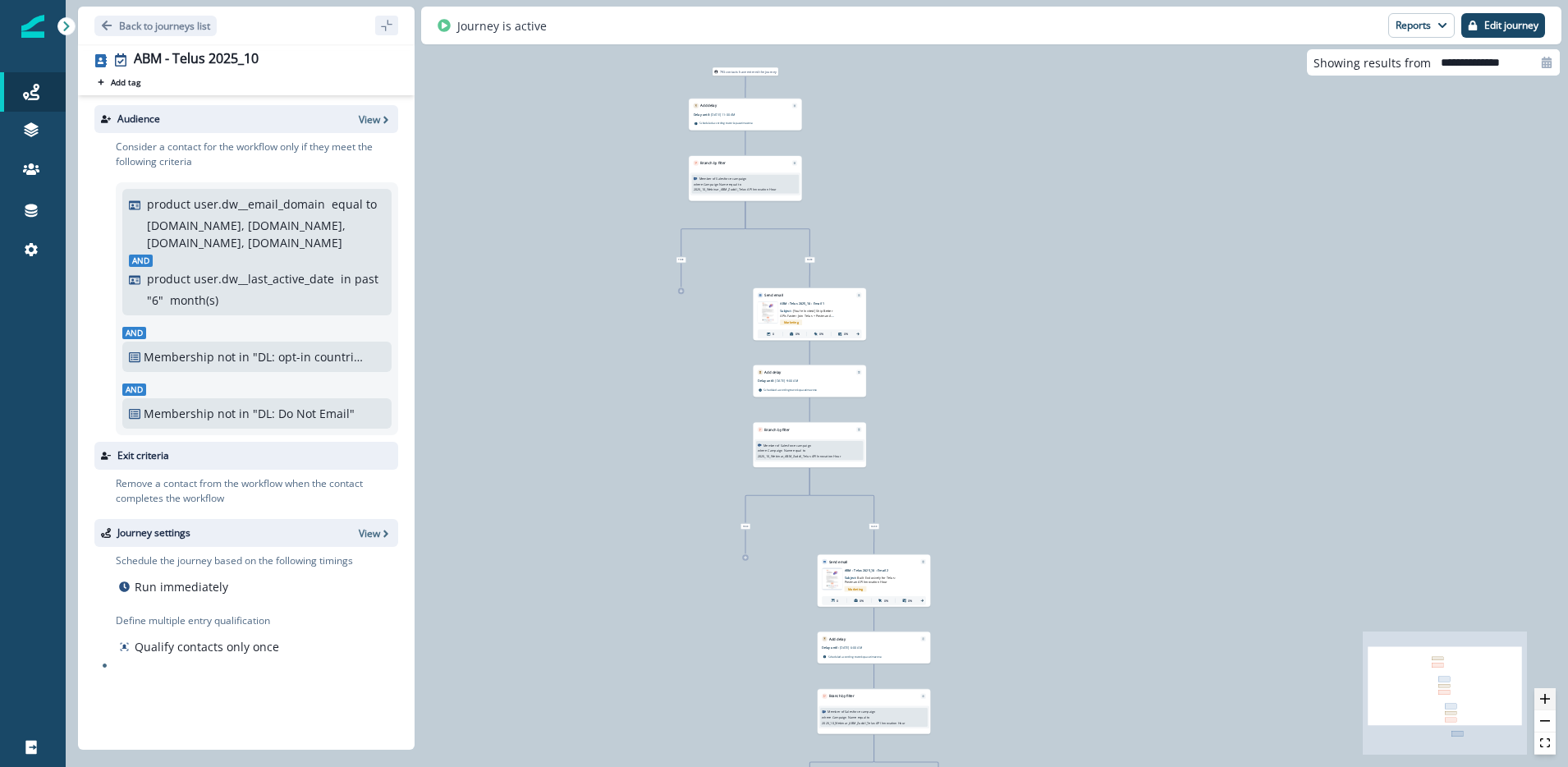
click at [1545, 702] on icon "zoom in" at bounding box center [1545, 698] width 10 height 10
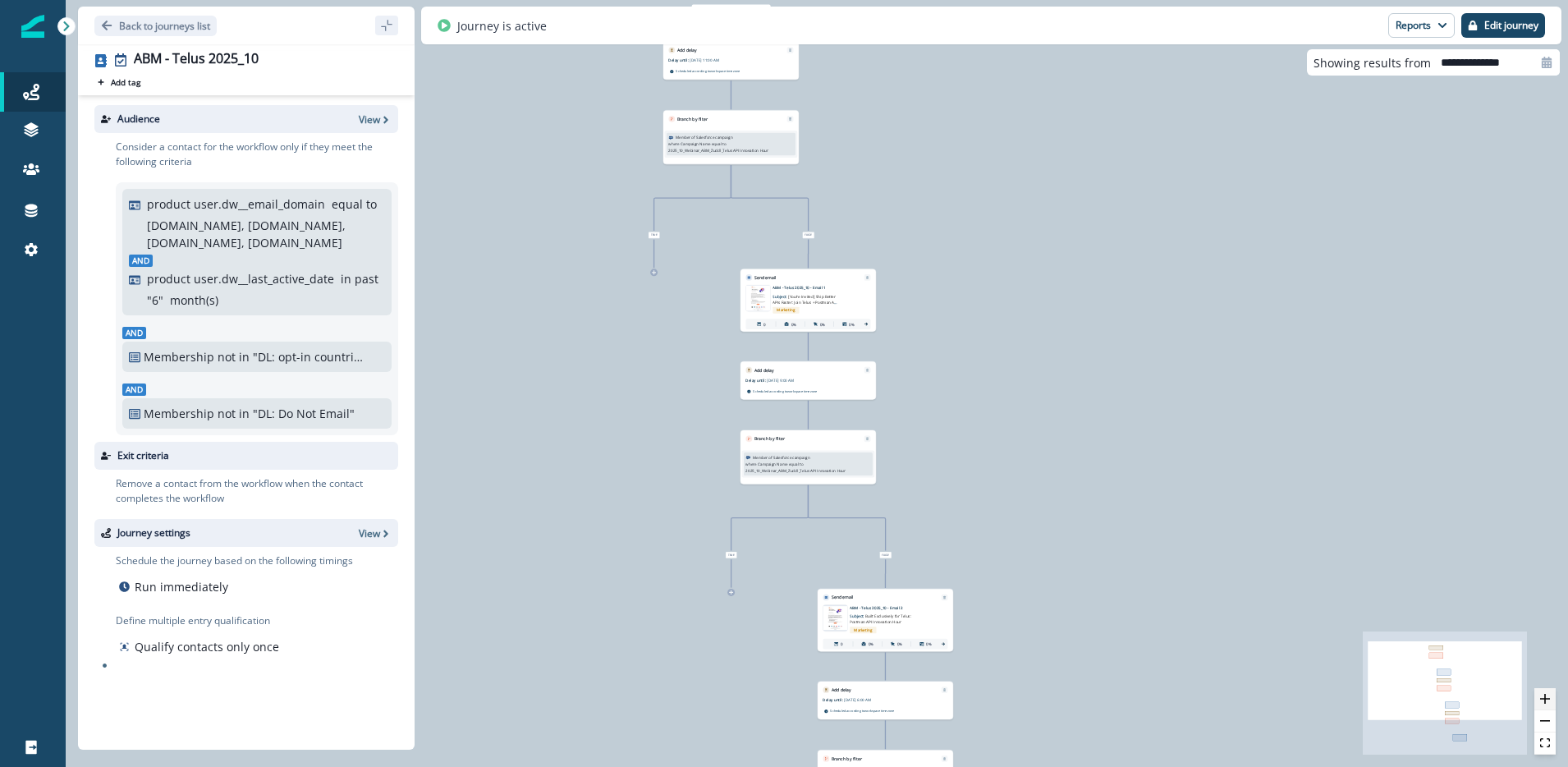
click at [1545, 702] on icon "zoom in" at bounding box center [1545, 698] width 10 height 10
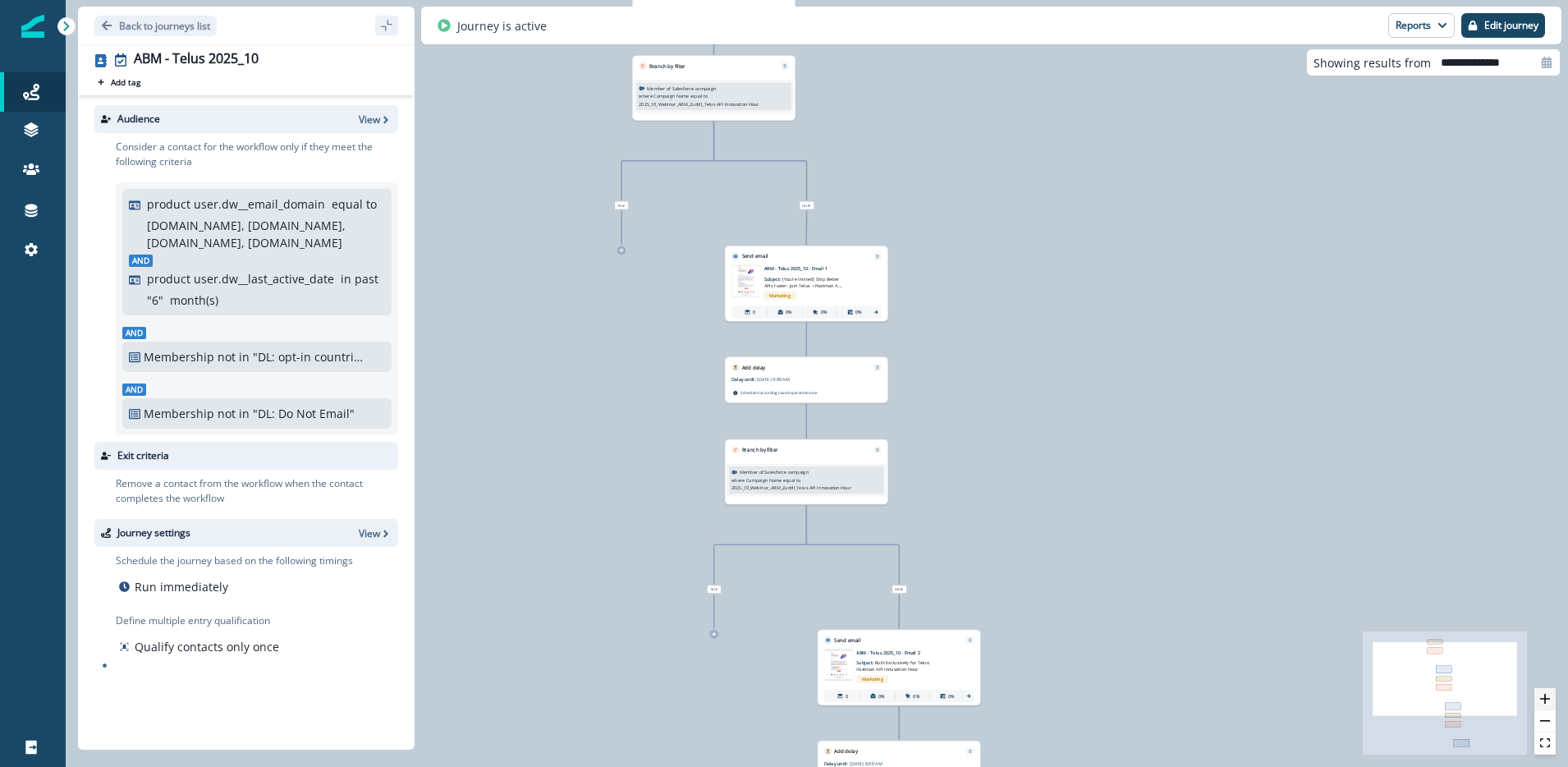
click at [1545, 702] on icon "zoom in" at bounding box center [1545, 698] width 10 height 10
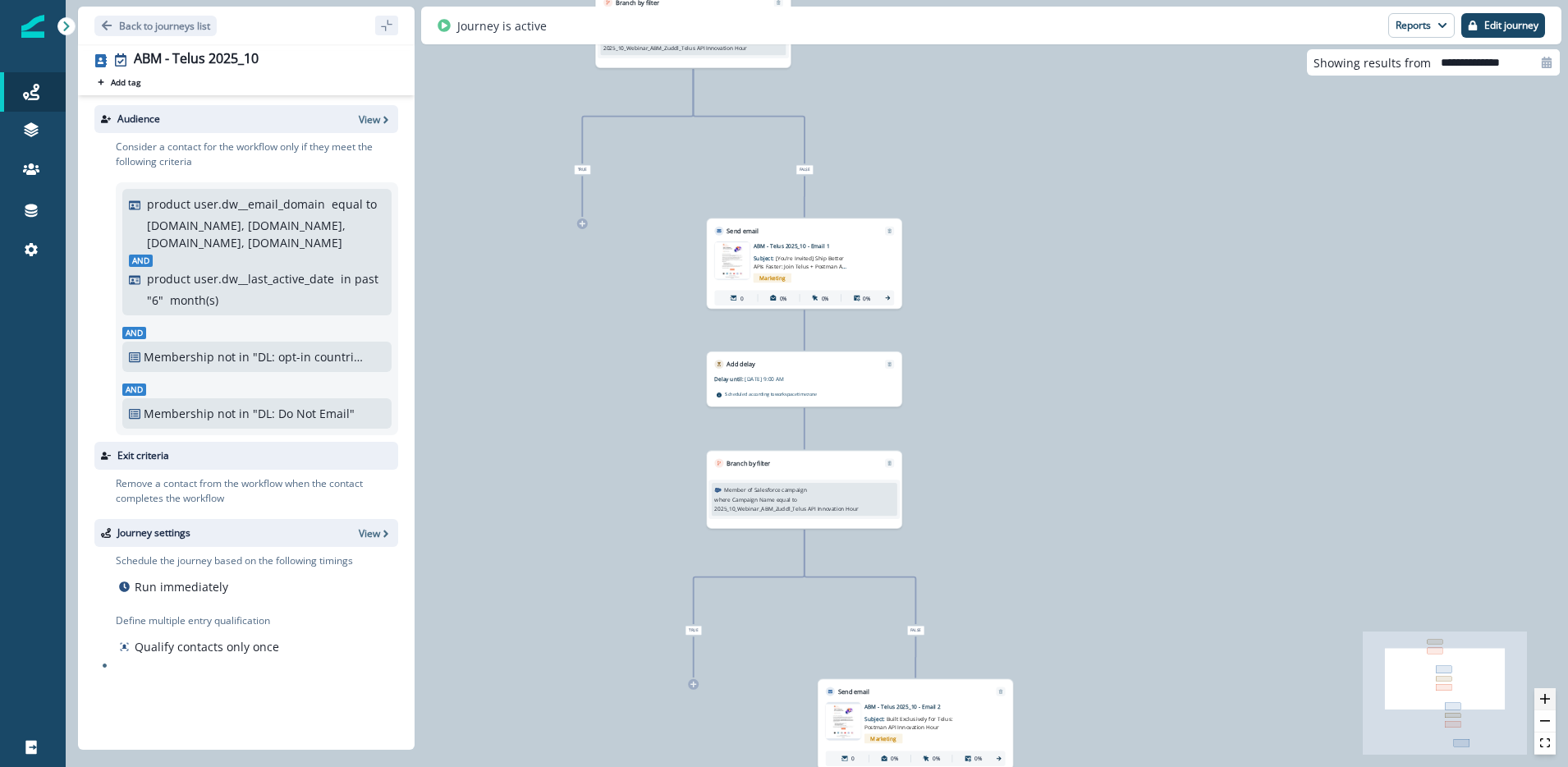
click at [1545, 702] on icon "zoom in" at bounding box center [1545, 698] width 10 height 10
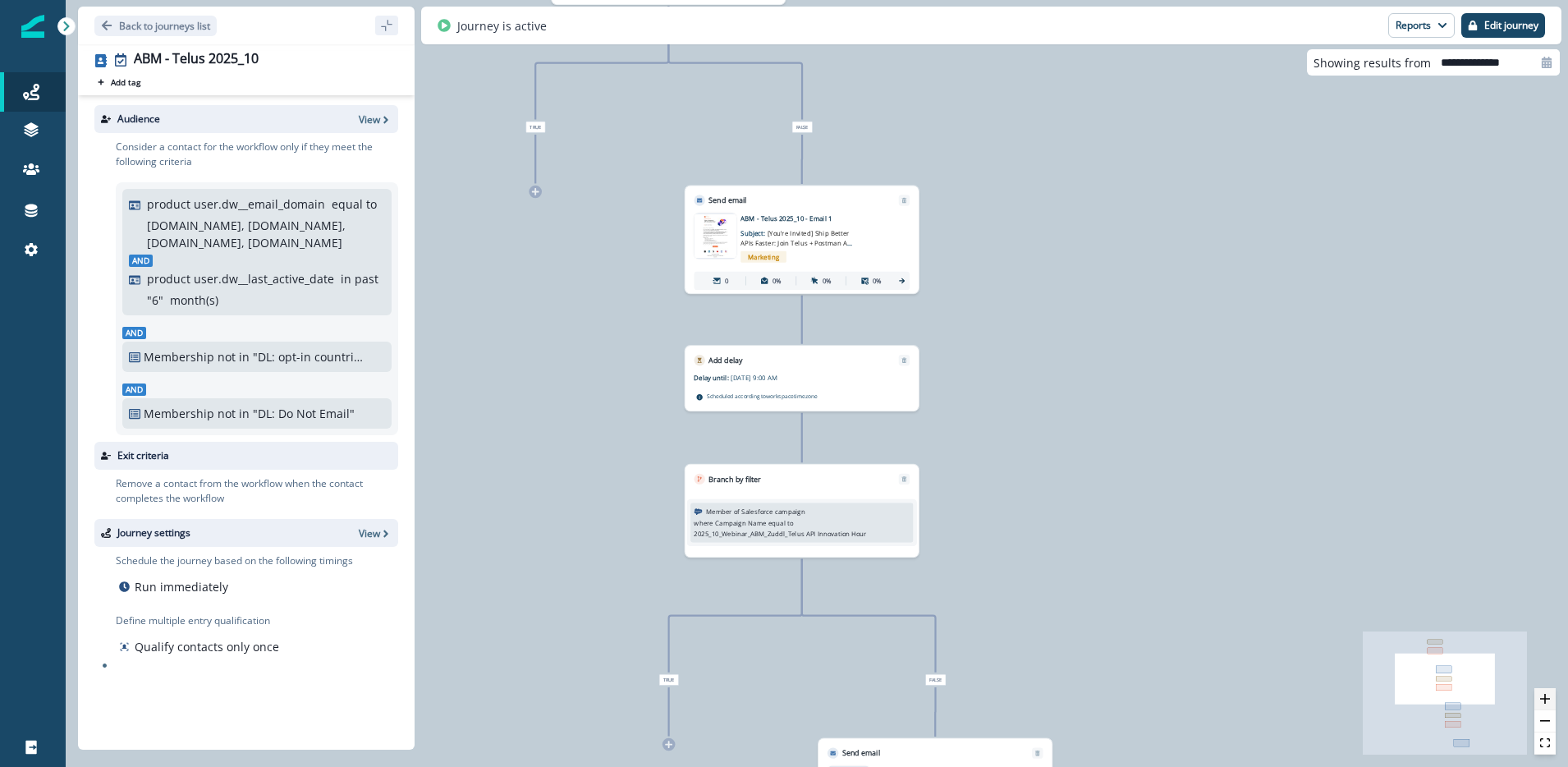
click at [1545, 702] on icon "zoom in" at bounding box center [1545, 698] width 10 height 10
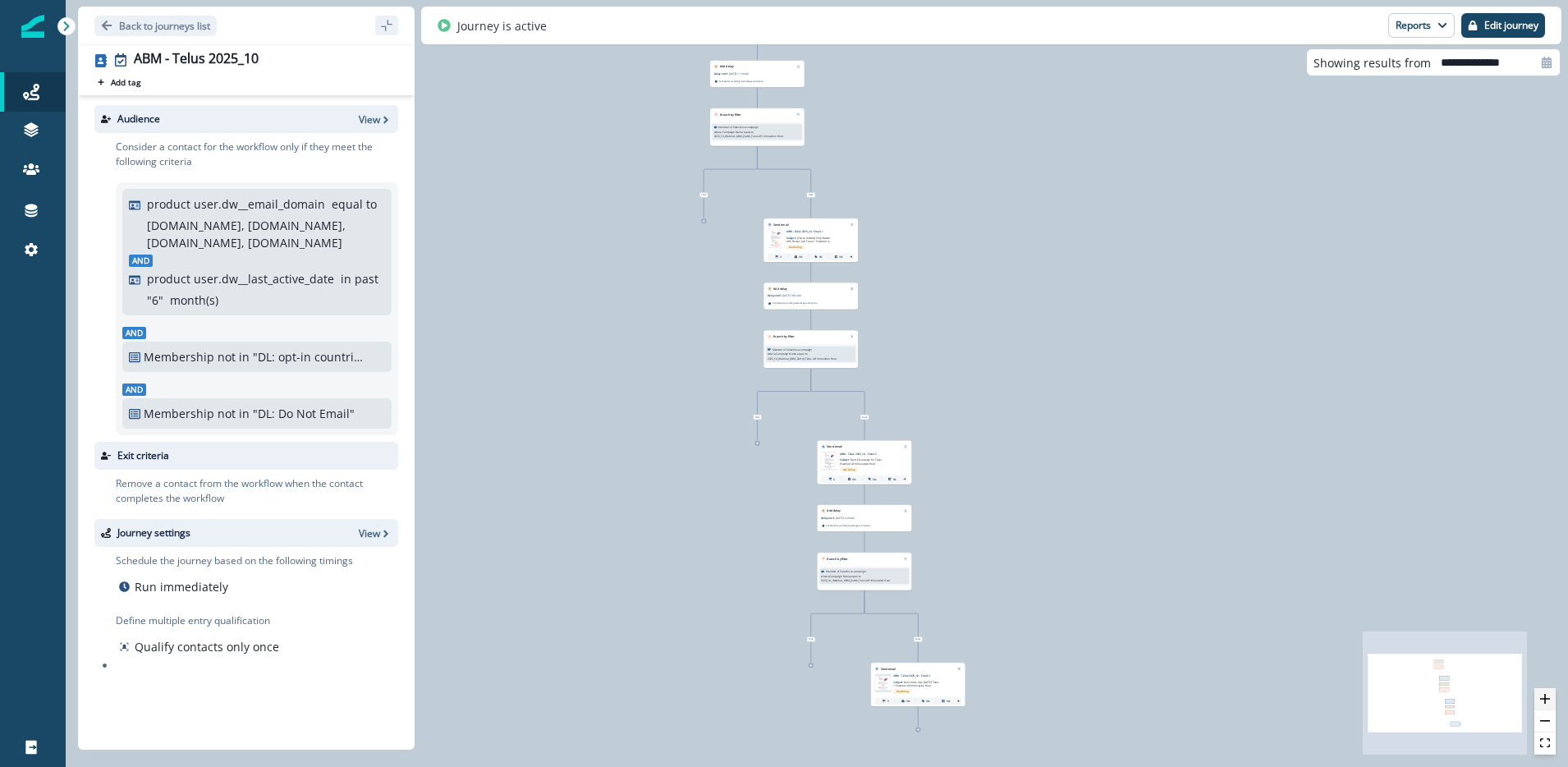
click at [1548, 694] on icon "zoom in" at bounding box center [1545, 698] width 10 height 10
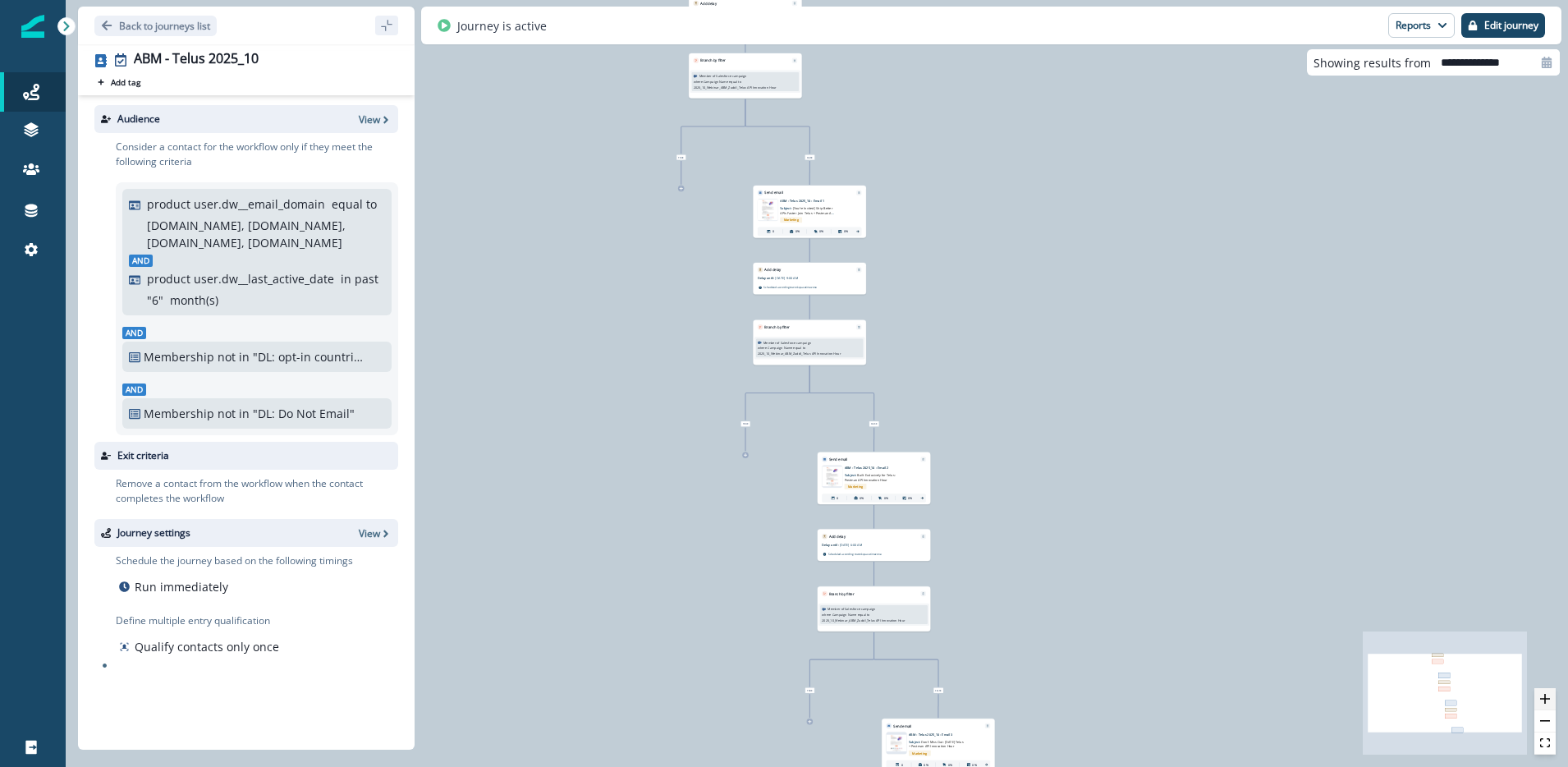
click at [1548, 694] on icon "zoom in" at bounding box center [1545, 698] width 10 height 10
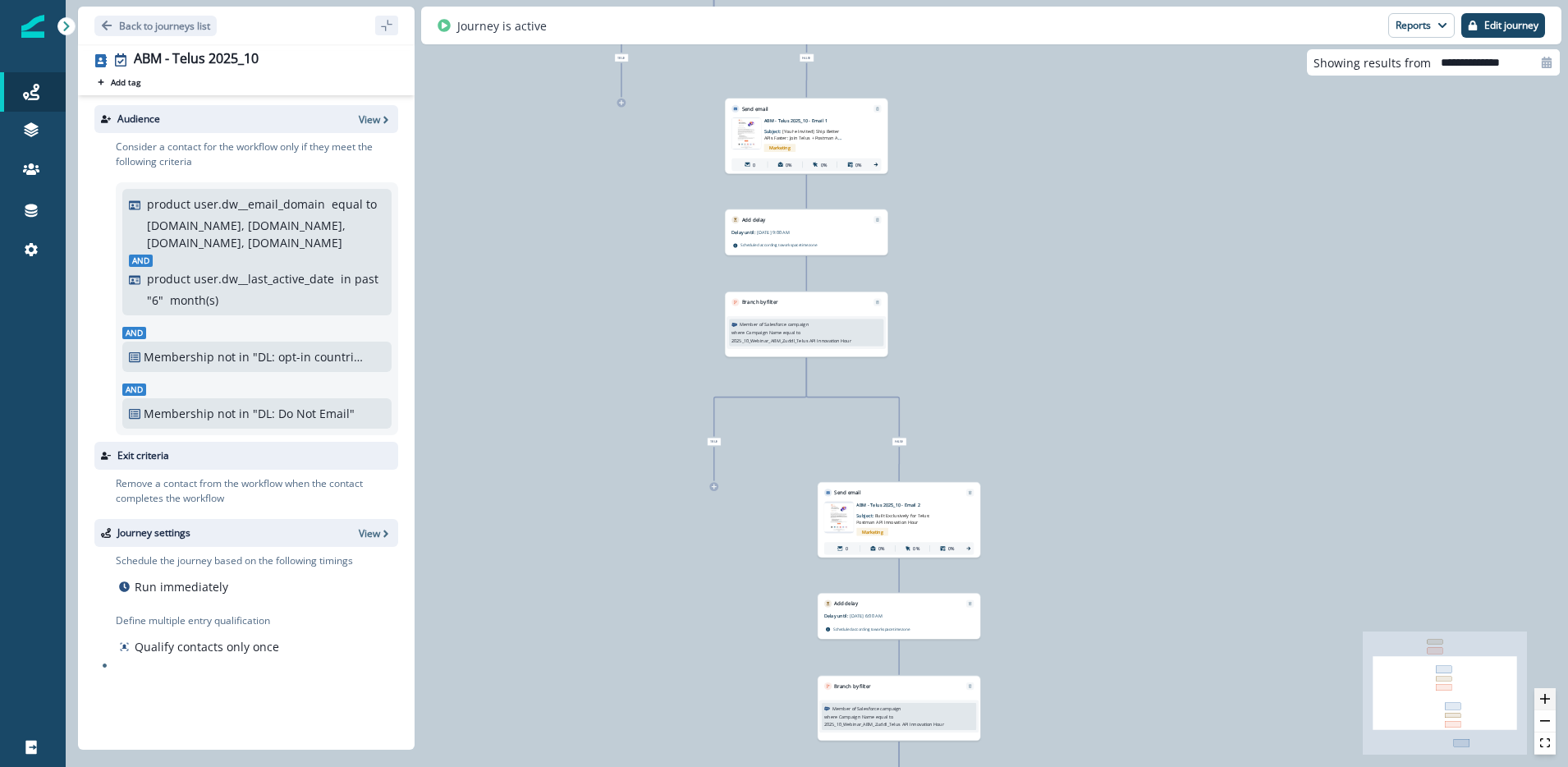
click at [1548, 694] on icon "zoom in" at bounding box center [1545, 698] width 10 height 10
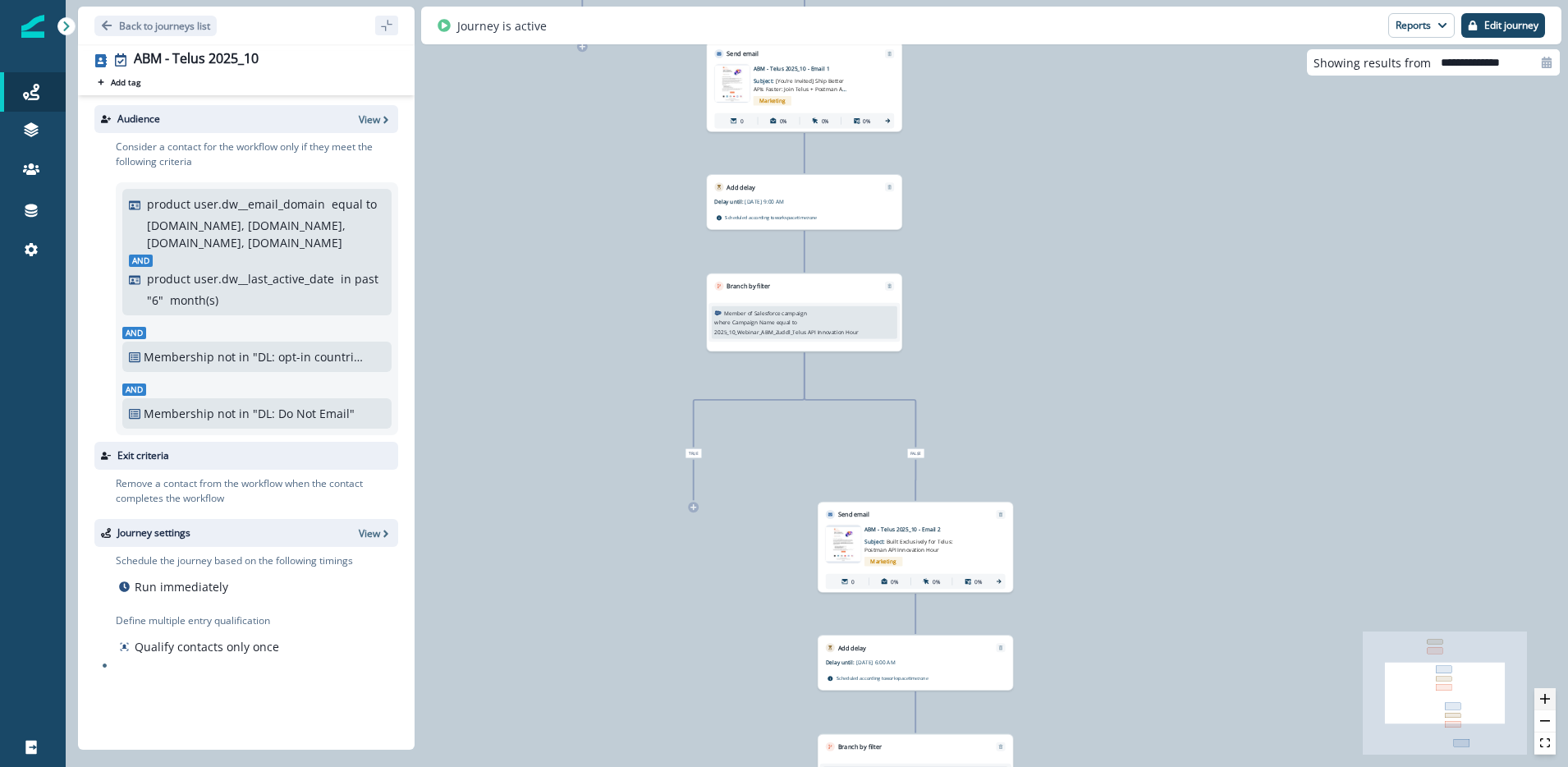
click at [1548, 694] on icon "zoom in" at bounding box center [1545, 698] width 10 height 10
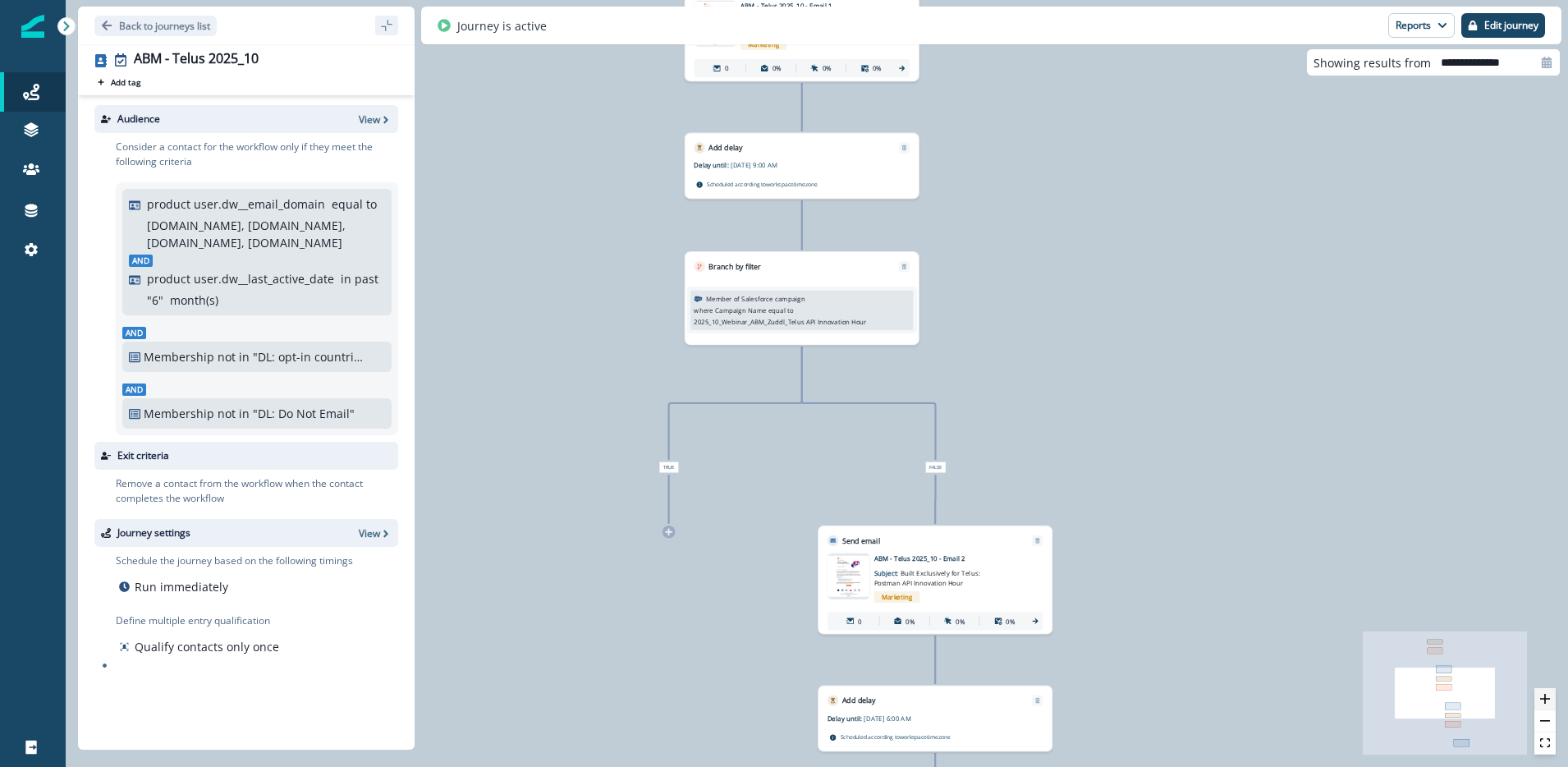
click at [1548, 694] on icon "zoom in" at bounding box center [1545, 698] width 10 height 10
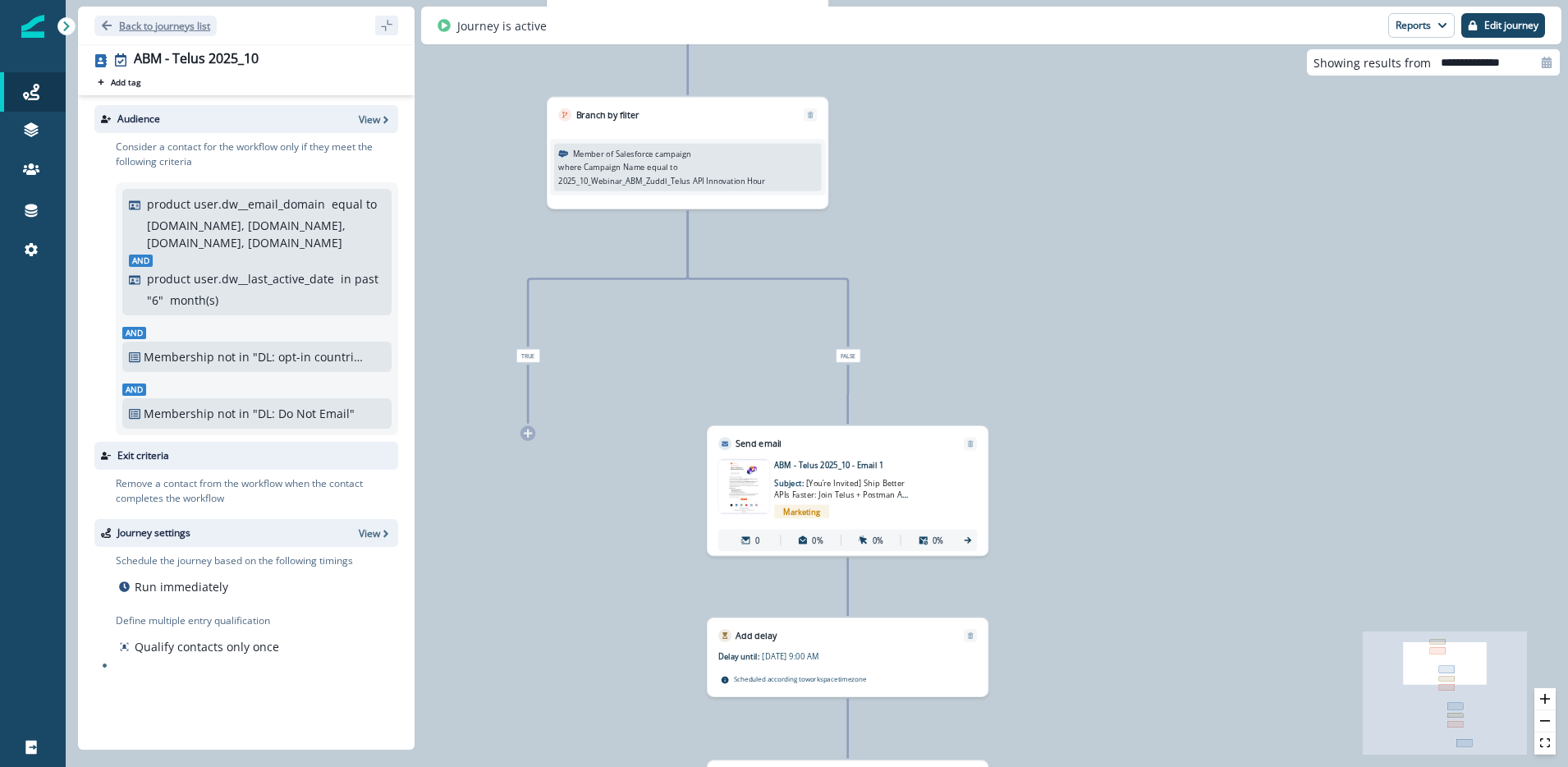
click at [108, 23] on icon "Go back" at bounding box center [107, 25] width 11 height 11
